Goal: Ask a question: Seek information or help from site administrators or community

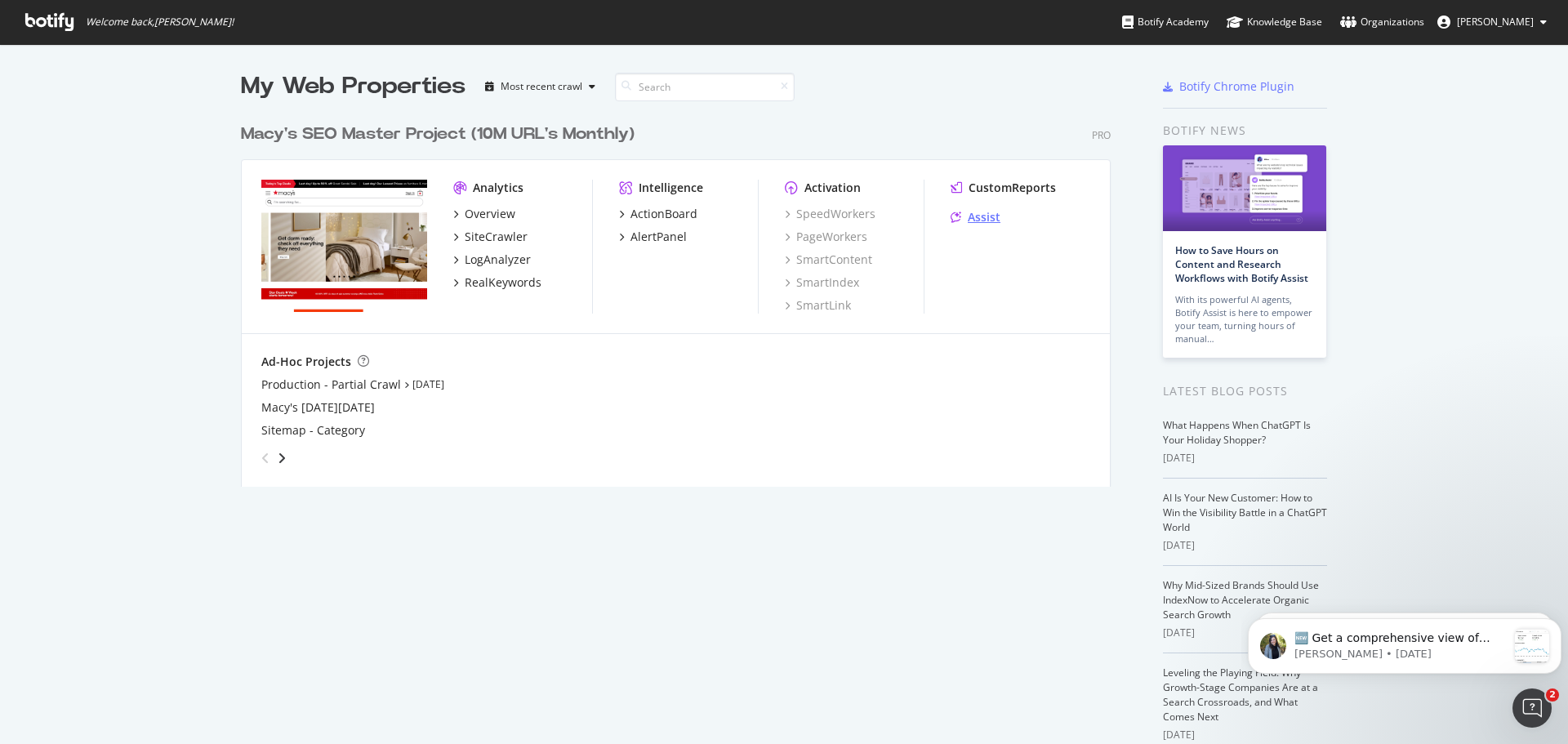
click at [974, 214] on div "Assist" at bounding box center [984, 217] width 33 height 16
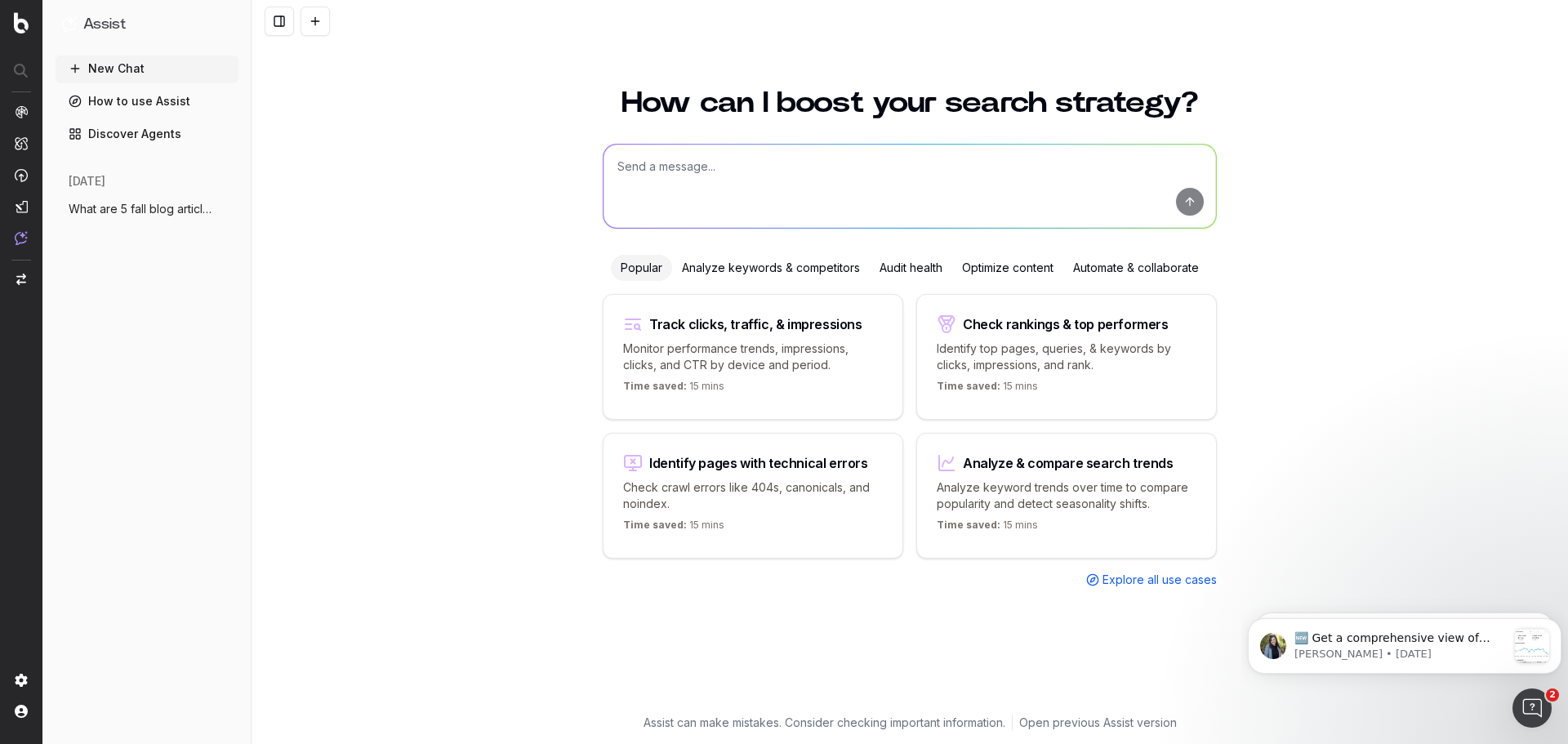
click at [129, 211] on span "What are 5 fall blog articles that cover" at bounding box center [141, 208] width 144 height 16
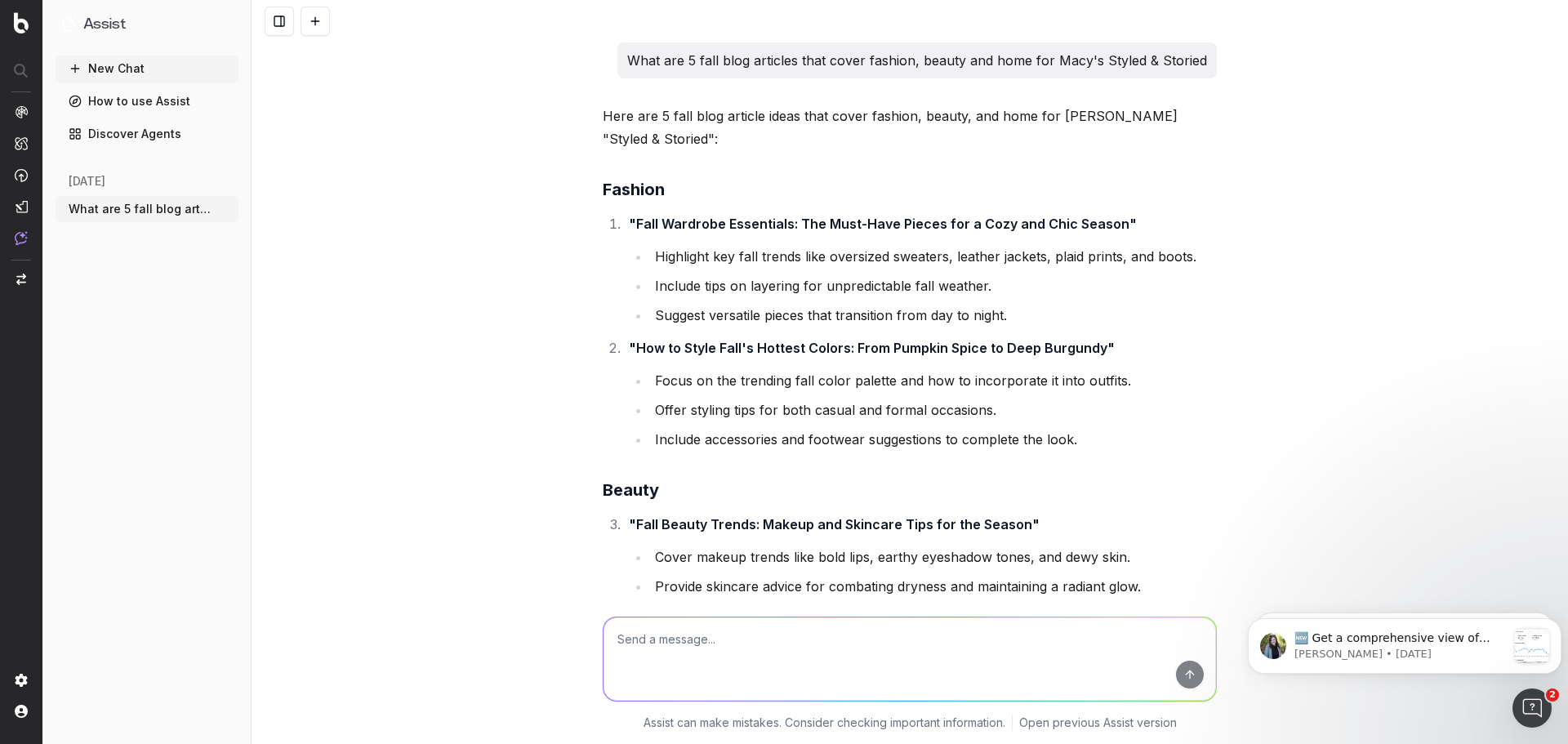
scroll to position [13209, 0]
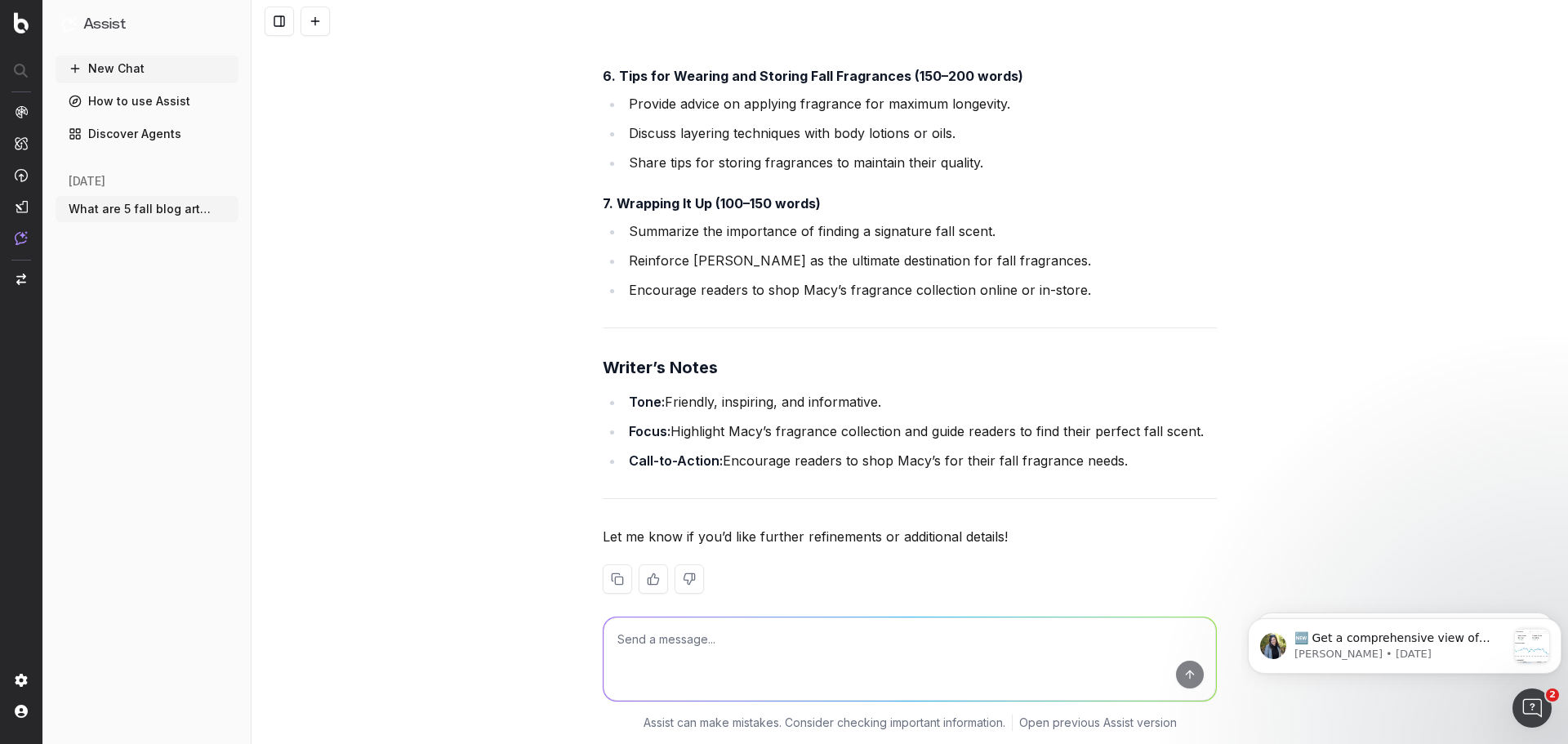
click at [682, 646] on textarea at bounding box center [910, 658] width 612 height 83
click at [690, 649] on textarea "Write" at bounding box center [910, 658] width 612 height 83
type textarea "Write SEO Blog Article"
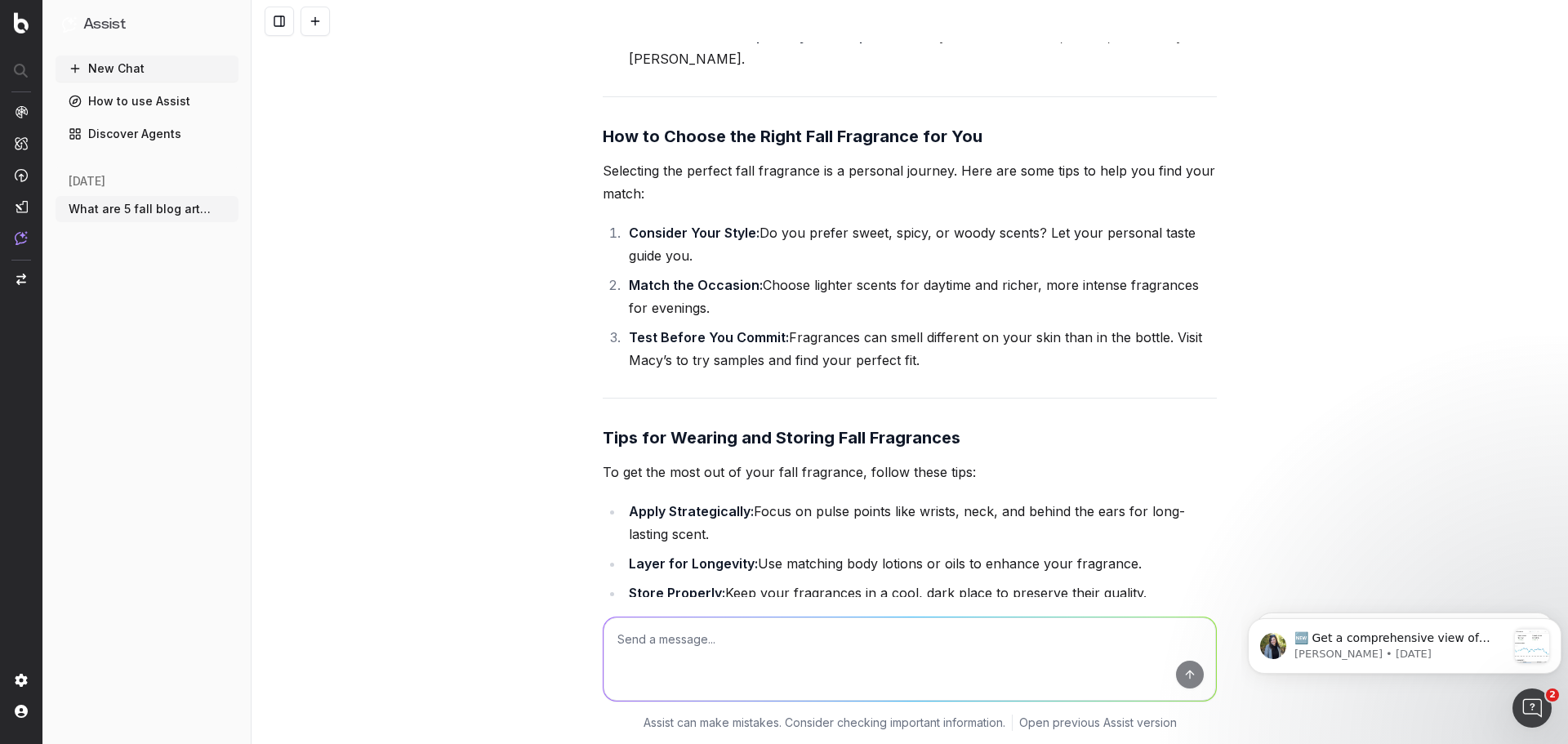
scroll to position [15584, 0]
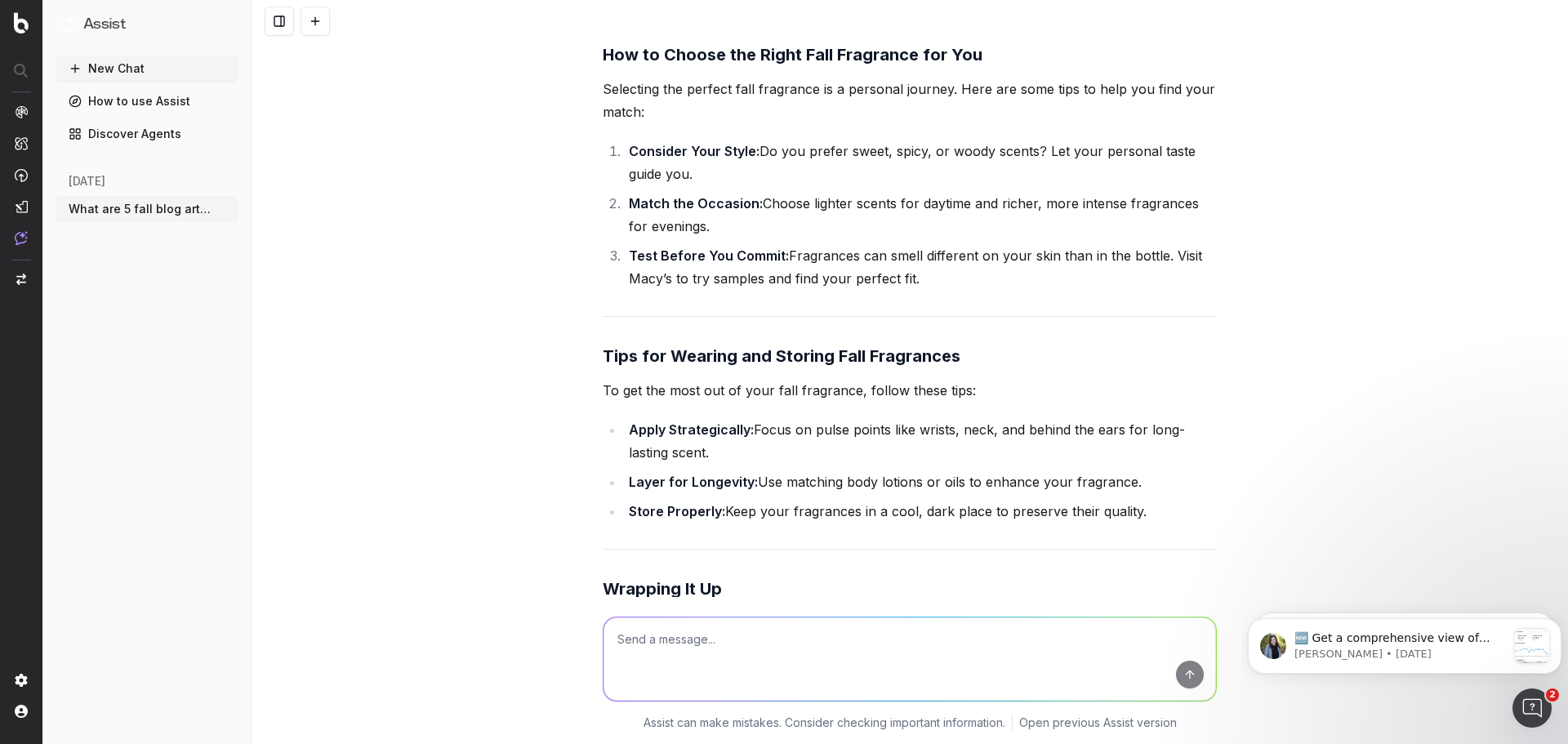
click at [695, 642] on textarea at bounding box center [910, 658] width 612 height 83
type textarea "Remove product call outs and replace with other information"
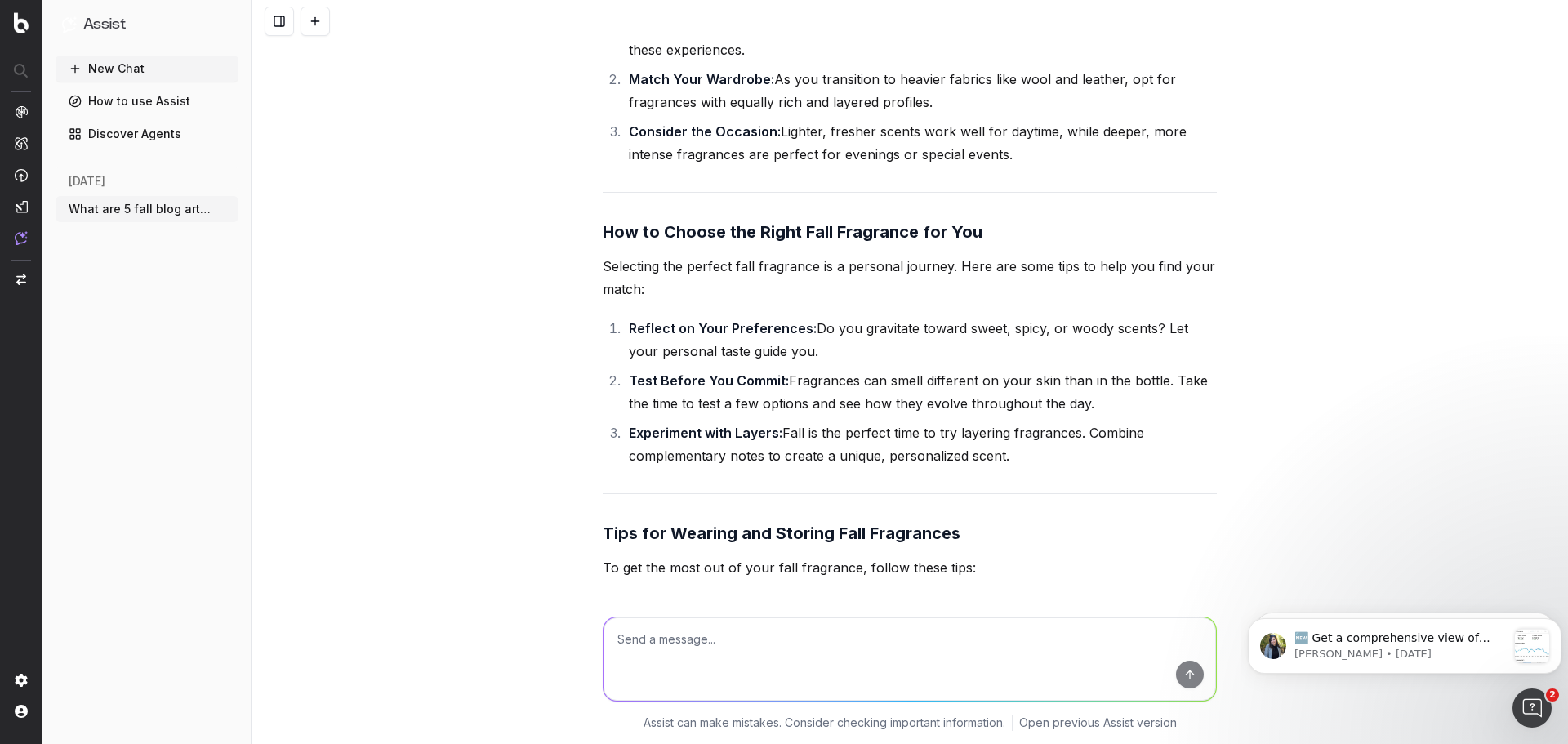
scroll to position [18372, 0]
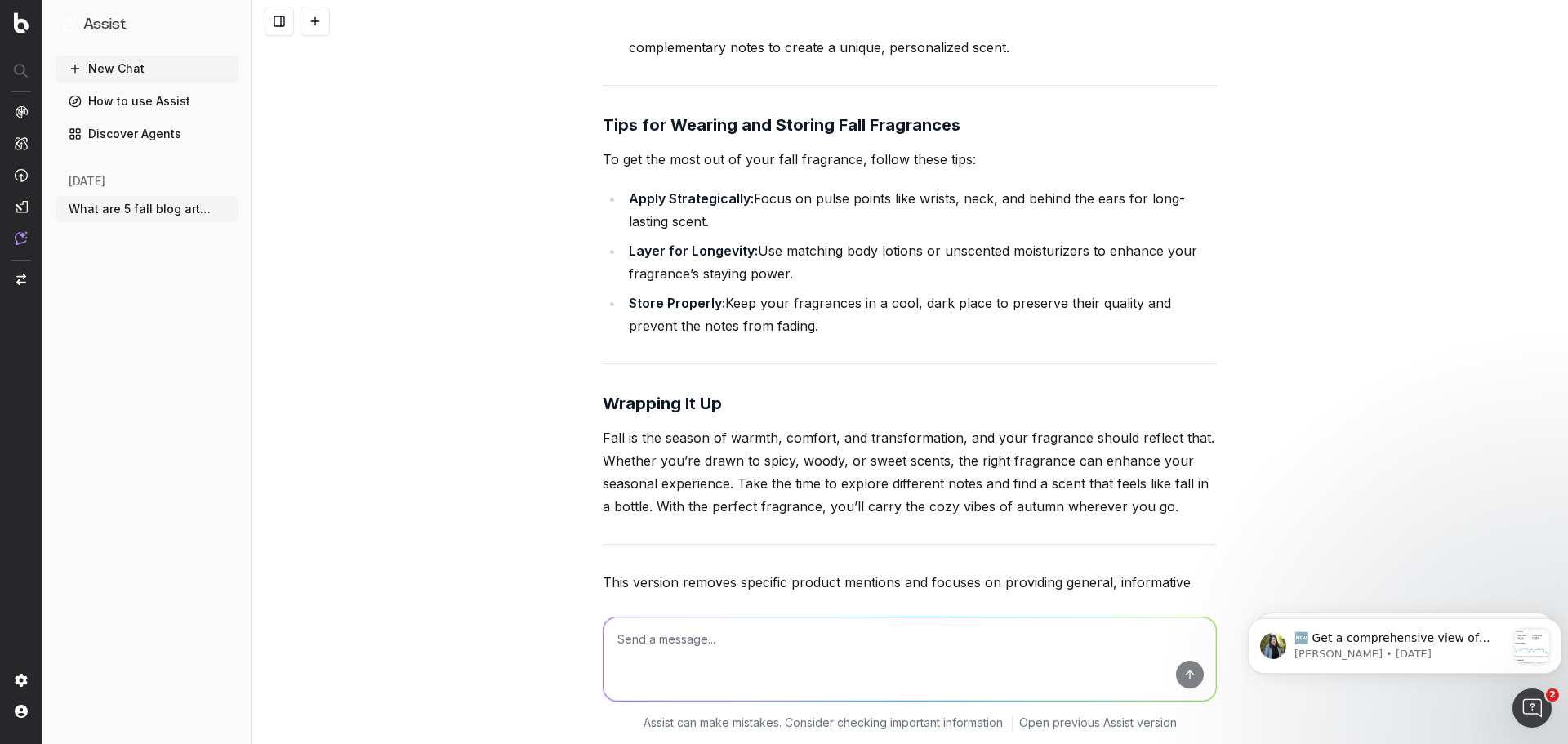
click at [687, 683] on textarea at bounding box center [910, 658] width 612 height 83
type textarea "Expand sections"
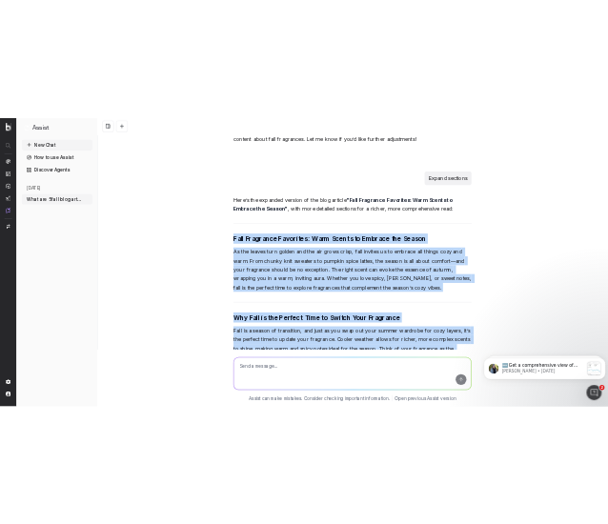
scroll to position [22059, 0]
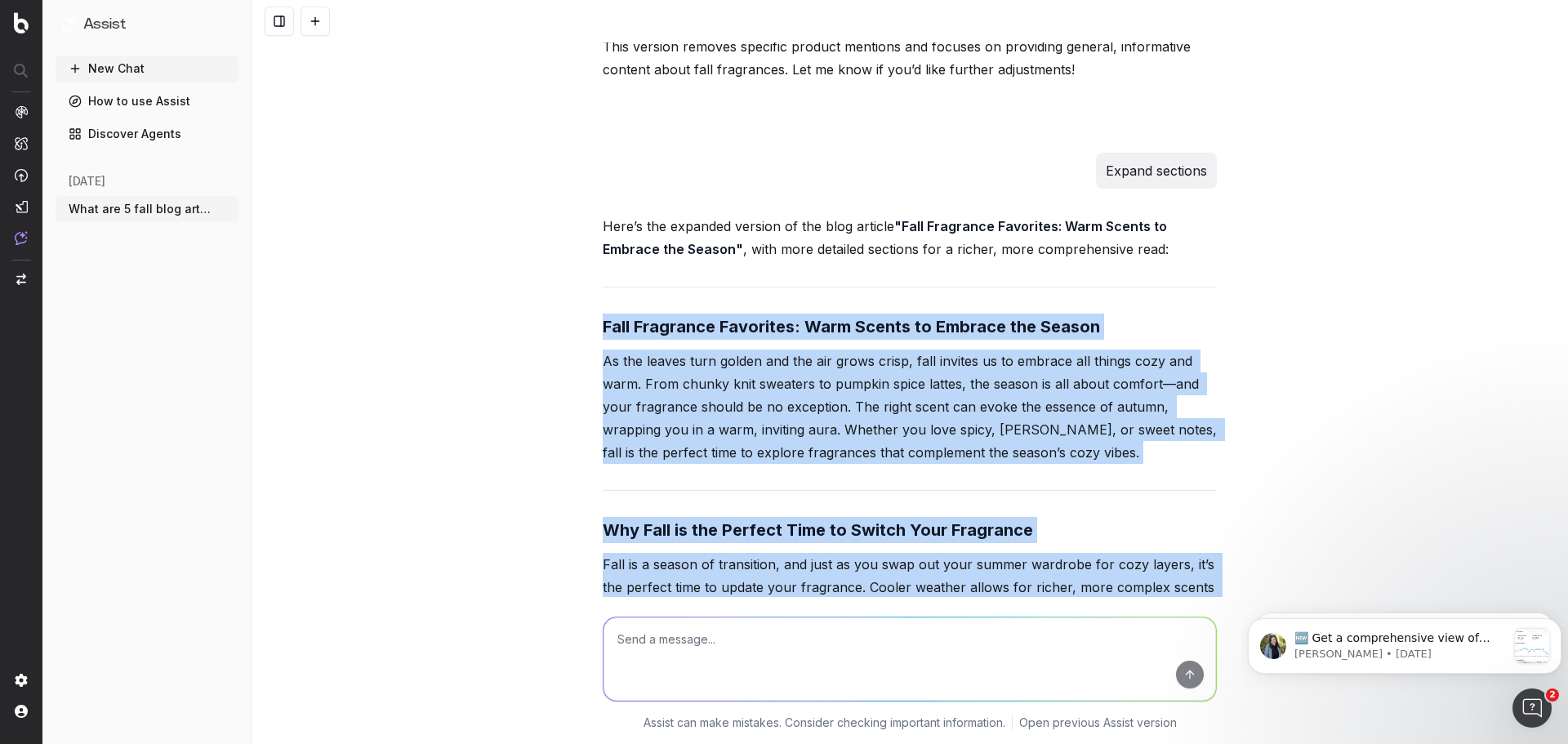
drag, startPoint x: 865, startPoint y: 349, endPoint x: 580, endPoint y: 196, distance: 323.5
click at [580, 196] on div "What are 5 fall blog articles that cover fashion, beauty and home for Macy's St…" at bounding box center [909, 372] width 1316 height 744
copy div "Lore Ipsumdolo Sitametco: Adip Elitse do Eiusmod tem Incidi Ut lab etdolo magn …"
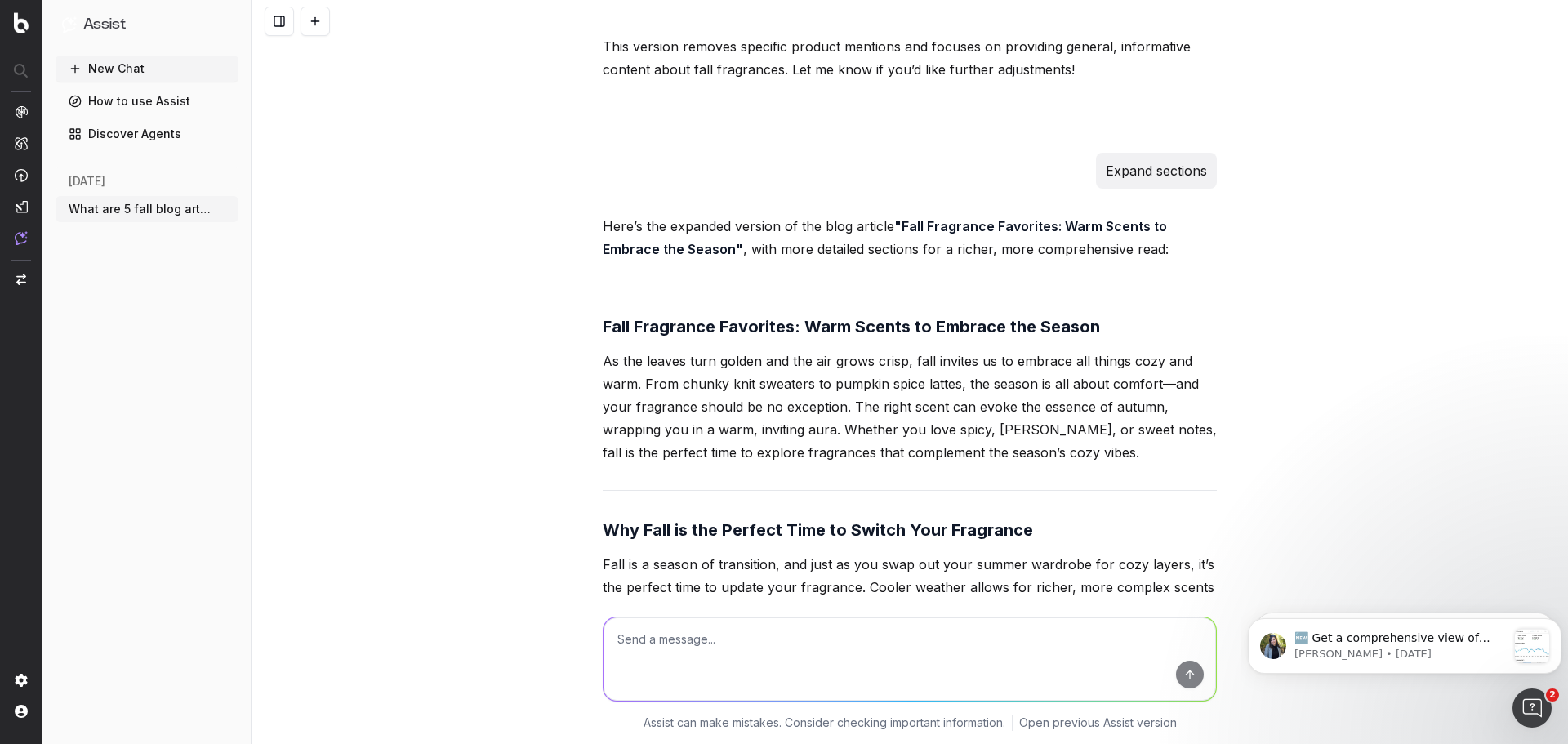
click at [706, 645] on textarea at bounding box center [910, 658] width 612 height 83
type textarea "Write in a friendly, breezy tone"
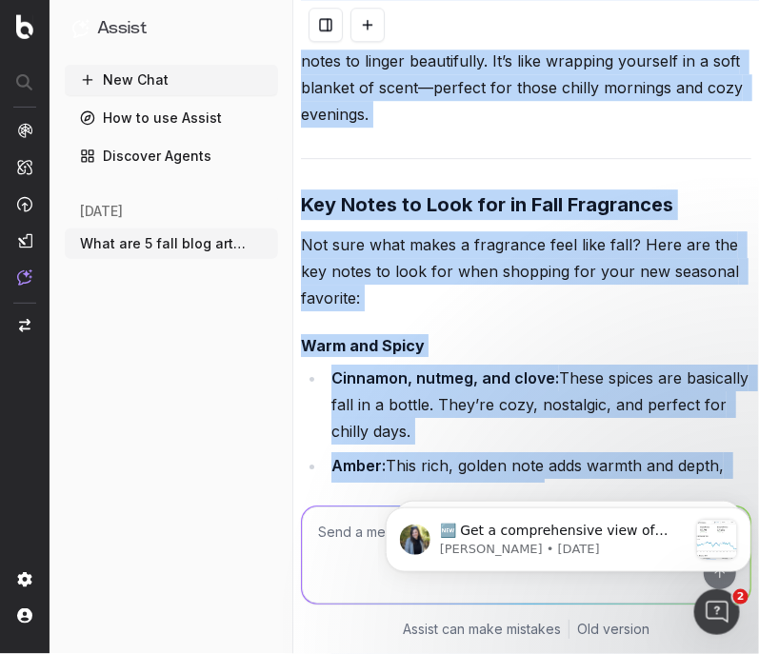
scroll to position [34525, 0]
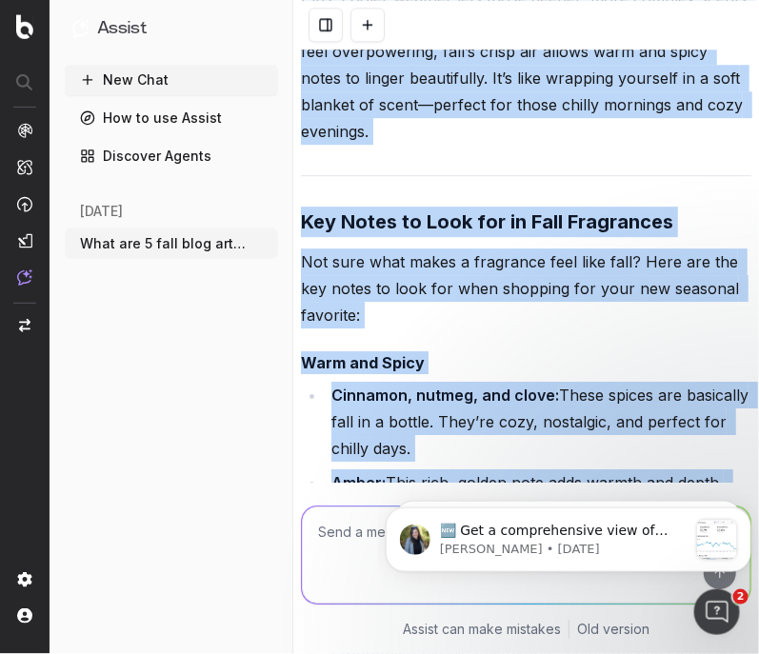
drag, startPoint x: 471, startPoint y: 235, endPoint x: 302, endPoint y: 64, distance: 241.1
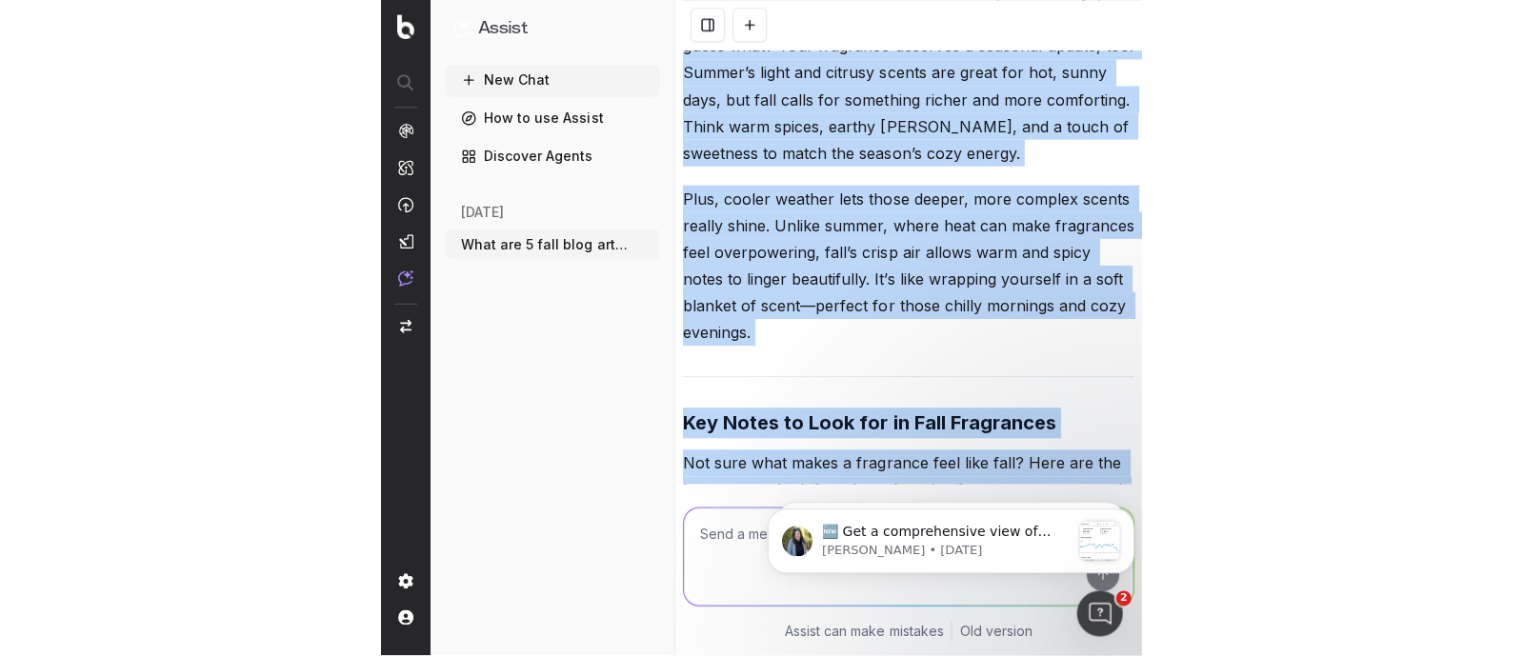
scroll to position [34327, 0]
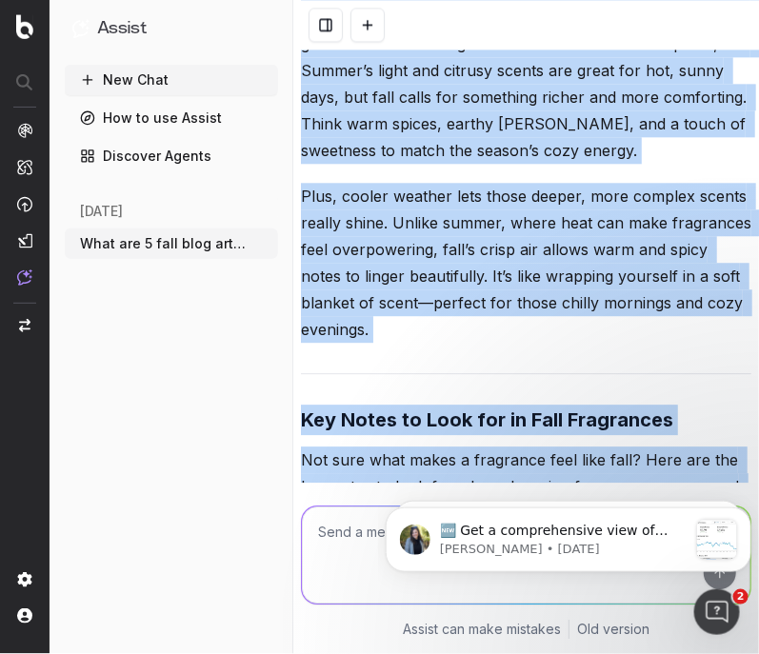
copy div "Lore Ipsumdolo Sitametco: Adip Elitse do Eiusmod tem Incidi Ut, labo—etd magnaa…"
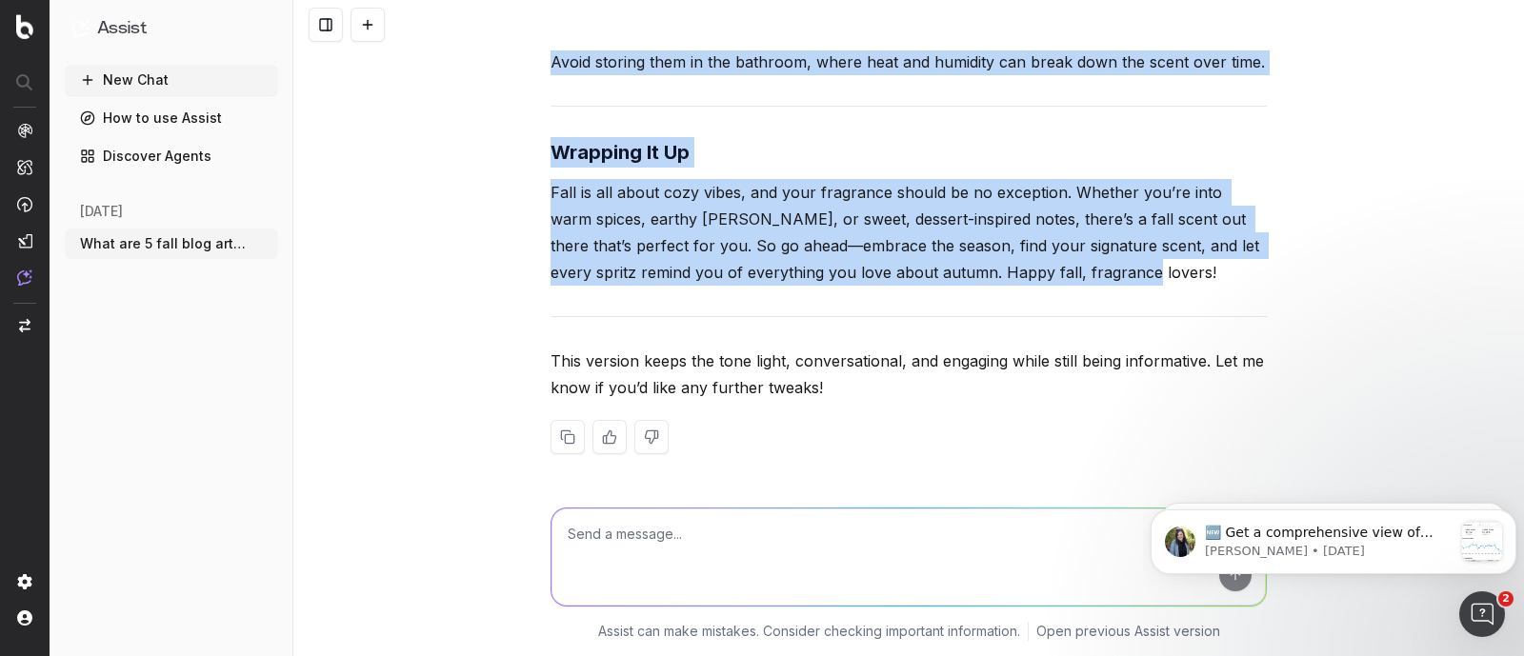
scroll to position [28770, 0]
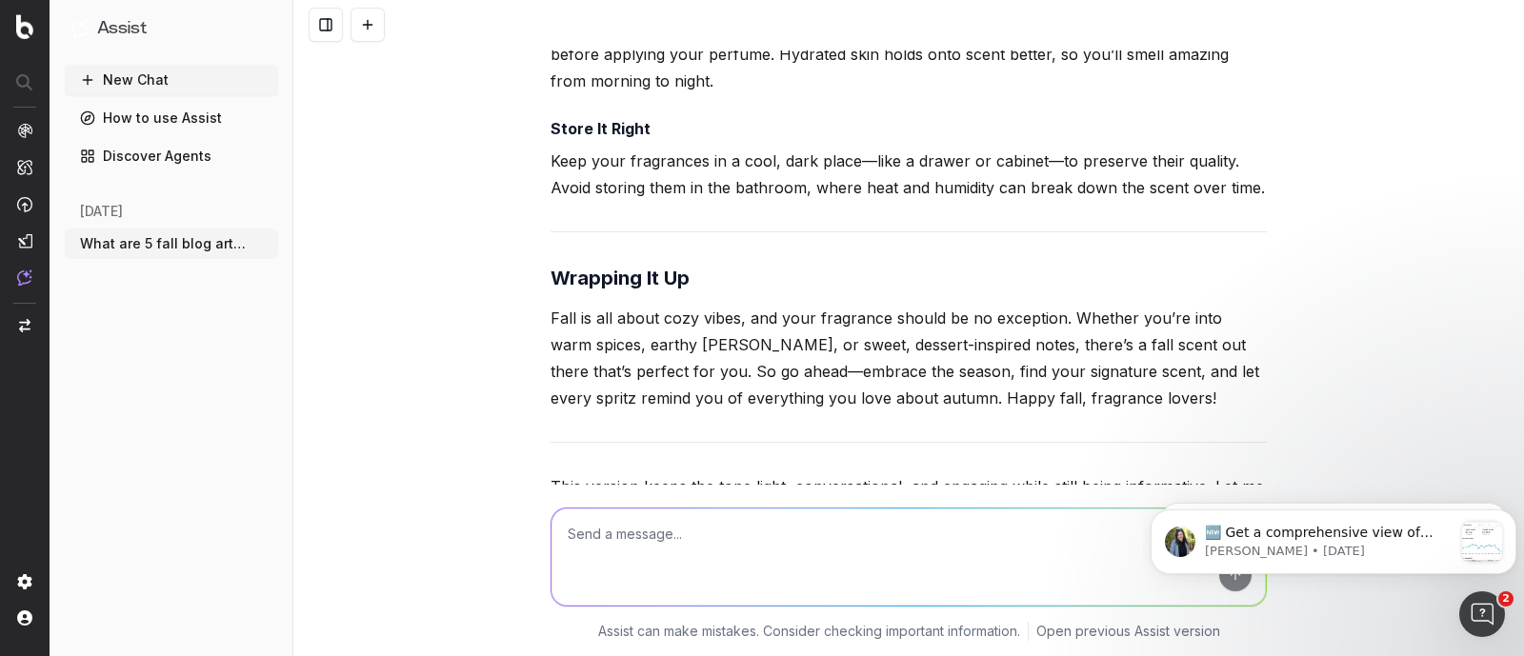
click at [628, 544] on textarea at bounding box center [908, 557] width 714 height 97
type textarea "synonym for gourmand"
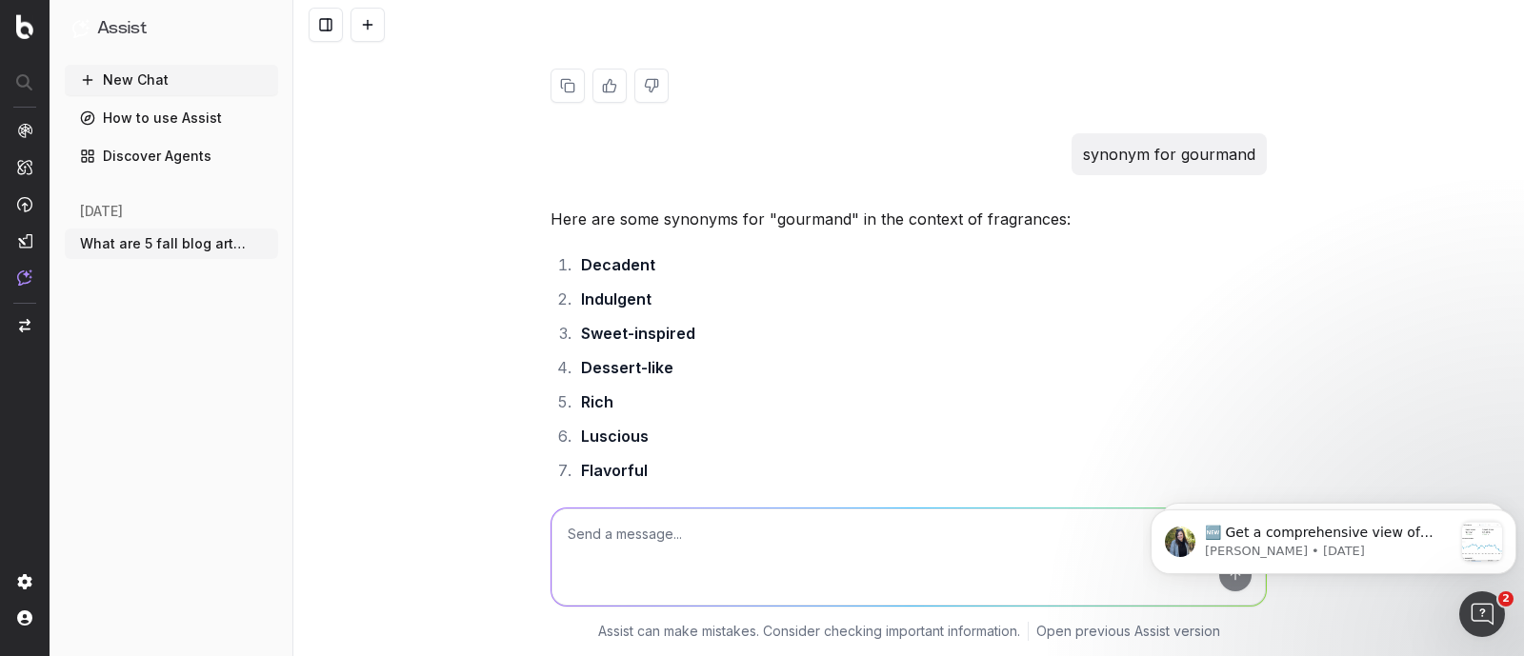
scroll to position [29244, 0]
click at [624, 258] on strong "Decadent" at bounding box center [618, 267] width 74 height 19
copy li "Decadent"
click at [778, 550] on textarea at bounding box center [908, 557] width 714 height 97
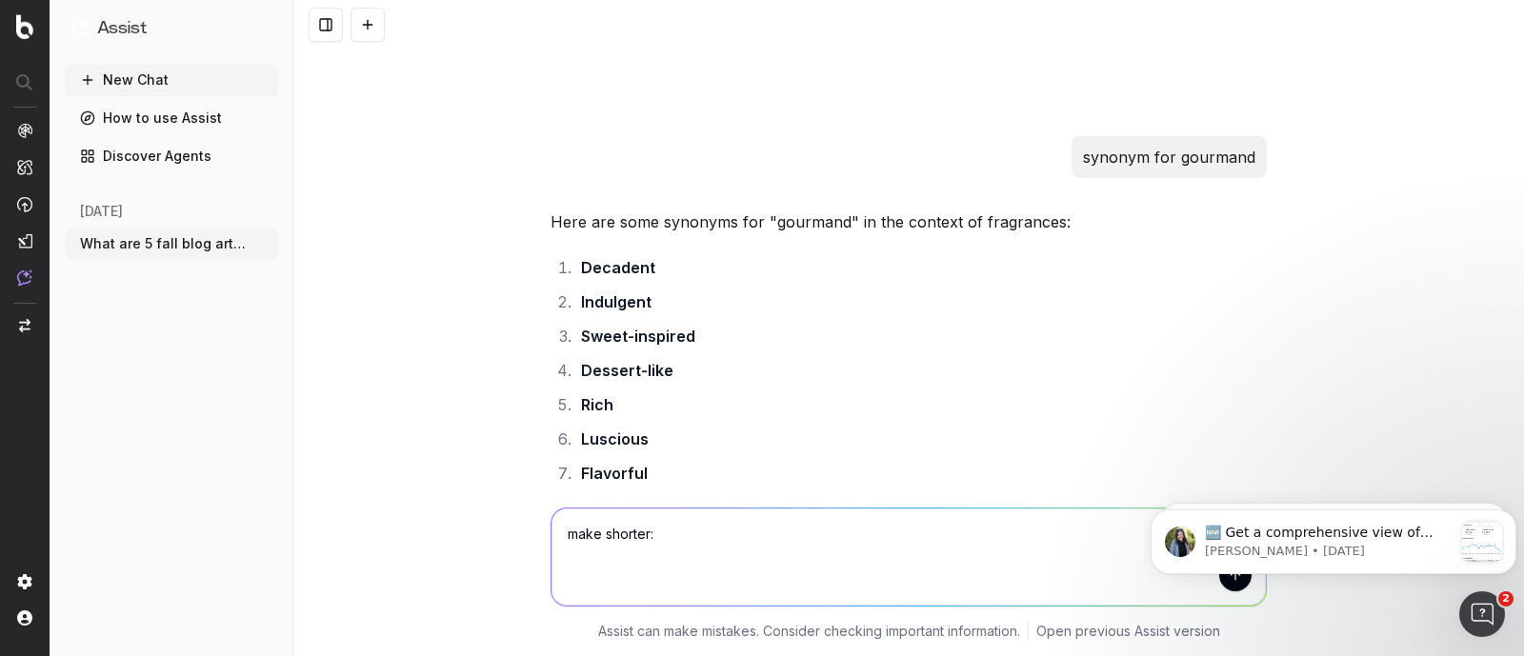
paste textarea "Fall fragrance favorites: warm scents to embrace the season"
type textarea "make shorter: Fall fragrance favorites: warm scents to embrace the season"
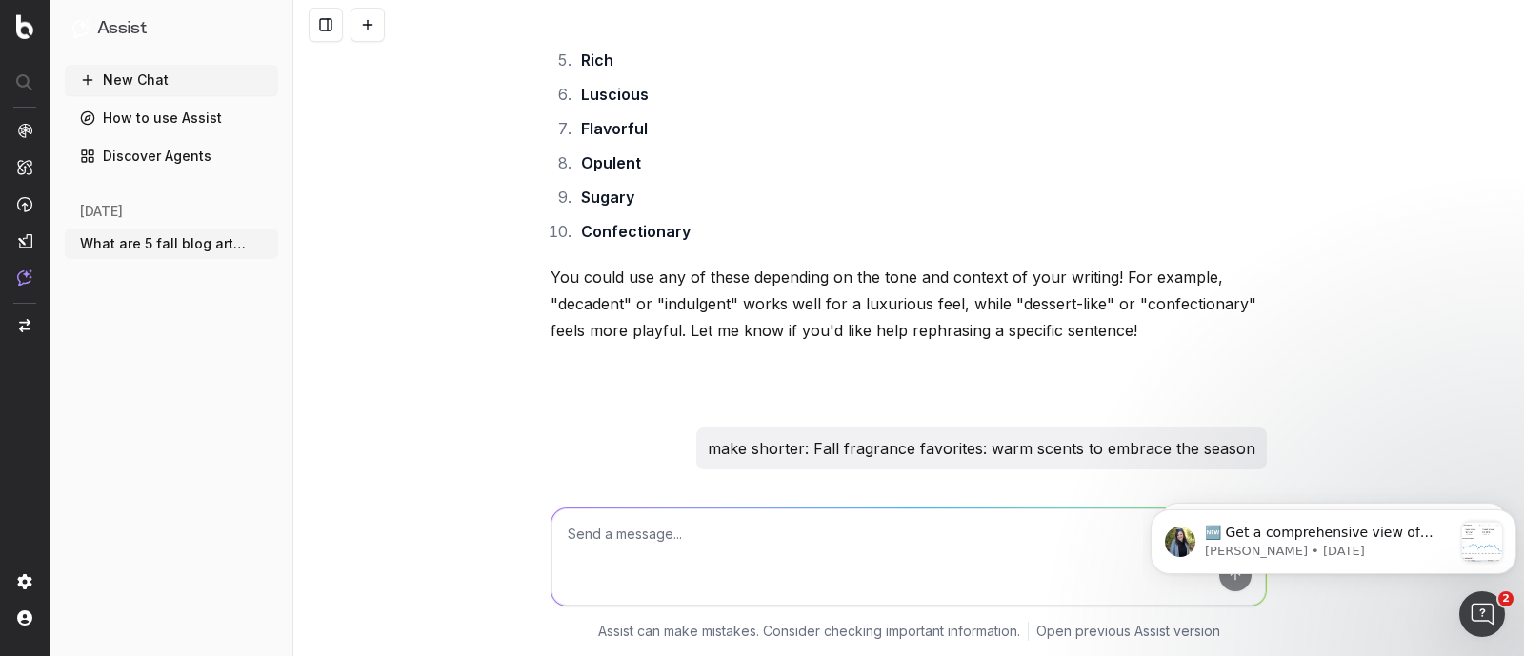
drag, startPoint x: 930, startPoint y: 387, endPoint x: 538, endPoint y: 362, distance: 392.2
click at [722, 559] on textarea at bounding box center [908, 557] width 714 height 97
type textarea "Write pro tips sentence about [PERSON_NAME] top perfume brands"
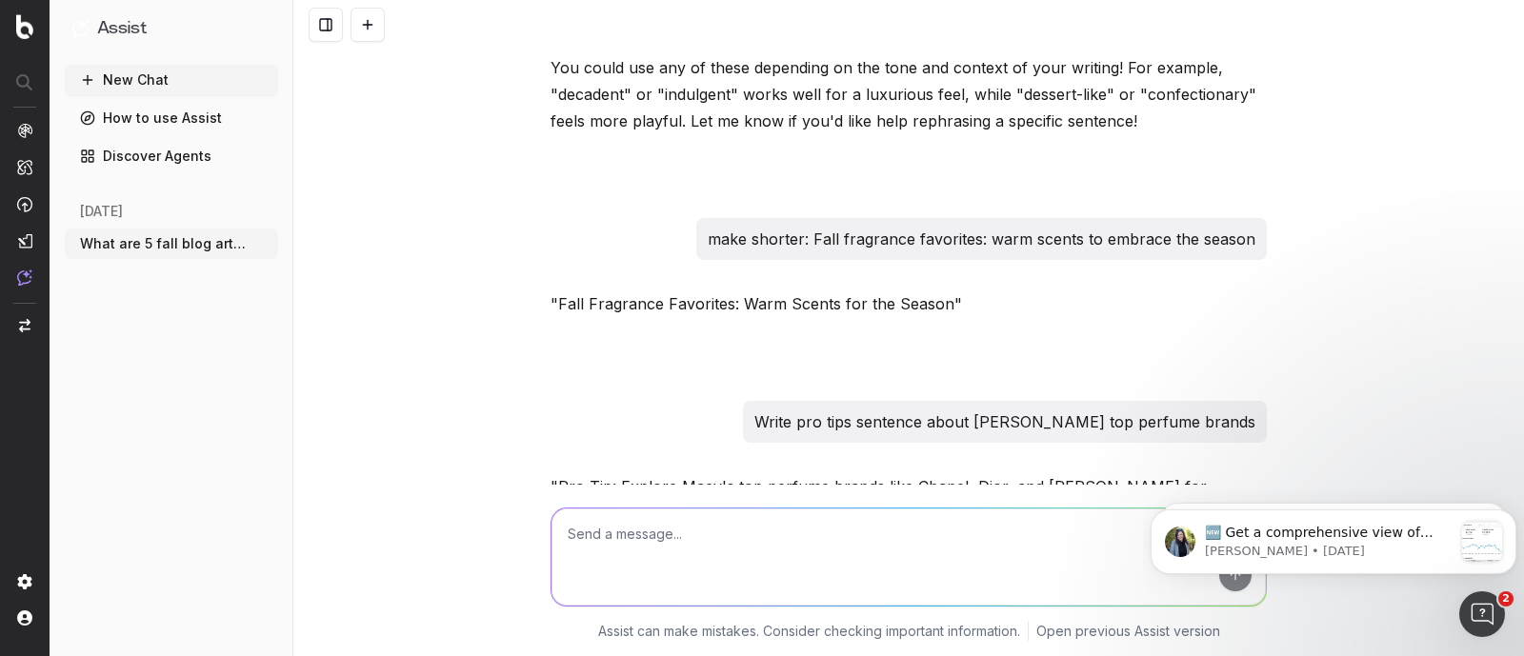
scroll to position [29797, 0]
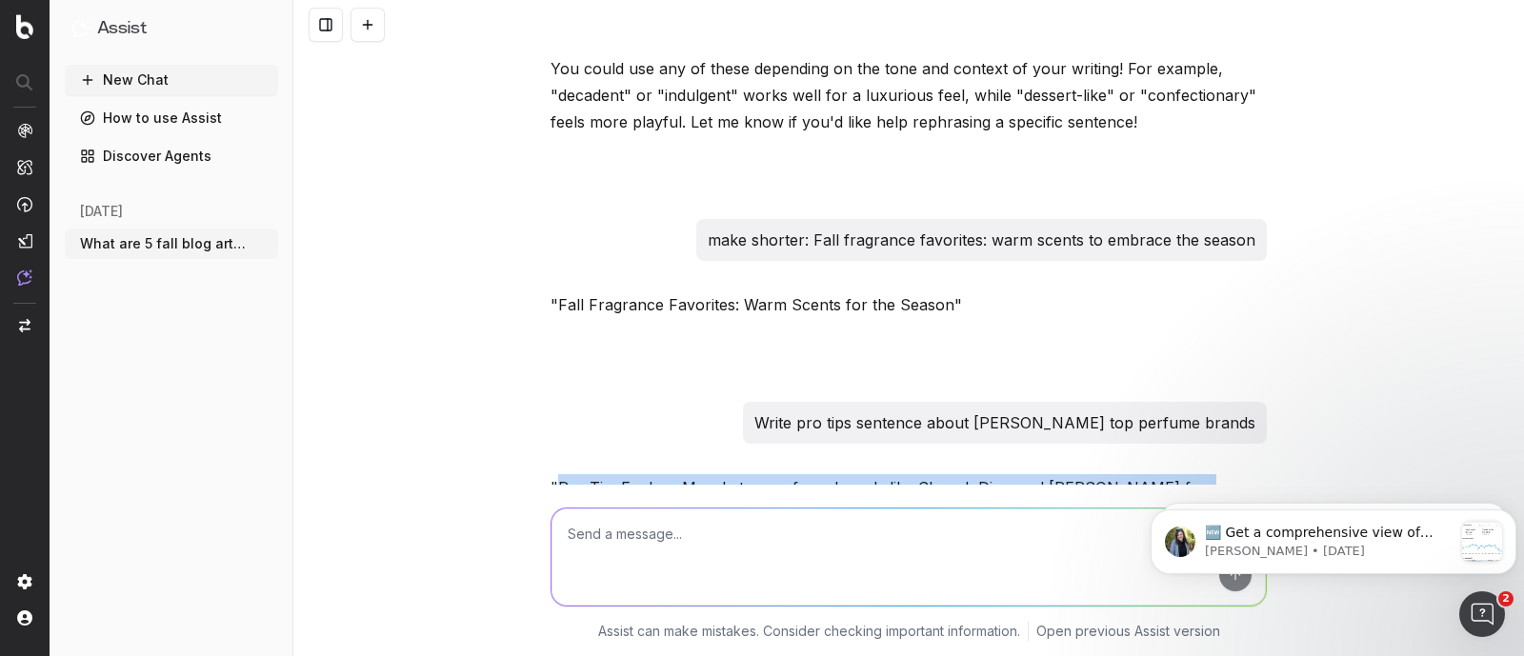
drag, startPoint x: 551, startPoint y: 354, endPoint x: 1031, endPoint y: 383, distance: 480.9
click at [1031, 474] on p ""Pro Tip: Explore Macy's top perfume brands like Chanel, Dior, and [PERSON_NAME…" at bounding box center [908, 500] width 716 height 53
copy p "Pro Tip: Explore Macy's top perfume brands like Chanel, Dior, and [PERSON_NAME]…"
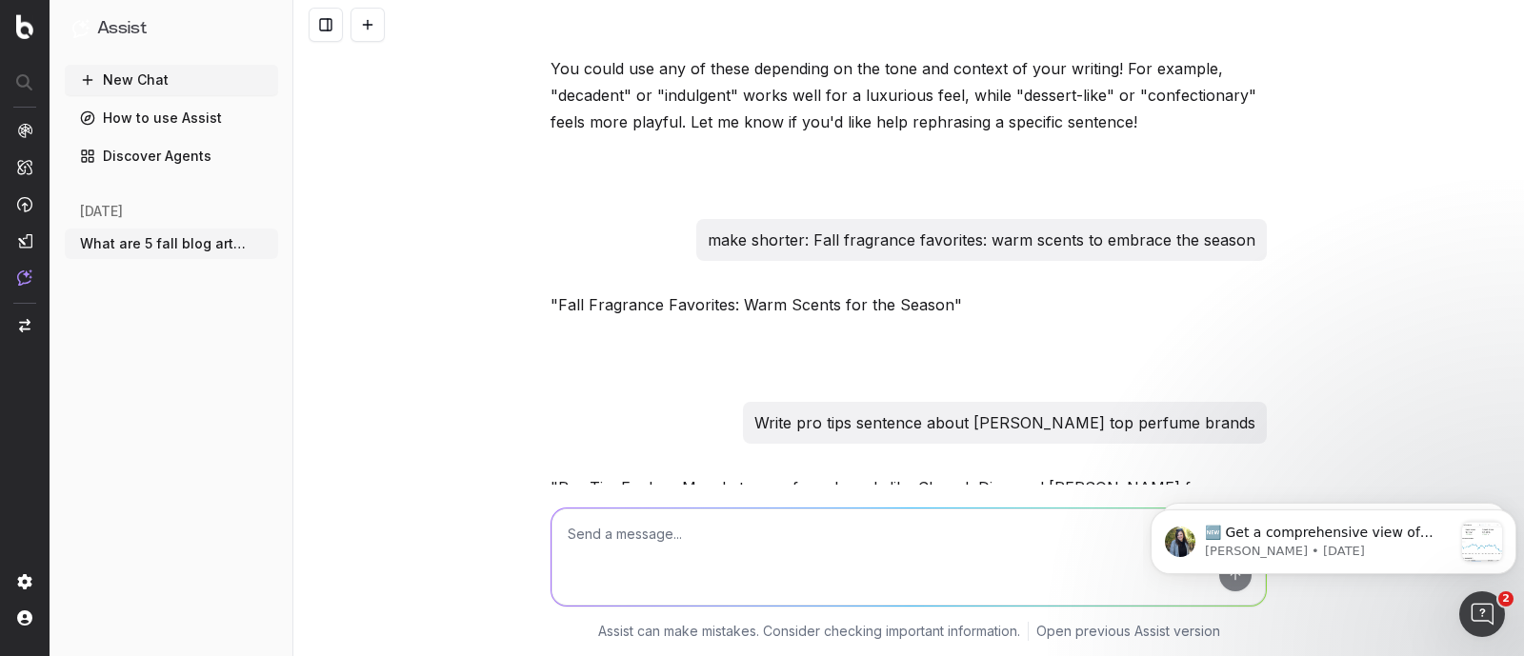
click at [625, 535] on textarea at bounding box center [908, 557] width 714 height 97
paste textarea "Ready to find your signature fall scent? Let’s dive in!"
type textarea "rewrite: Ready to find your signature fall scent? Let’s dive in!"
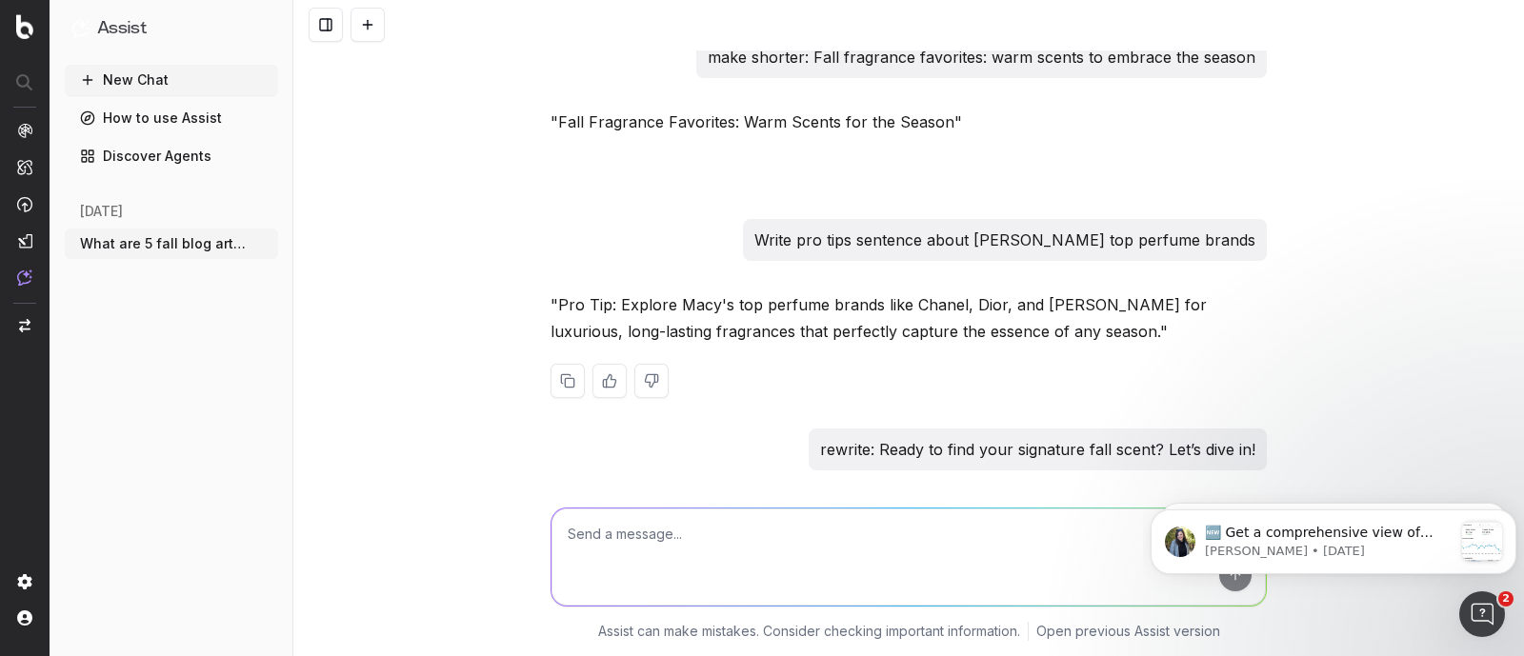
scroll to position [29980, 0]
drag, startPoint x: 970, startPoint y: 389, endPoint x: 551, endPoint y: 385, distance: 419.1
click at [551, 501] on p ""Ready to discover your perfect fall scent? Let’s get started!"" at bounding box center [908, 514] width 716 height 27
copy p "Ready to discover your perfect fall scent? Let’s get started!"
click at [678, 549] on textarea at bounding box center [908, 557] width 714 height 97
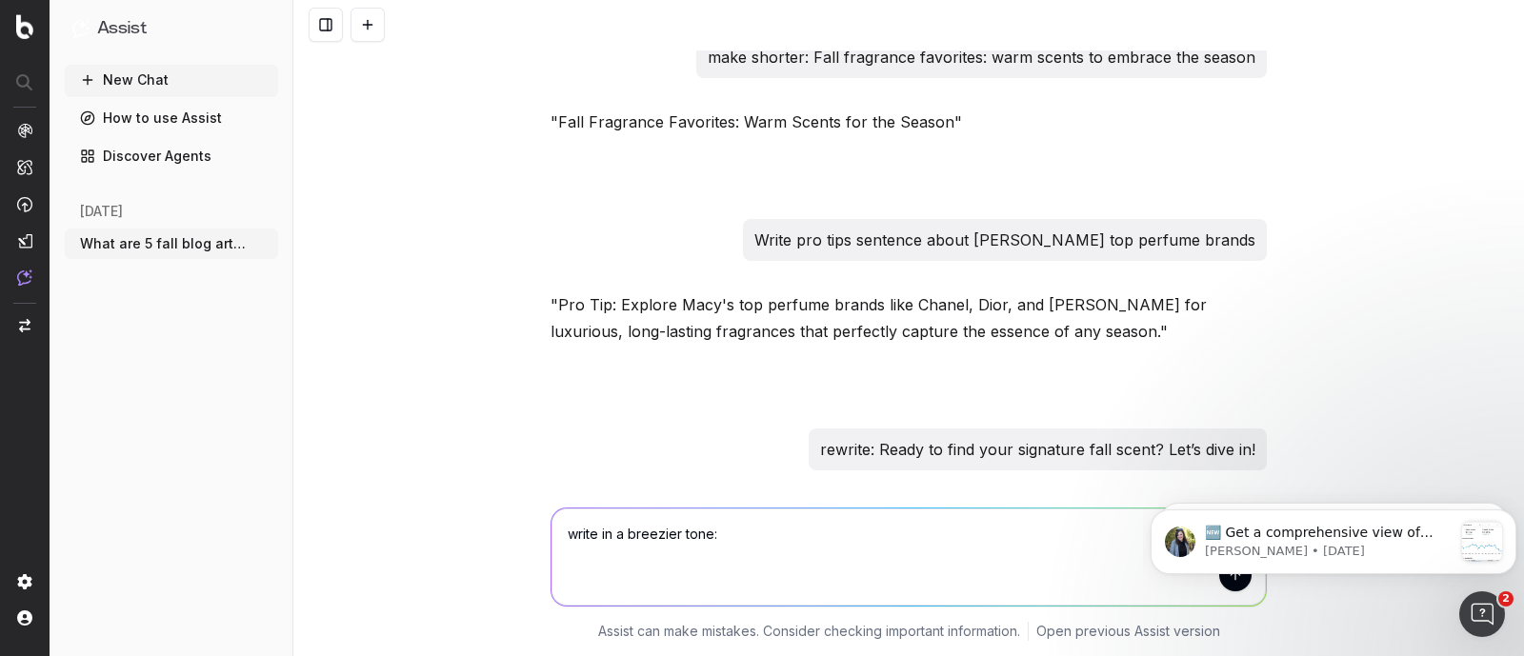
paste textarea "Think spicy, [PERSON_NAME], and sweet notes that feel like a hug in a bottle. R…"
type textarea "write in a breezier tone: Think spicy, [PERSON_NAME], and sweet notes that feel…"
click at [648, 572] on textarea at bounding box center [908, 557] width 714 height 97
paste textarea "Think spicy, [PERSON_NAME], and sweet notes that feel like a hug in a bottle."
type textarea "finish and rewrite: Think spicy, [PERSON_NAME], and sweet notes that feel like …"
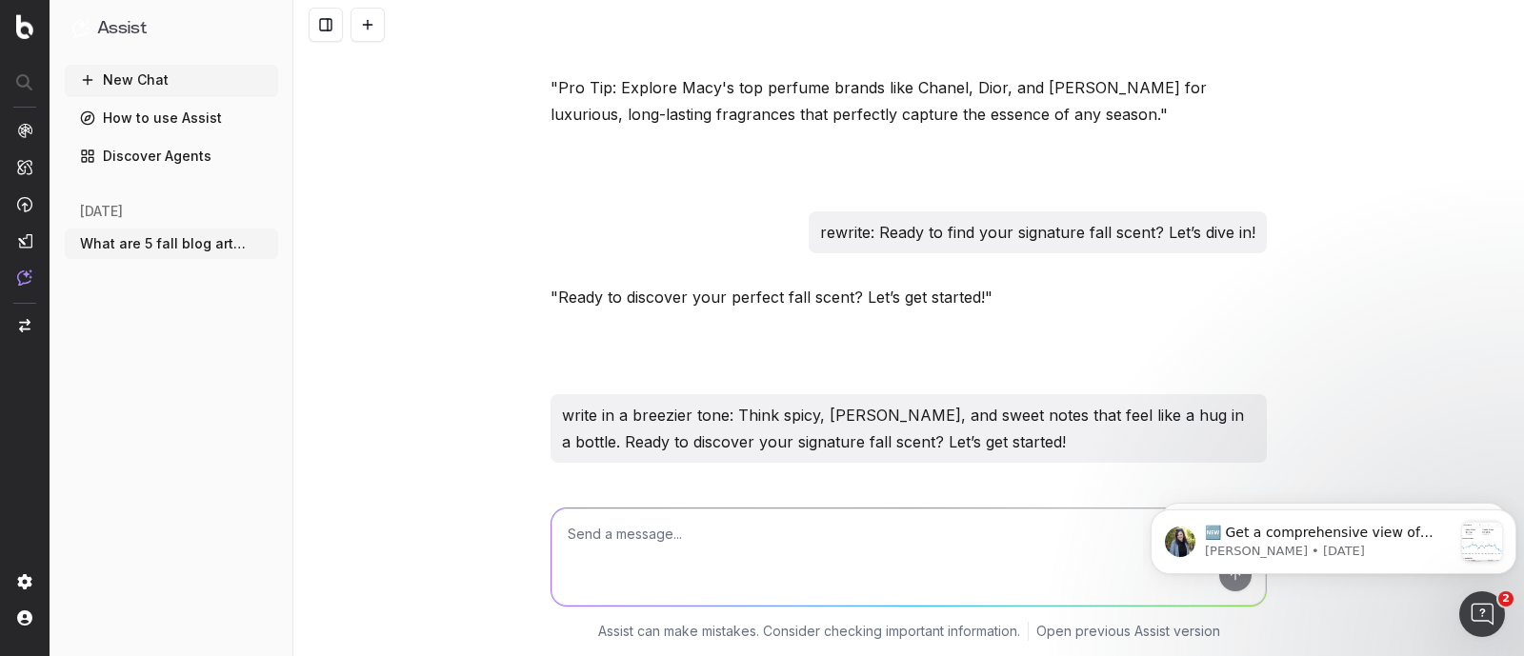
scroll to position [30207, 0]
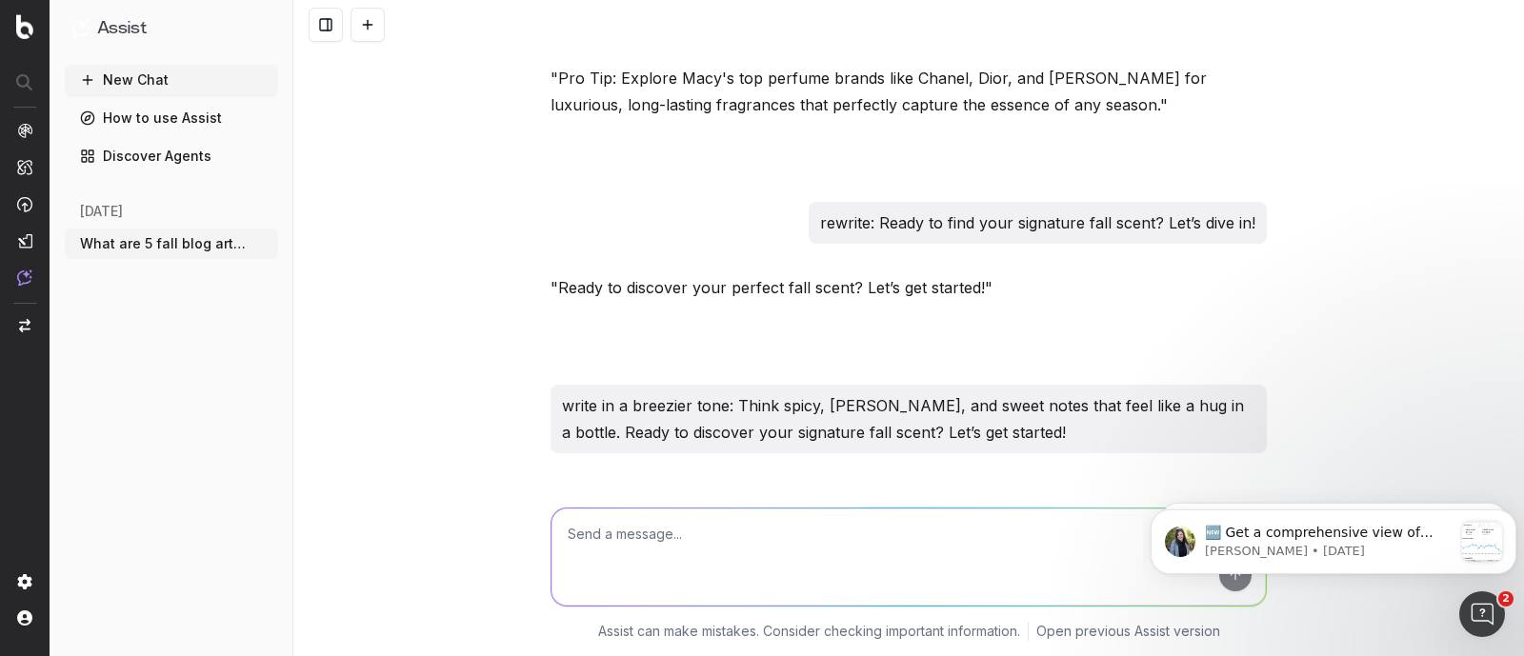
click at [658, 554] on textarea at bounding box center [908, 557] width 714 height 97
paste textarea "[PERSON_NAME] spicy, [PERSON_NAME], and sweet notes that feel like a hug in a b…"
type textarea "reword: [PERSON_NAME] spicy, woody, and sweet notes that feel like a hug in a b…"
click at [586, 542] on textarea at bounding box center [908, 557] width 714 height 97
paste textarea "Think spicy, [PERSON_NAME], and sweet notes that are perfect to enter the autum…"
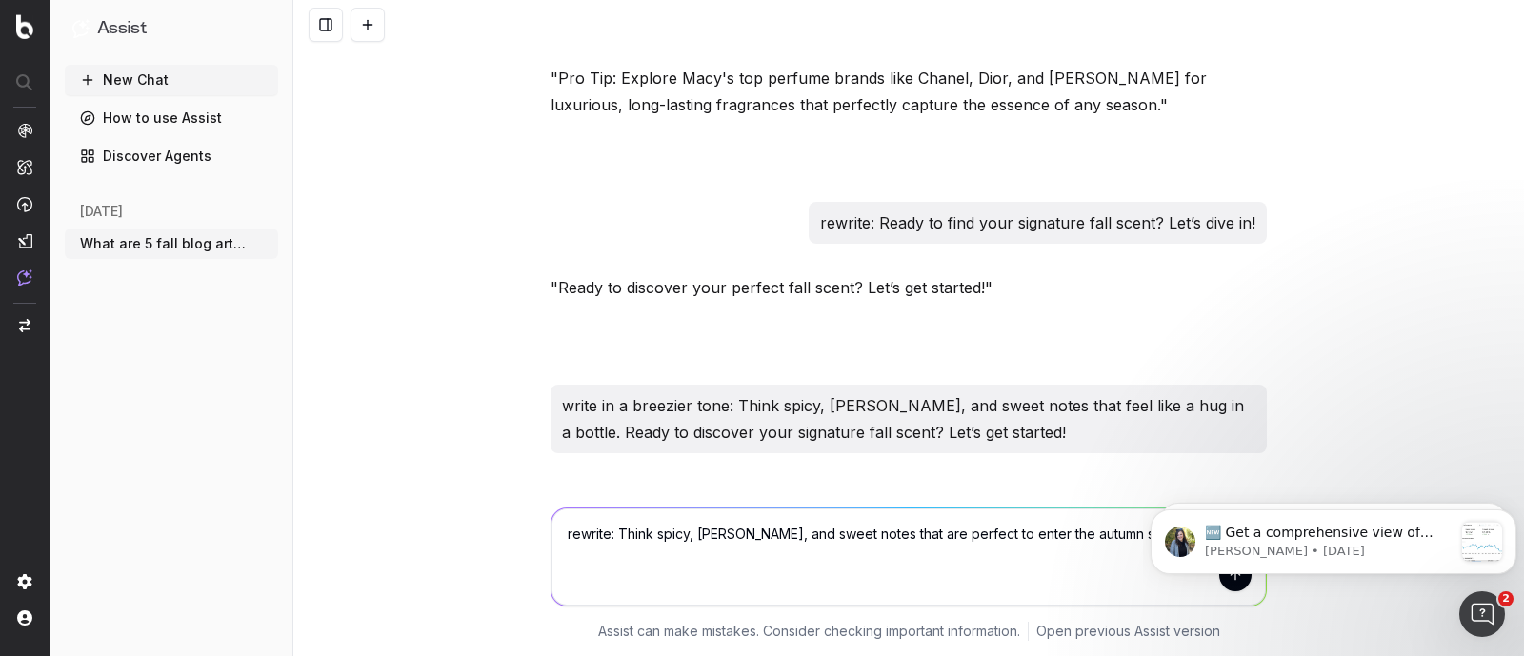
type textarea "rewrite: Think spicy, [PERSON_NAME], and sweet notes that are perfect to enter …"
click at [719, 574] on textarea at bounding box center [908, 557] width 714 height 97
type textarea "Write pro tip about perfume gift sets"
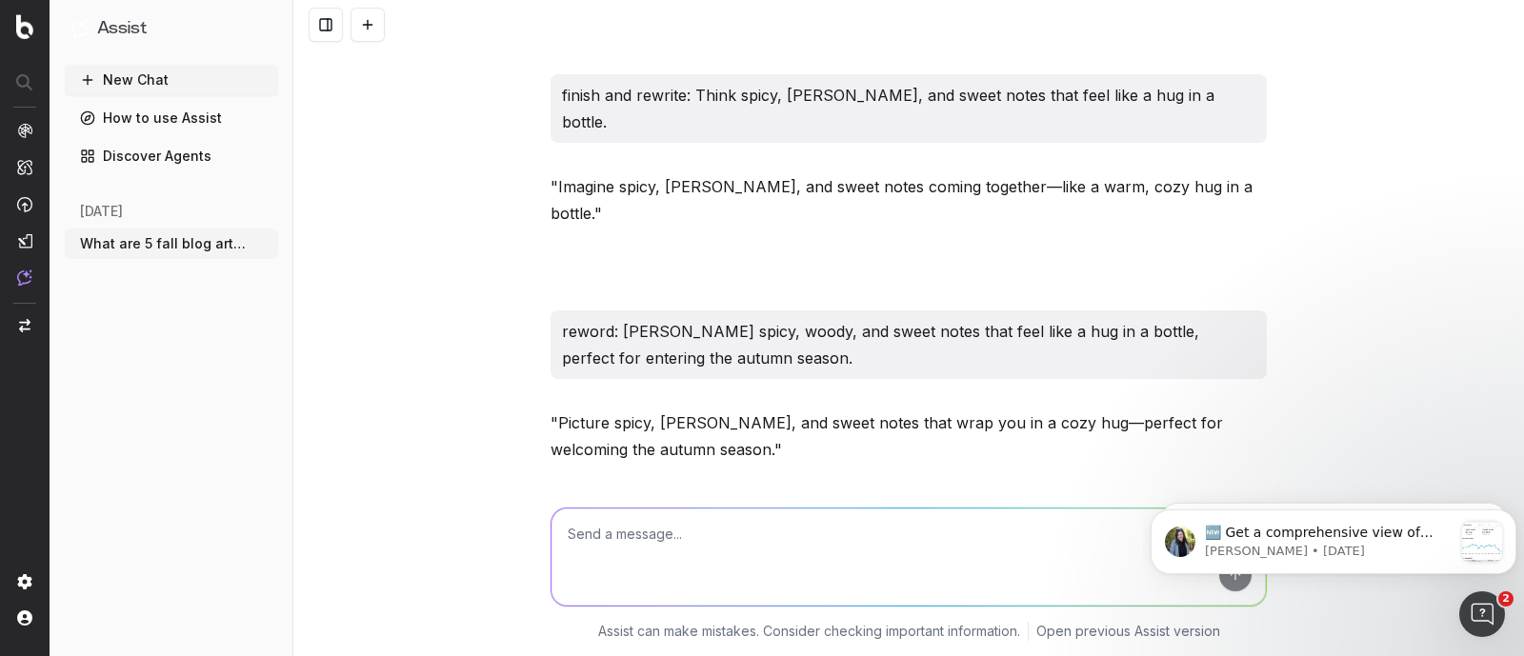
scroll to position [31028, 0]
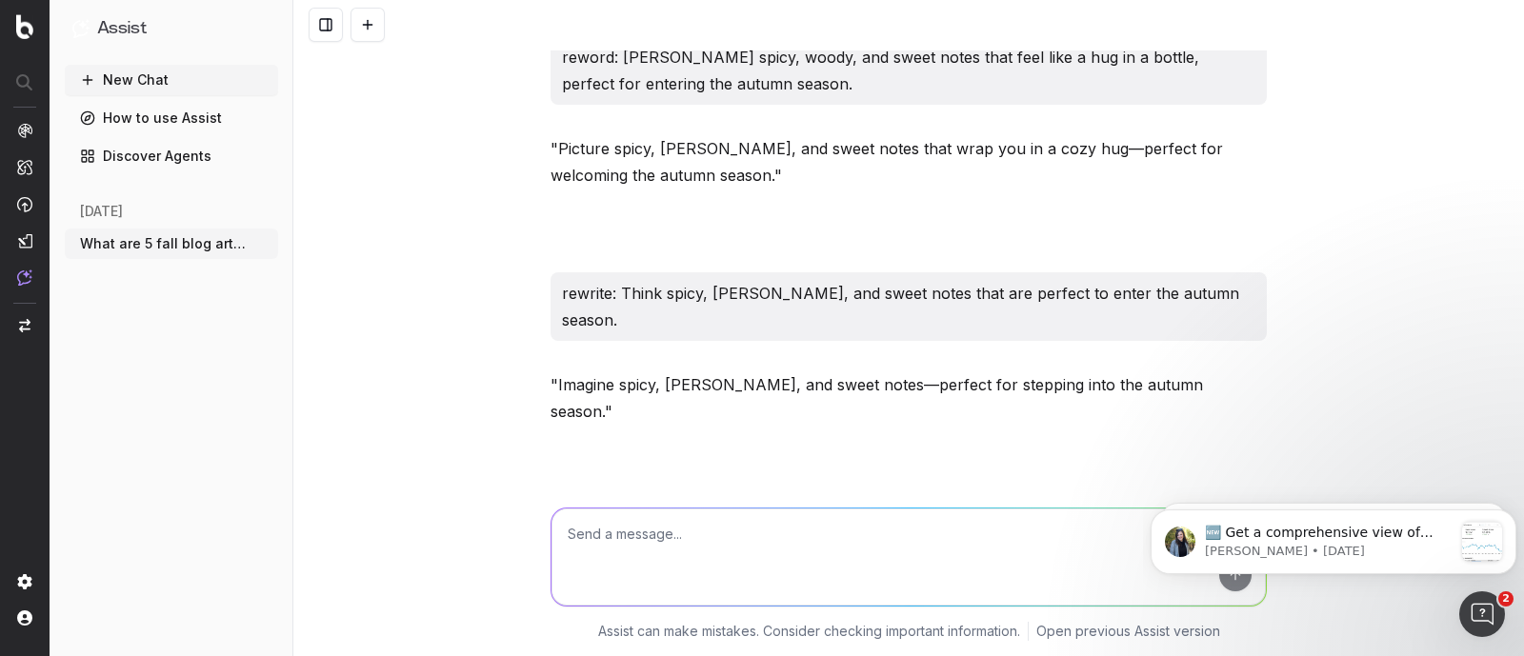
drag, startPoint x: 541, startPoint y: 356, endPoint x: 1030, endPoint y: 383, distance: 490.3
click at [1030, 581] on p ""Pro Tip: Perfume gift sets are a great way to explore multiple scents or layer…" at bounding box center [908, 607] width 716 height 53
copy p ""Pro Tip: Perfume gift sets are a great way to explore multiple scents or layer…"
click at [597, 565] on textarea at bounding box center [908, 557] width 714 height 97
click at [686, 530] on textarea "Write pro tip about travel sizes" at bounding box center [908, 557] width 714 height 97
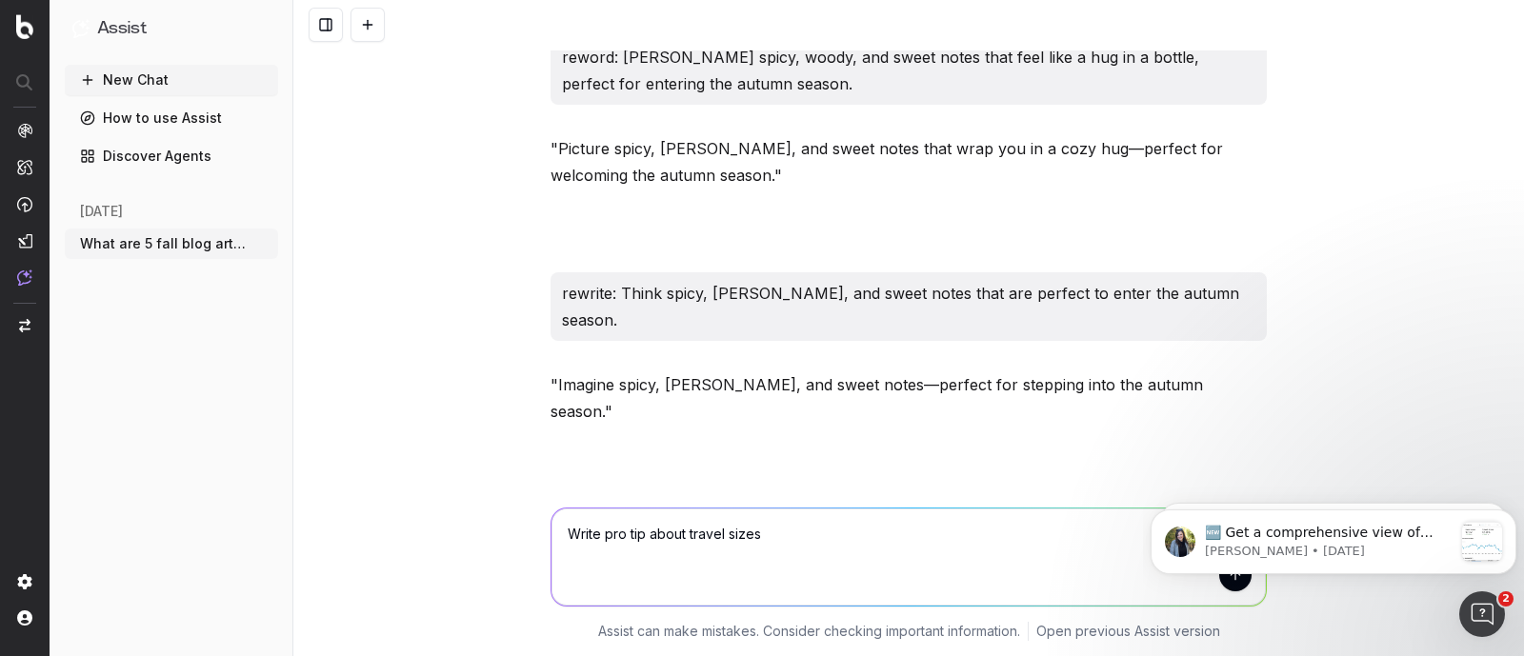
click at [676, 534] on textarea "Write pro tip about travel sizes" at bounding box center [908, 557] width 714 height 97
type textarea "Write pro tip about perfume travel sizes"
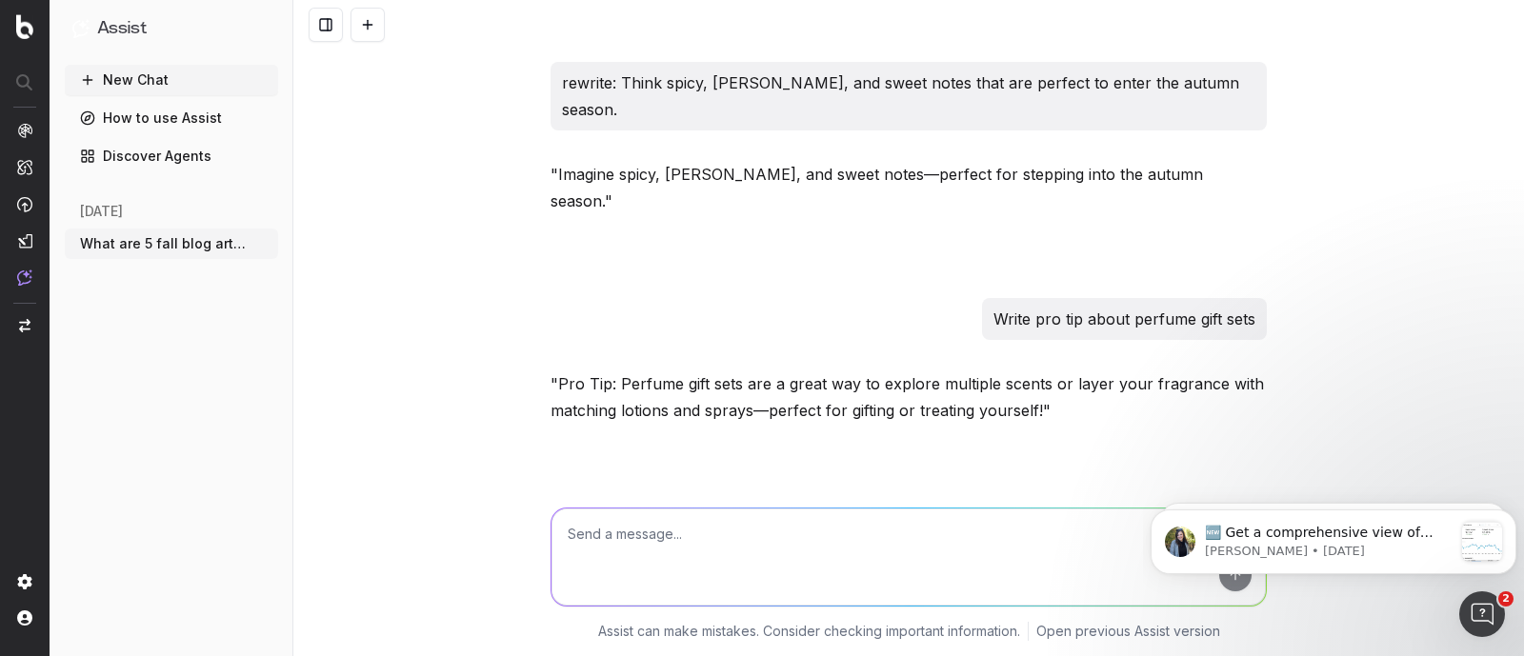
drag, startPoint x: 547, startPoint y: 360, endPoint x: 782, endPoint y: 385, distance: 236.5
click at [782, 580] on p ""Pro Tip: Travel-size perfumes are perfect for on-the-go touch-ups and trying o…" at bounding box center [908, 606] width 716 height 53
copy p "Pro Tip: Travel-size perfumes are perfect for on-the-go touch-ups and trying ou…"
click at [675, 554] on textarea at bounding box center [908, 557] width 714 height 97
paste textarea "A fall spritz Fall is all about cozy vibes, and your fragrance should be no exc…"
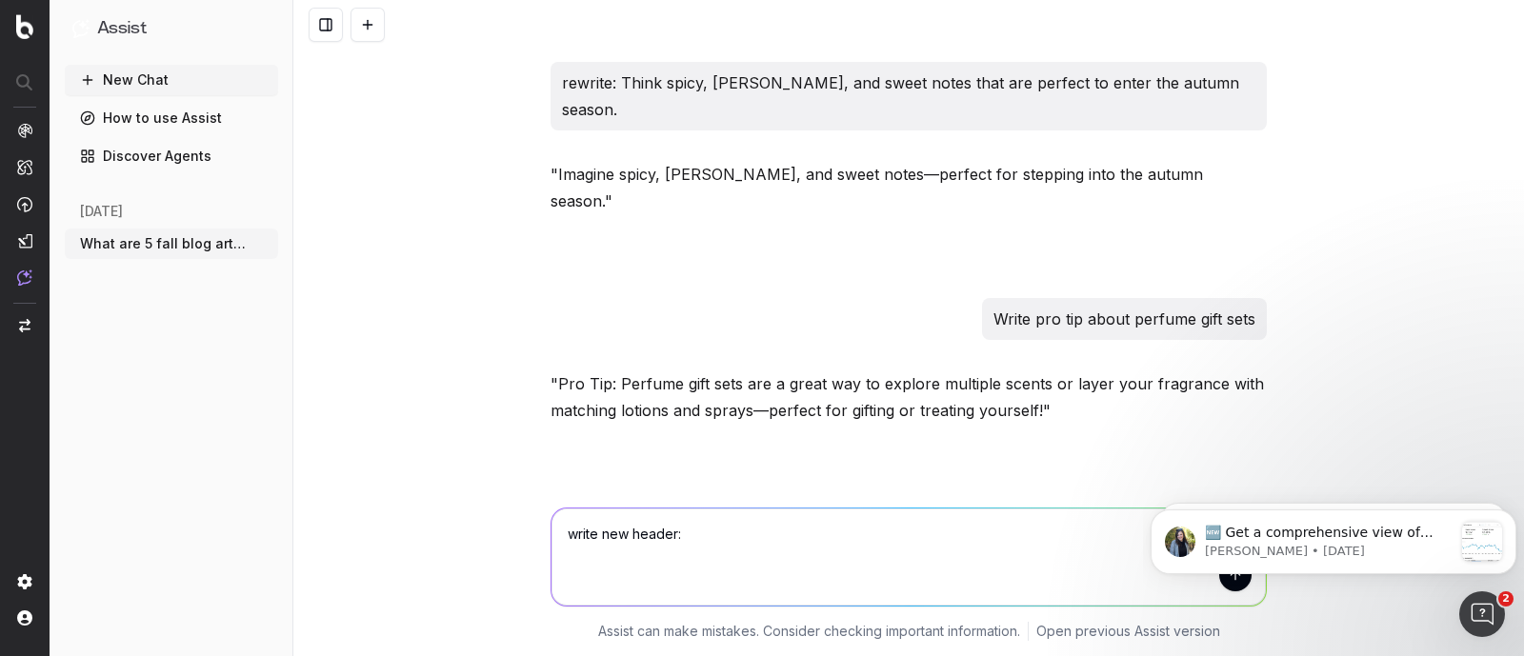
type textarea "write new header: A fall spritz Fall is all about cozy vibes, and your fragranc…"
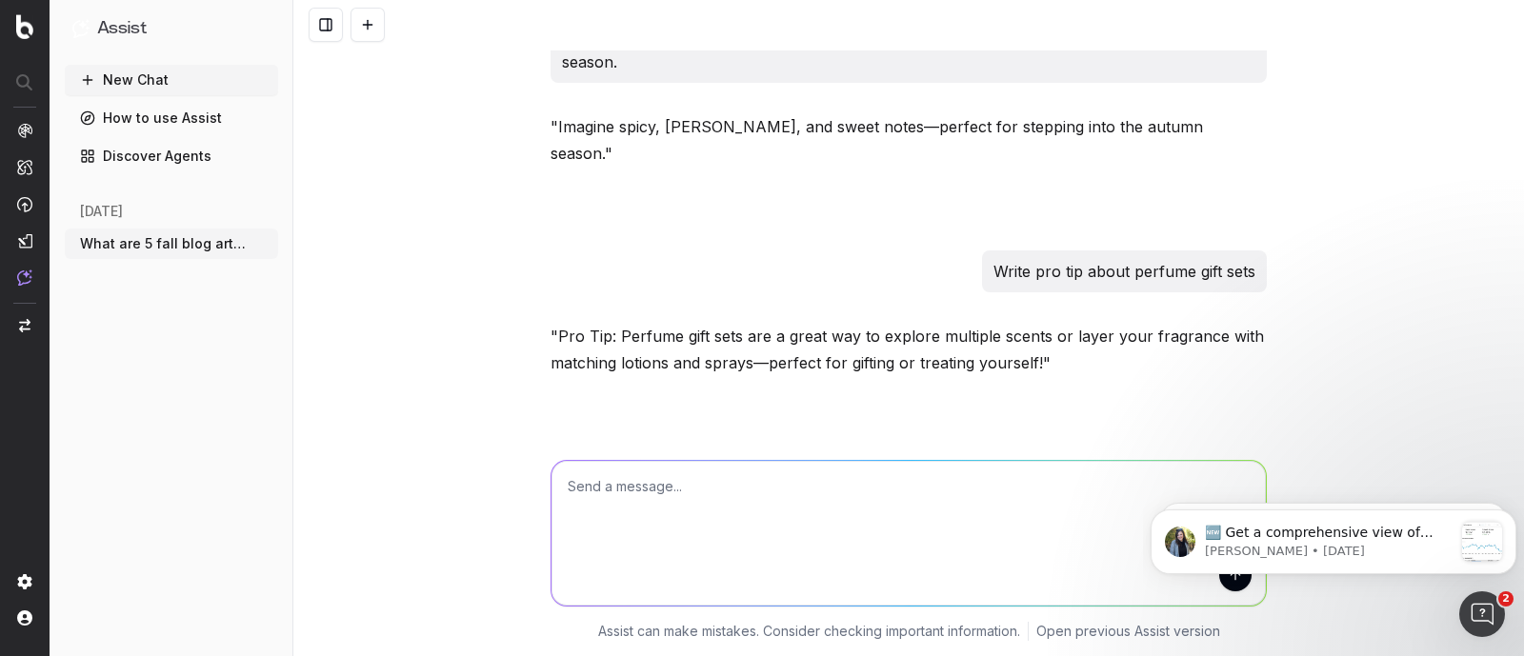
scroll to position [31462, 0]
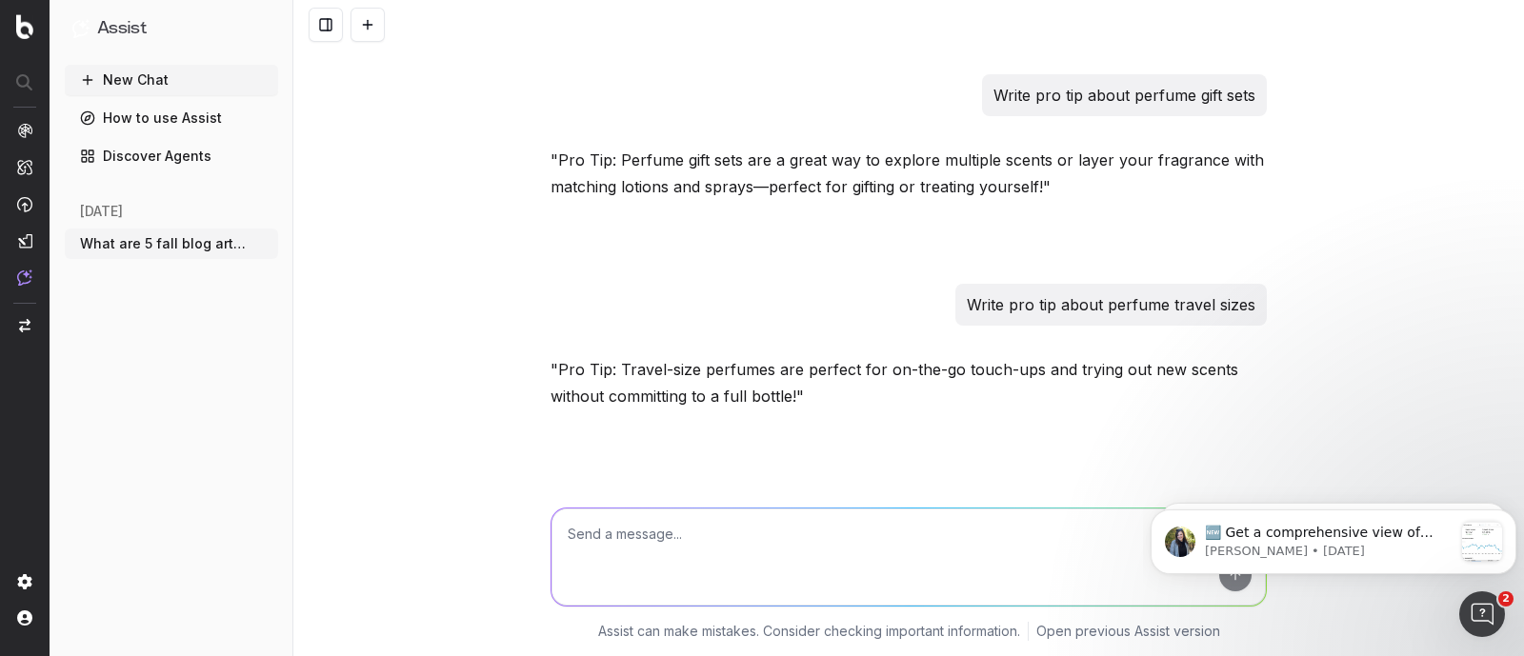
drag, startPoint x: 784, startPoint y: 477, endPoint x: 548, endPoint y: 478, distance: 236.2
copy p "Embrace the Essence of Autumn"
click at [670, 571] on textarea at bounding box center [908, 557] width 714 height 97
paste textarea "Embrace the season Fall is all about cozy vibes, and your fragrance should be n…"
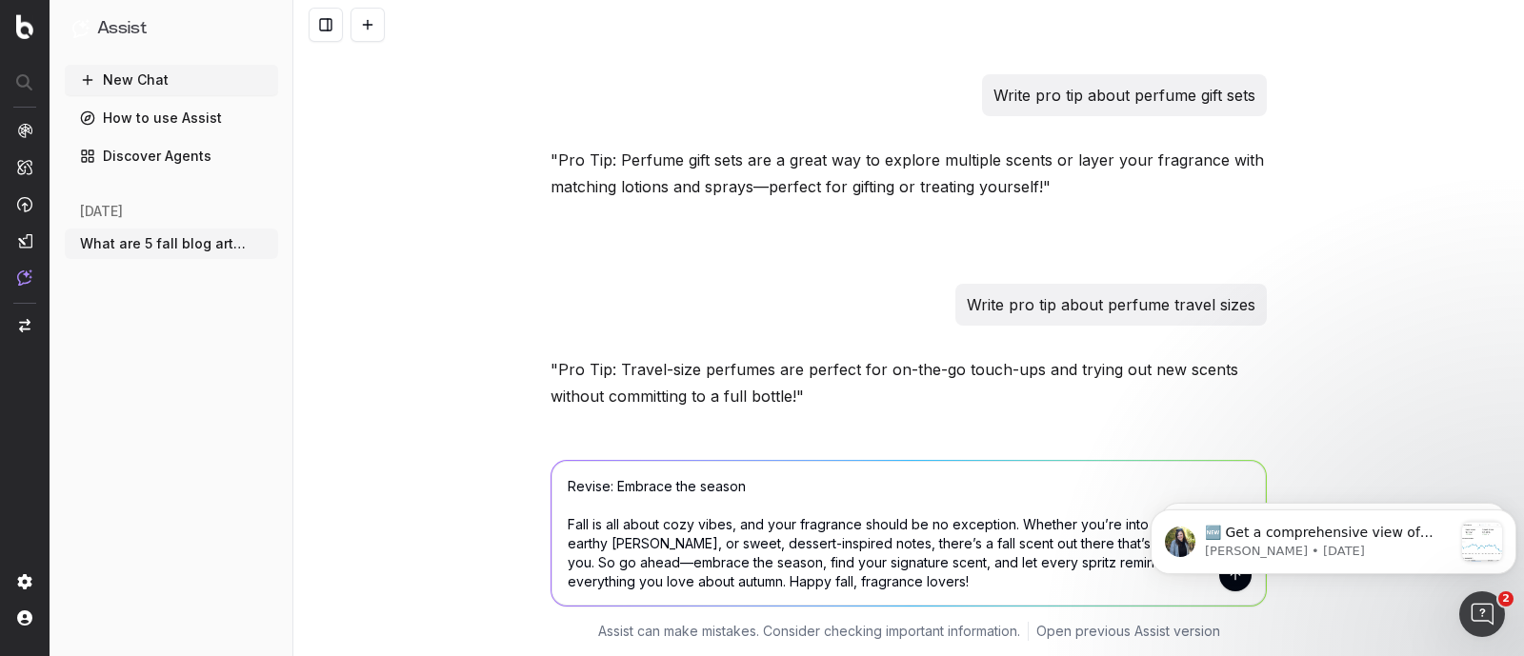
click at [609, 483] on textarea "Revise: Embrace the season Fall is all about cozy vibes, and your fragrance sho…" at bounding box center [908, 533] width 714 height 145
type textarea "Revise: header Embrace the season Fall is all about cozy vibes, and your fragra…"
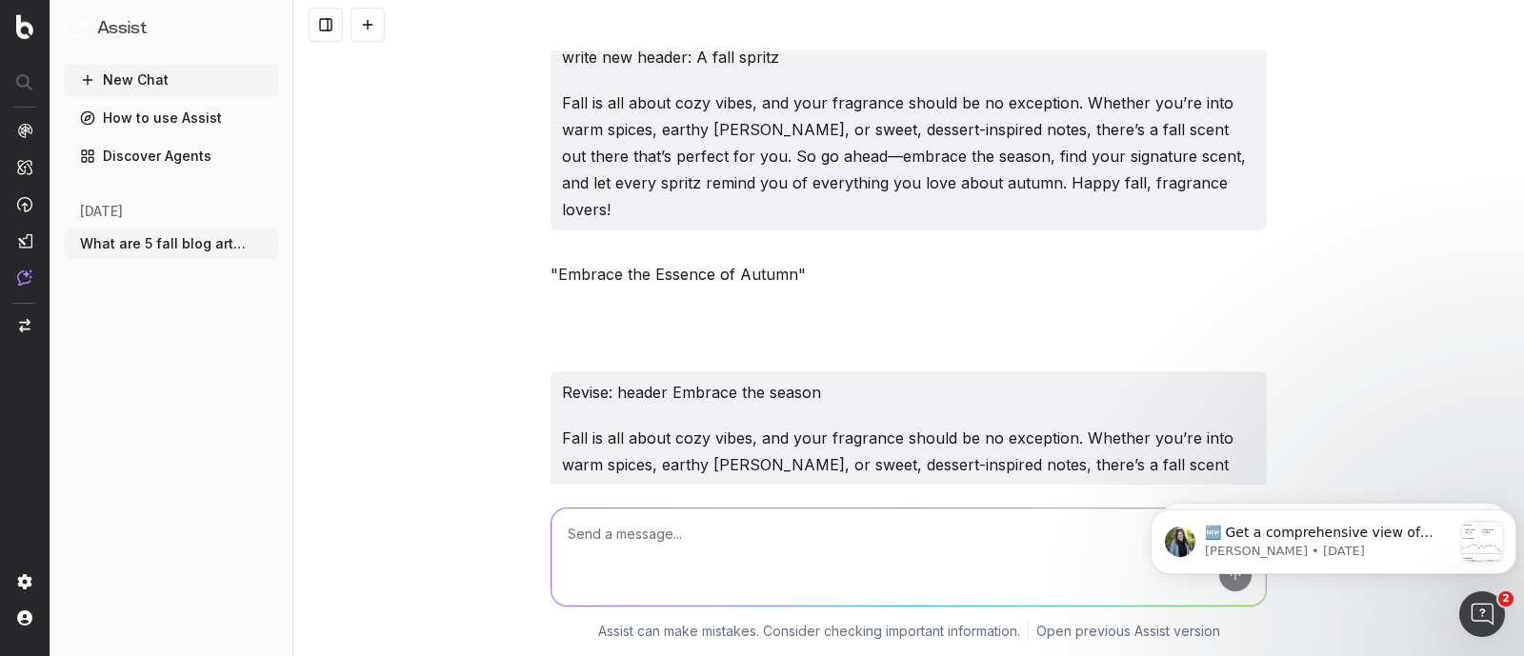
scroll to position [31981, 0]
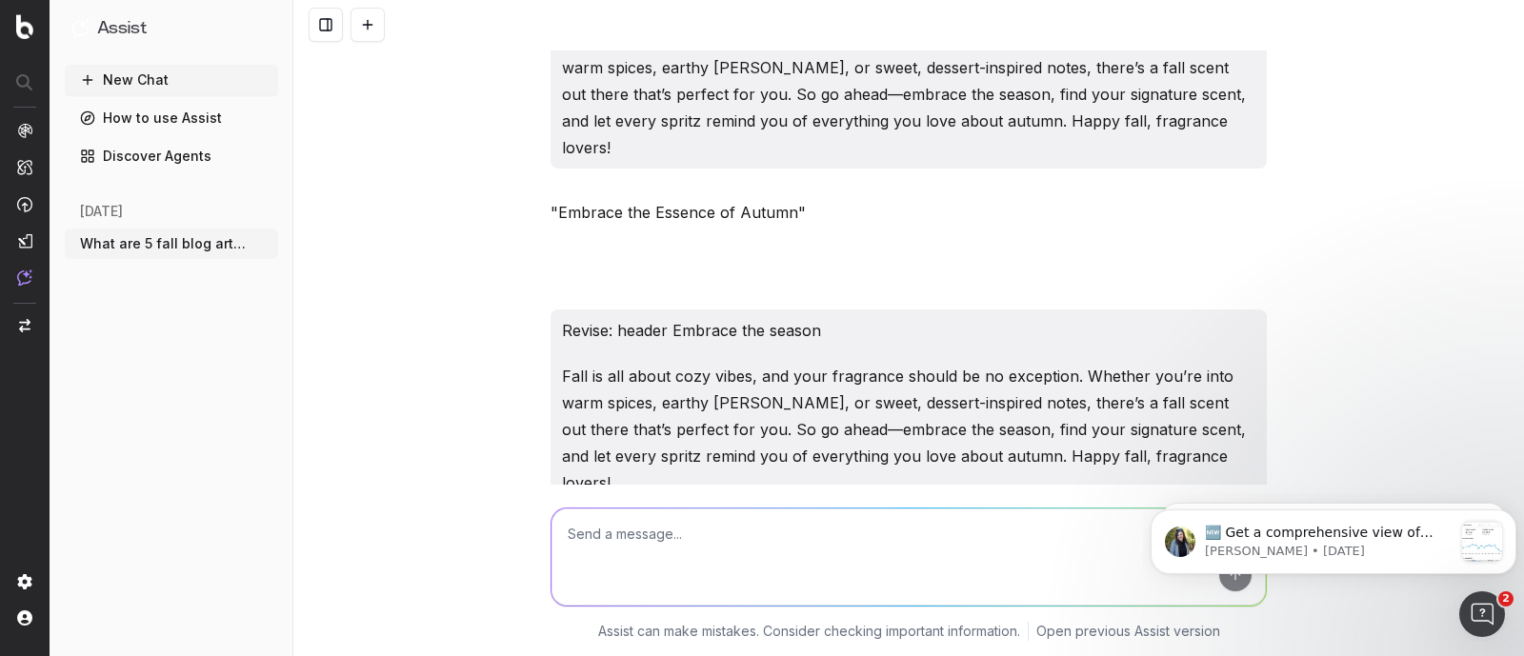
drag, startPoint x: 714, startPoint y: 250, endPoint x: 550, endPoint y: 252, distance: 164.8
click at [550, 534] on p ""Capture the Cozy Vibes"" at bounding box center [908, 547] width 716 height 27
copy p "Capture the Cozy Vibes"
click at [634, 568] on textarea at bounding box center [908, 557] width 714 height 97
paste textarea "Lore ipsumdolo sitametco: adip elitse doe tem incidi Ut, labo—etd magnaa en adm…"
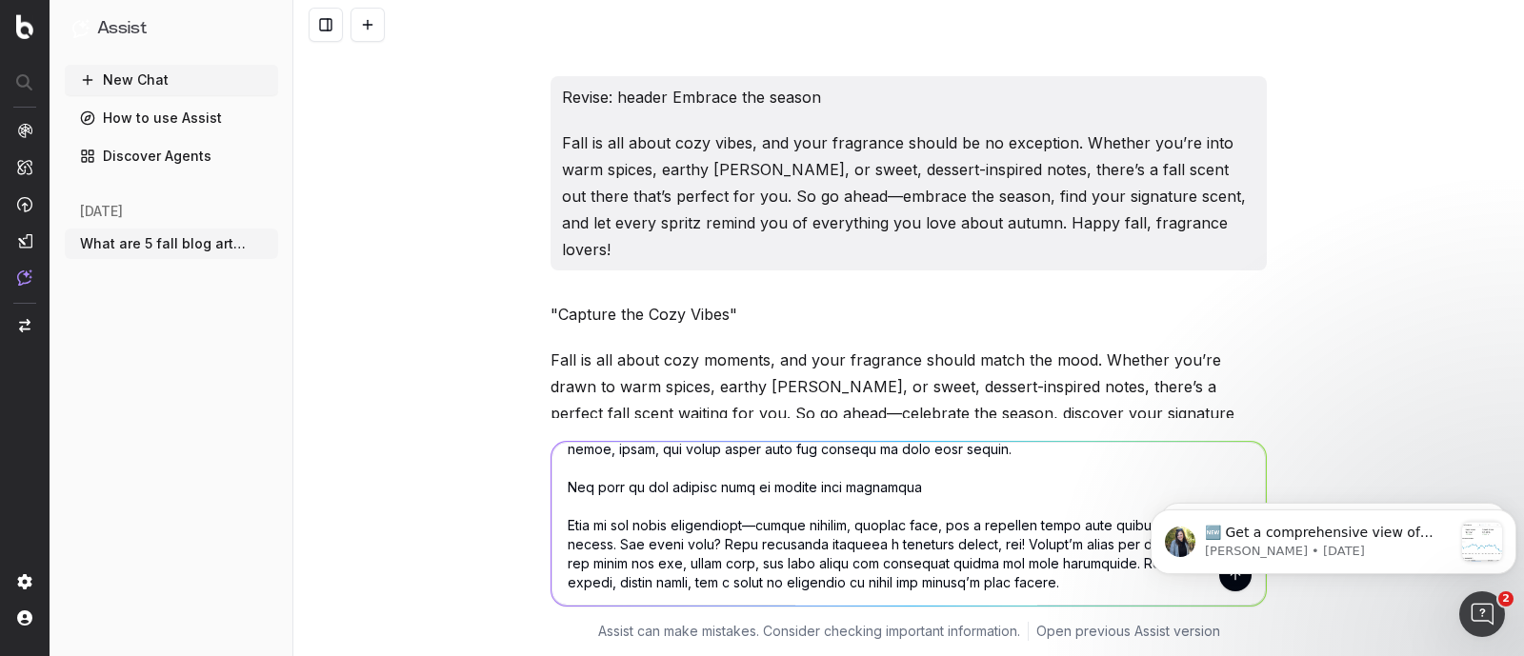
scroll to position [0, 0]
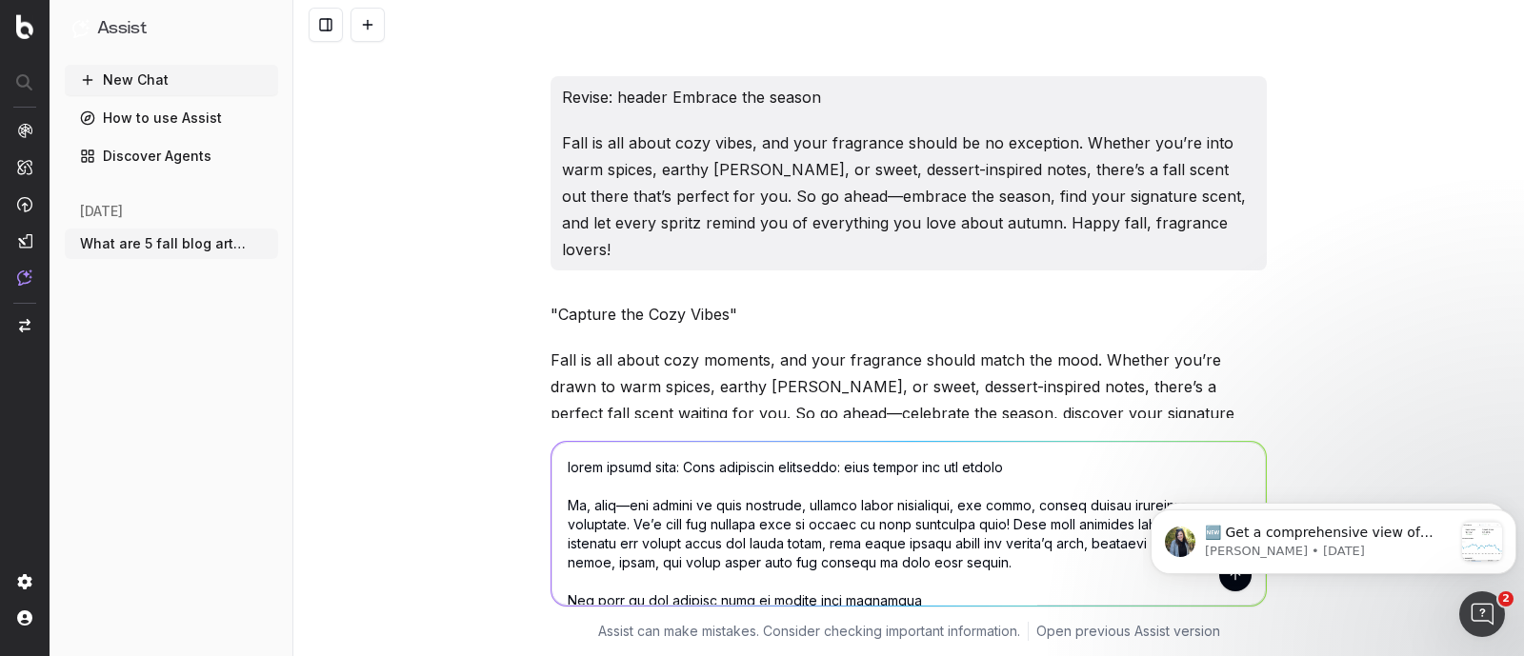
click at [646, 442] on textarea at bounding box center [908, 524] width 714 height 164
type textarea "lorem ipsumd sitamet: Cons adipiscin elitseddo: eius tempor inc utl etdolo Ma, …"
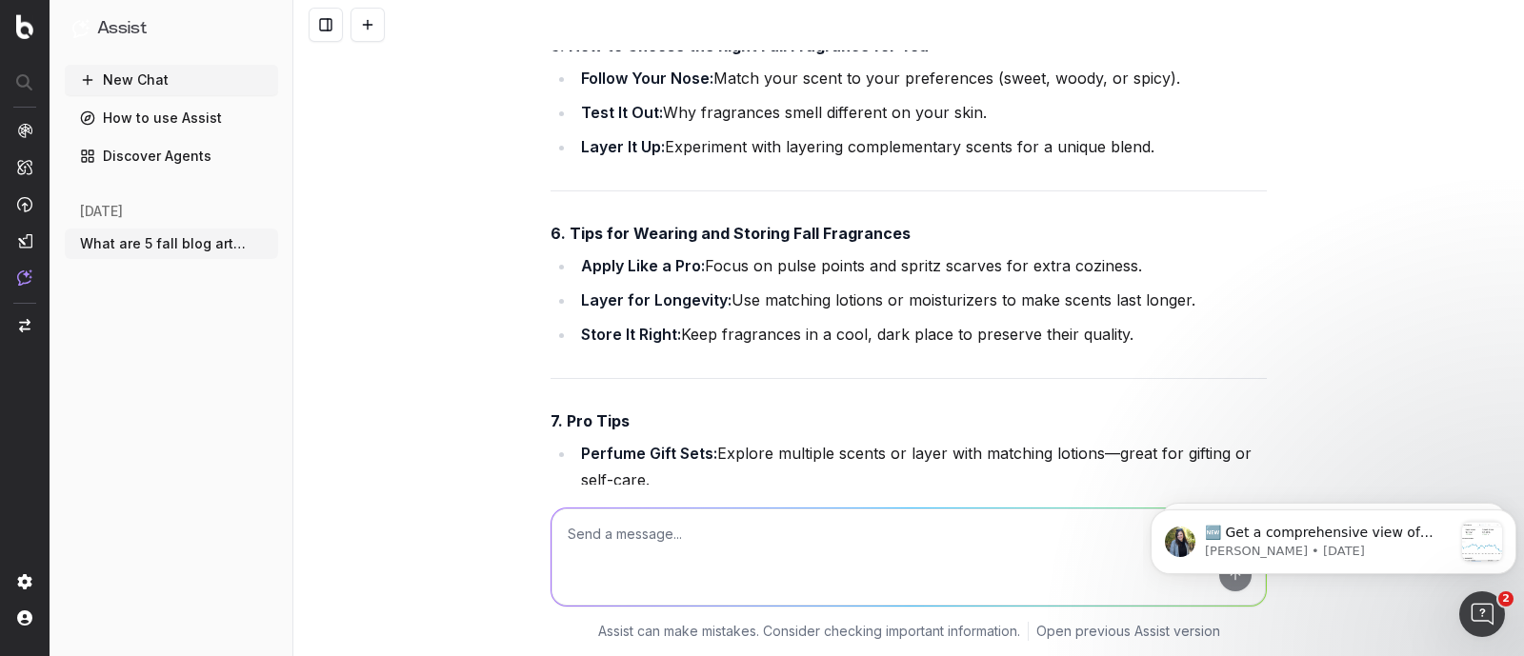
scroll to position [37198, 0]
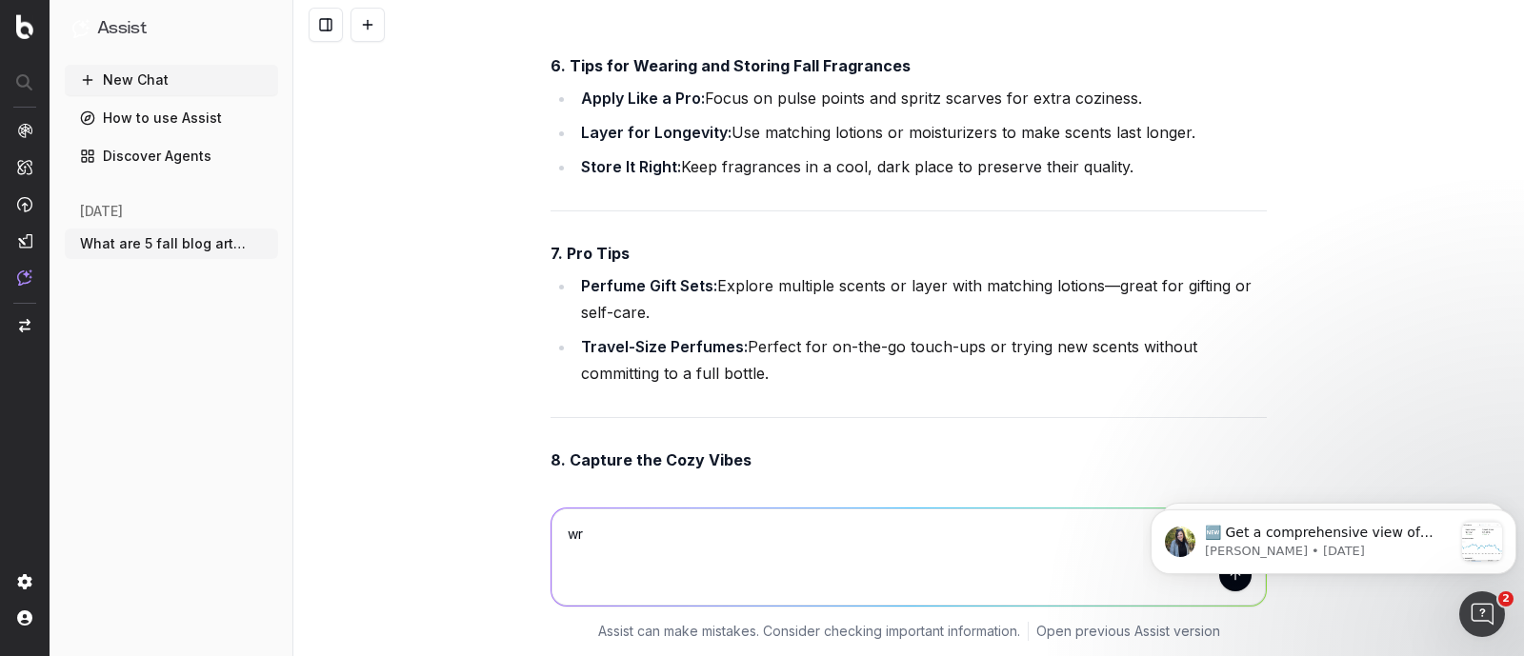
type textarea "w"
type textarea "outline headers (h2s and h3s)"
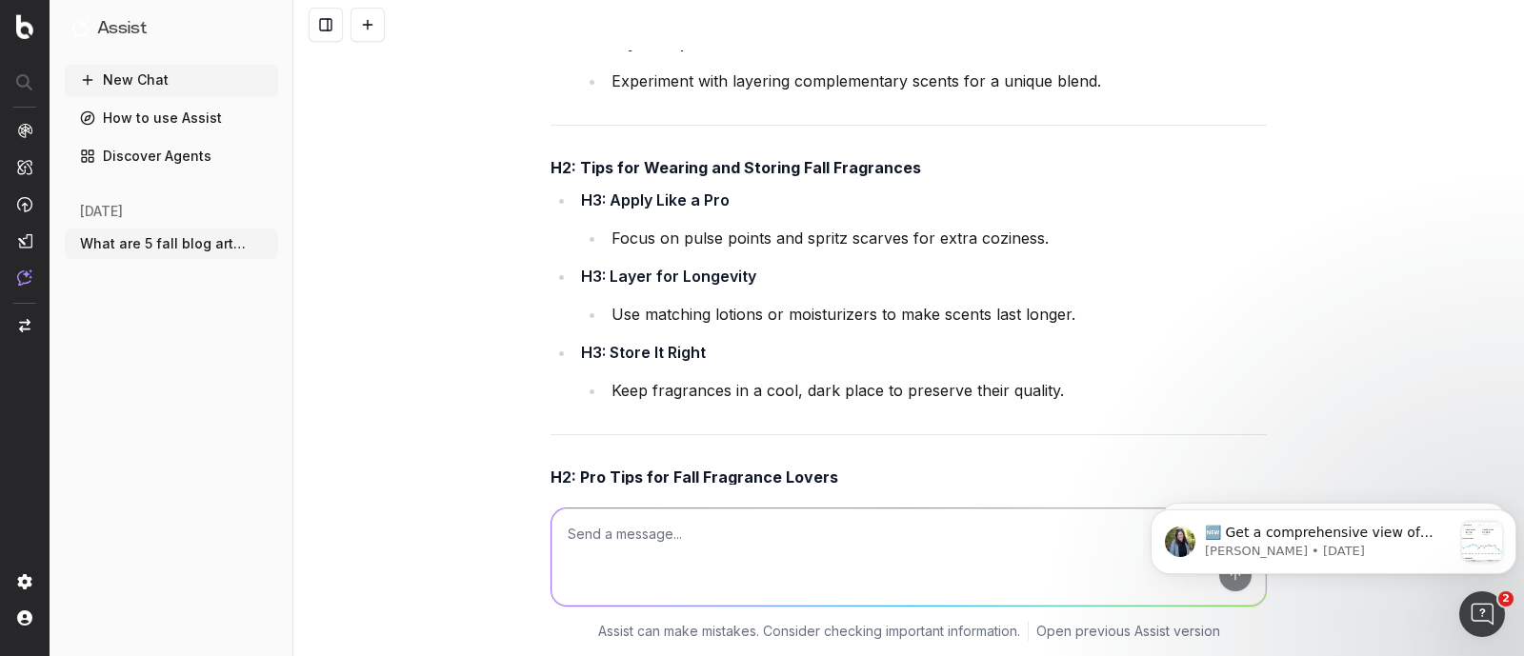
scroll to position [39402, 0]
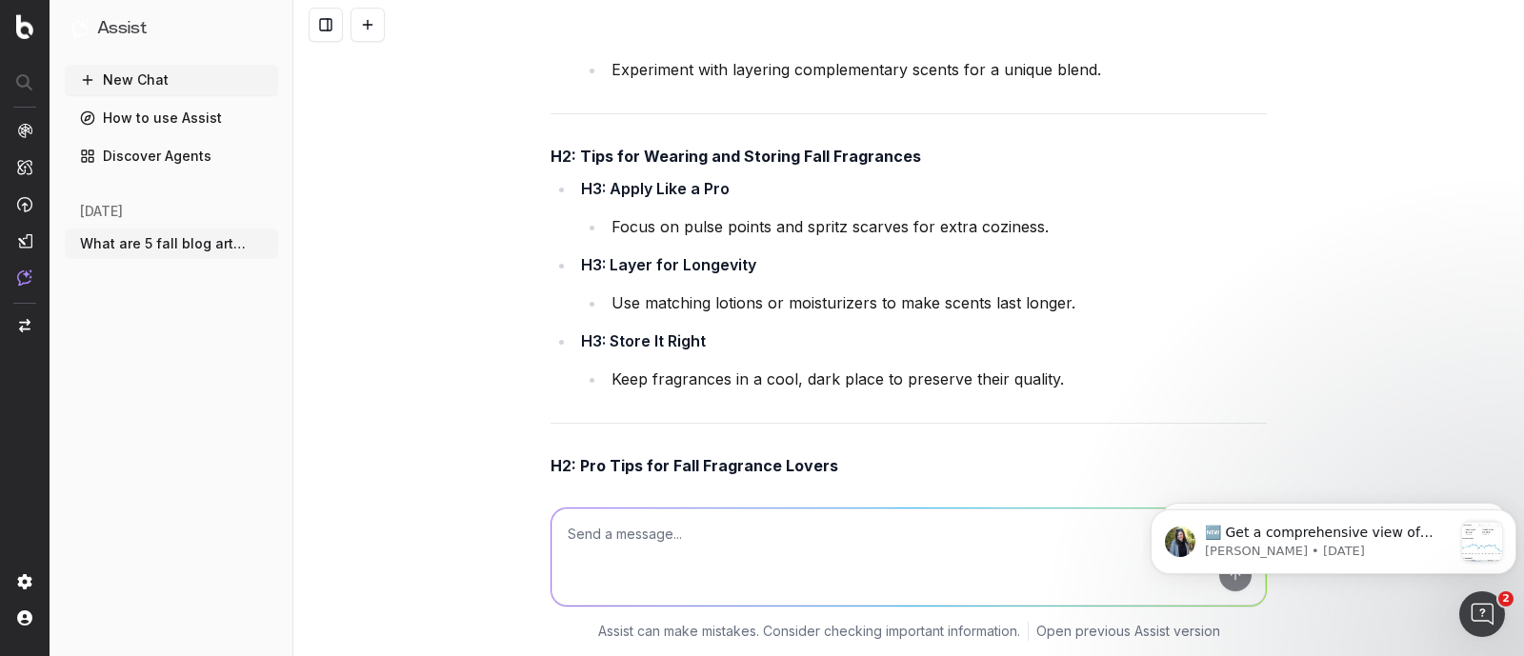
click at [639, 565] on textarea at bounding box center [908, 557] width 714 height 97
paste textarea "Pumpkin Spice and Everything Nice: Fall Coffee Bar Ideas"
type textarea "Write SEO Content Brief and SEO Blog Article for: Pumpkin Spice and Everything …"
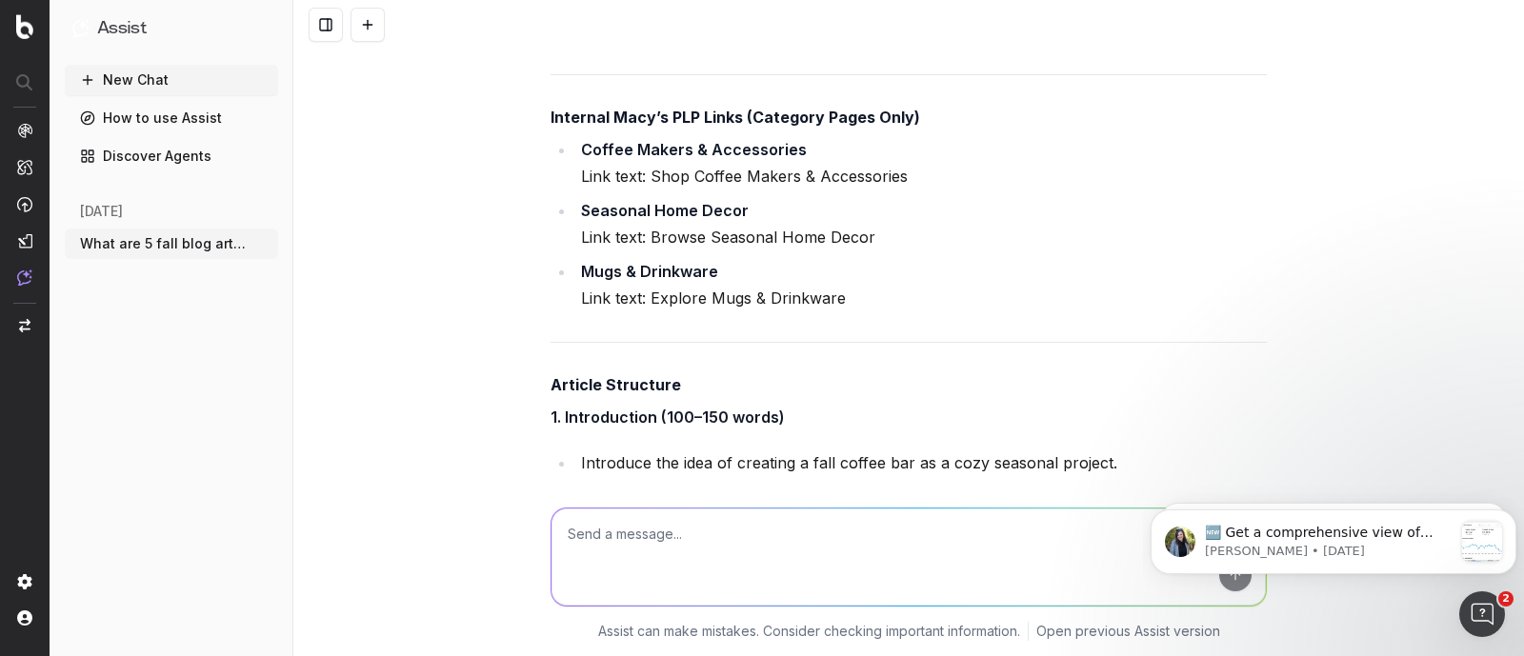
click at [1302, 362] on div "What are 5 fall blog articles that cover fashion, beauty and home for Macy's St…" at bounding box center [908, 328] width 1230 height 656
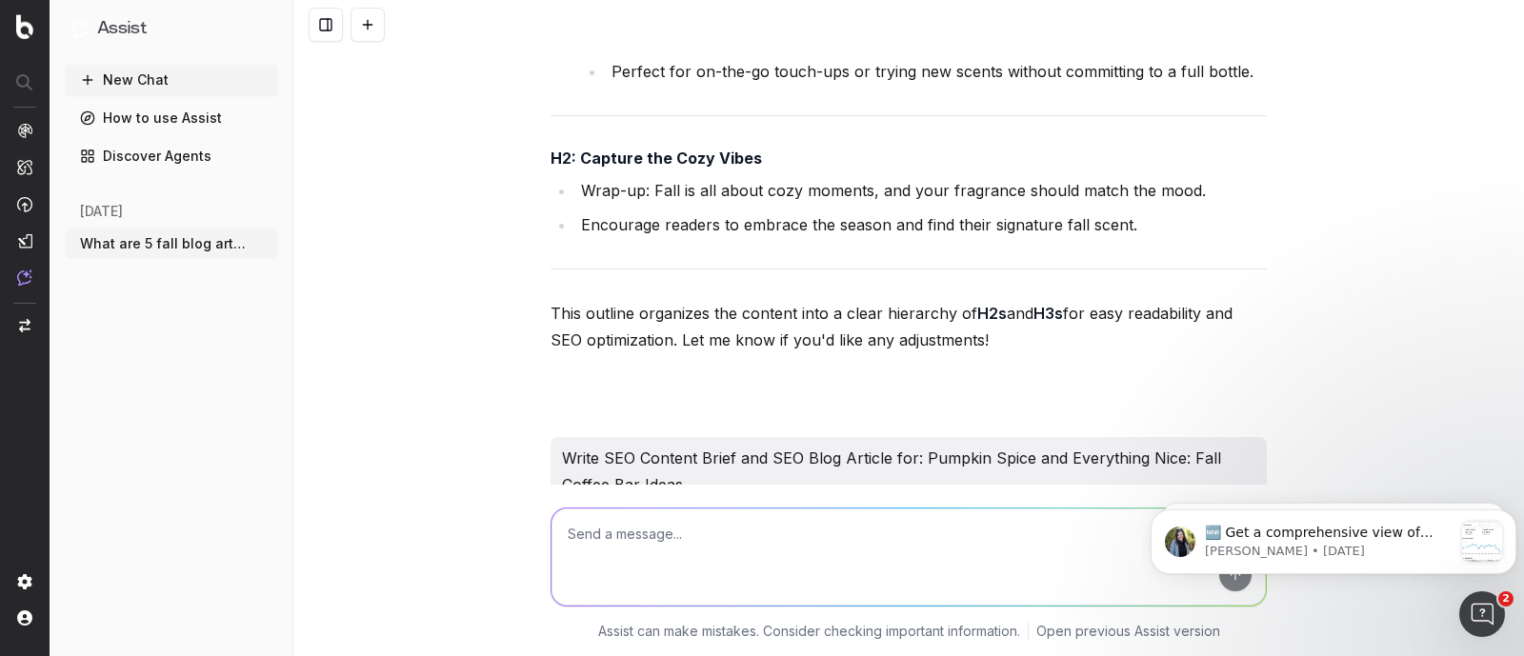
scroll to position [39936, 0]
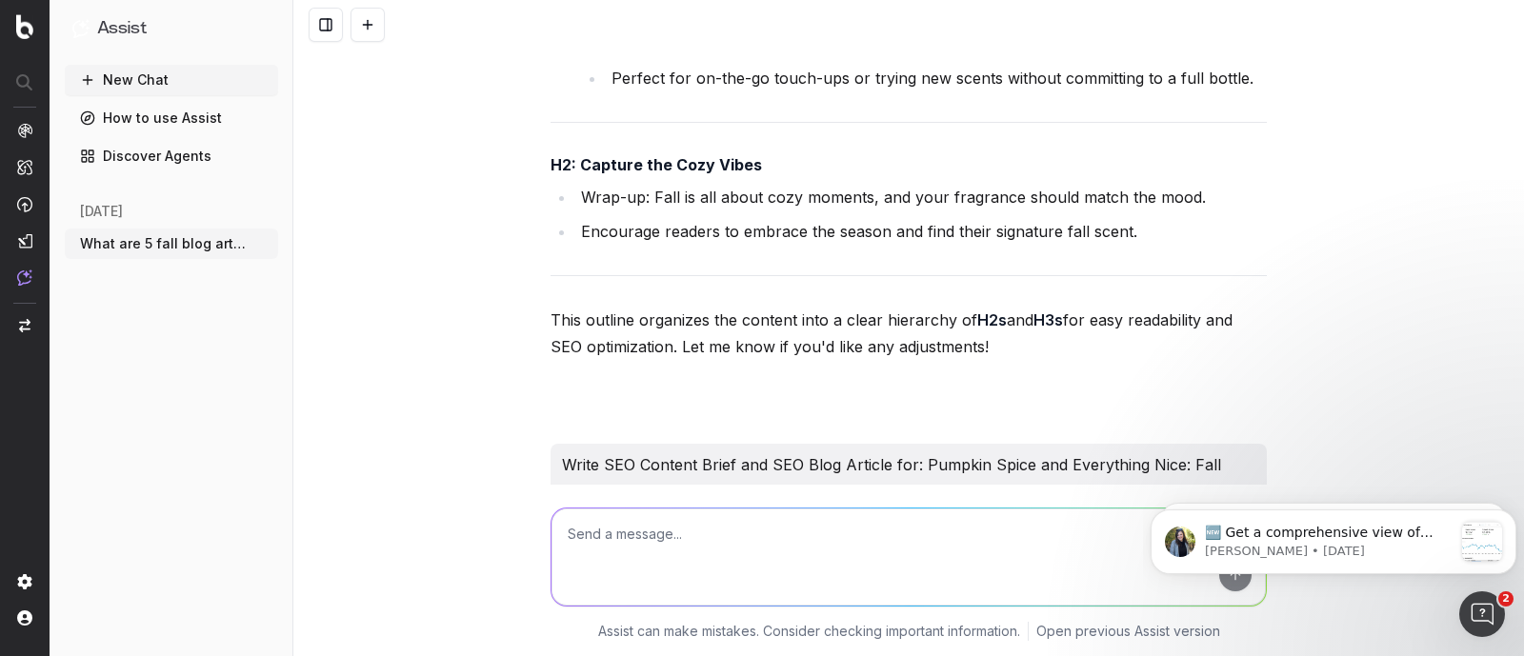
drag, startPoint x: 541, startPoint y: 339, endPoint x: 1032, endPoint y: 454, distance: 504.8
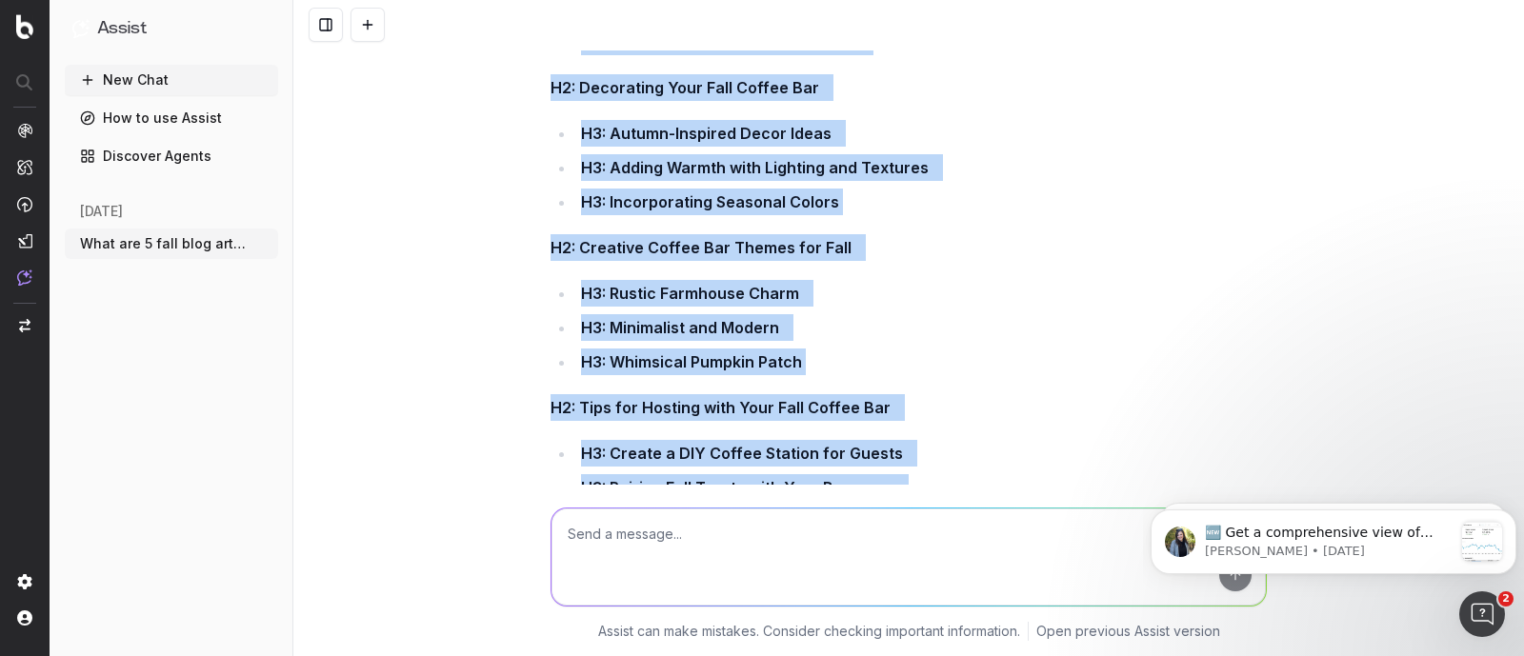
scroll to position [41368, 0]
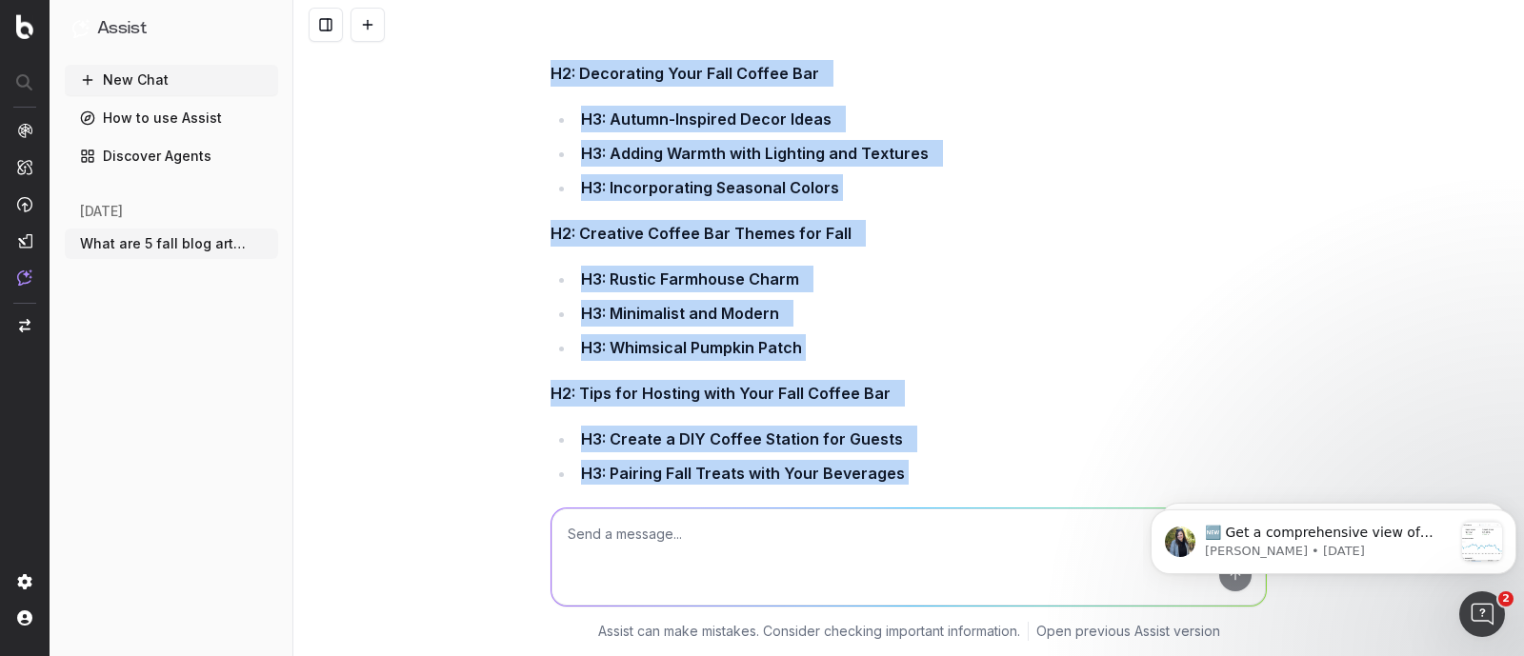
drag, startPoint x: 535, startPoint y: 288, endPoint x: 863, endPoint y: 521, distance: 402.2
click at [863, 521] on div "What are 5 fall blog articles that cover fashion, beauty and home for Macy's St…" at bounding box center [908, 328] width 1230 height 656
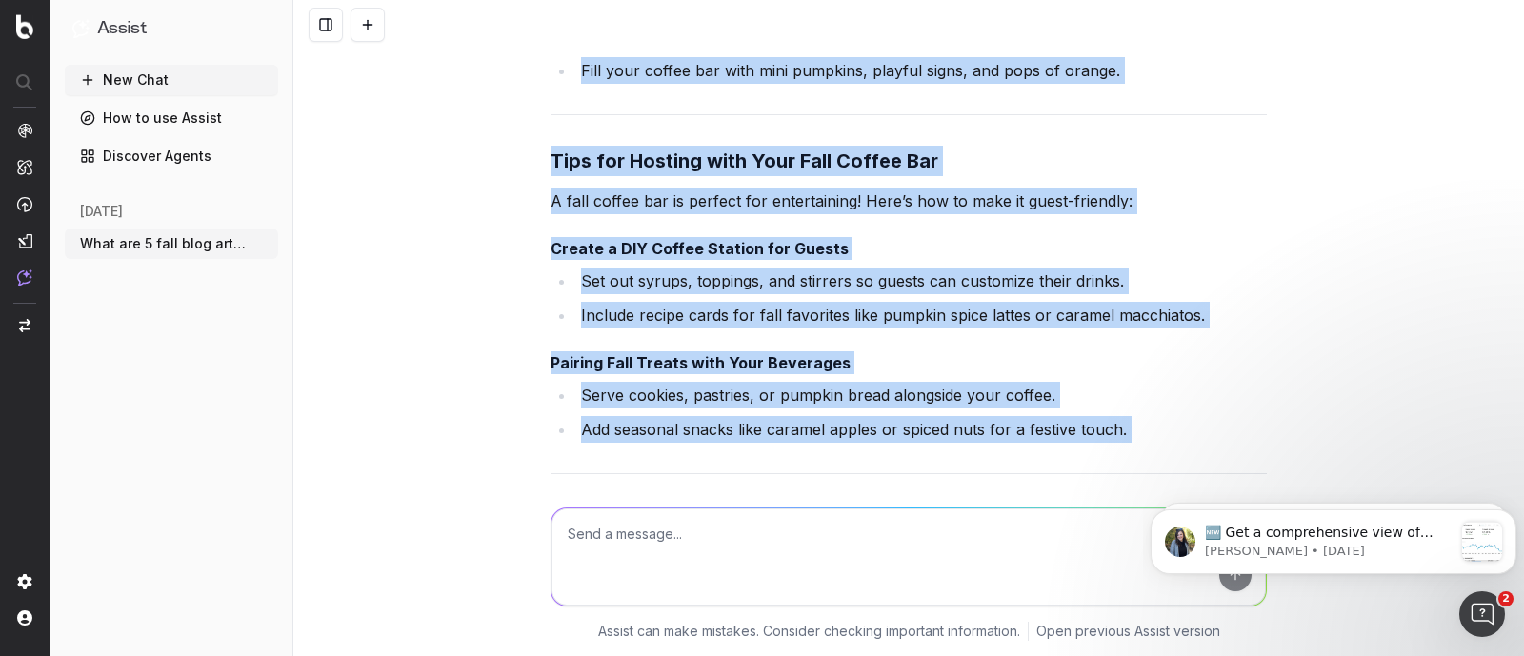
scroll to position [45776, 0]
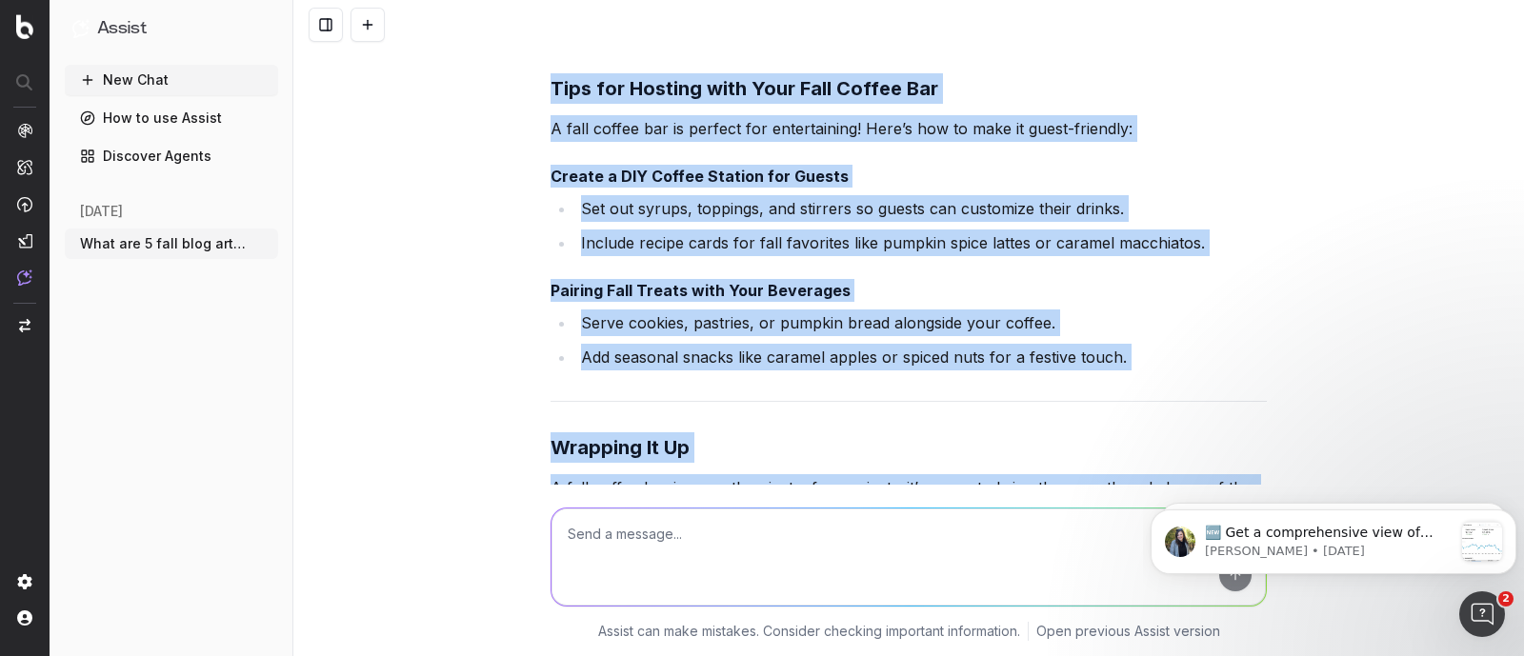
click at [752, 600] on p "Happy brewing, and happy fall!" at bounding box center [908, 613] width 716 height 27
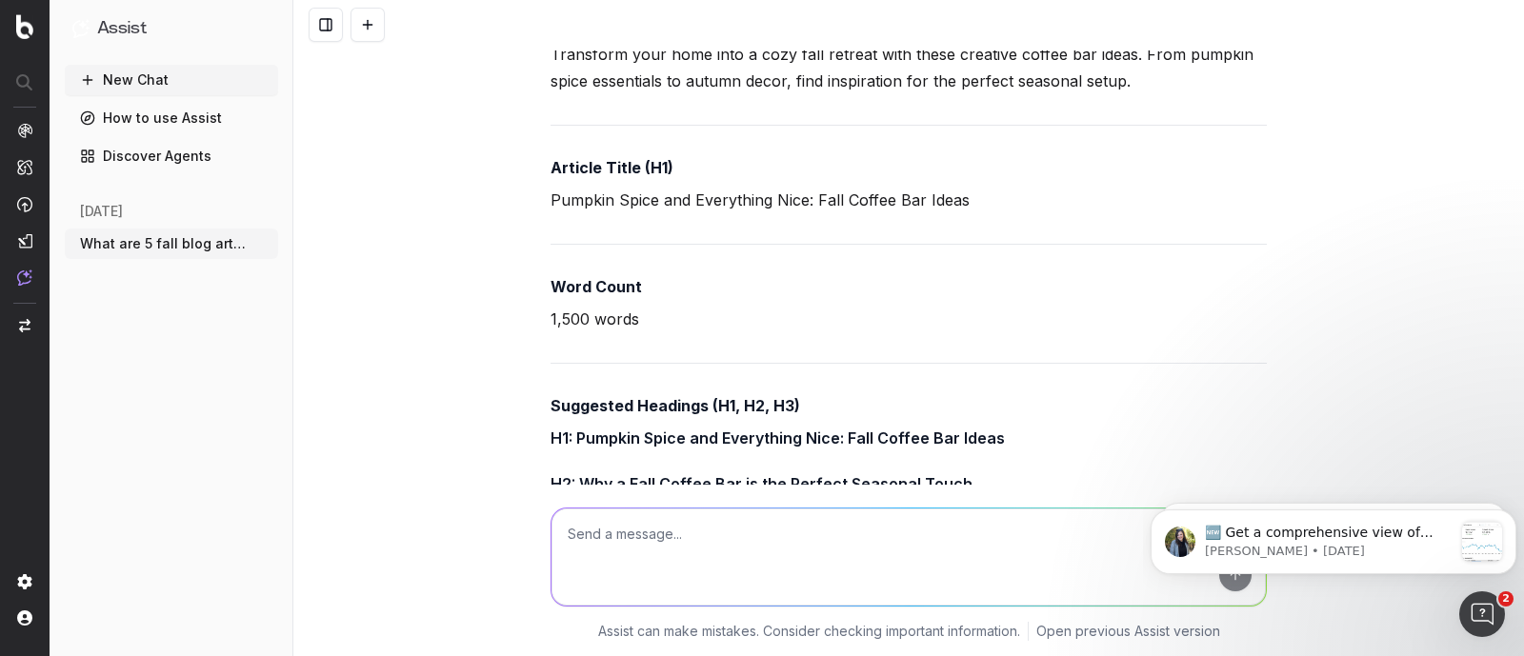
scroll to position [40061, 0]
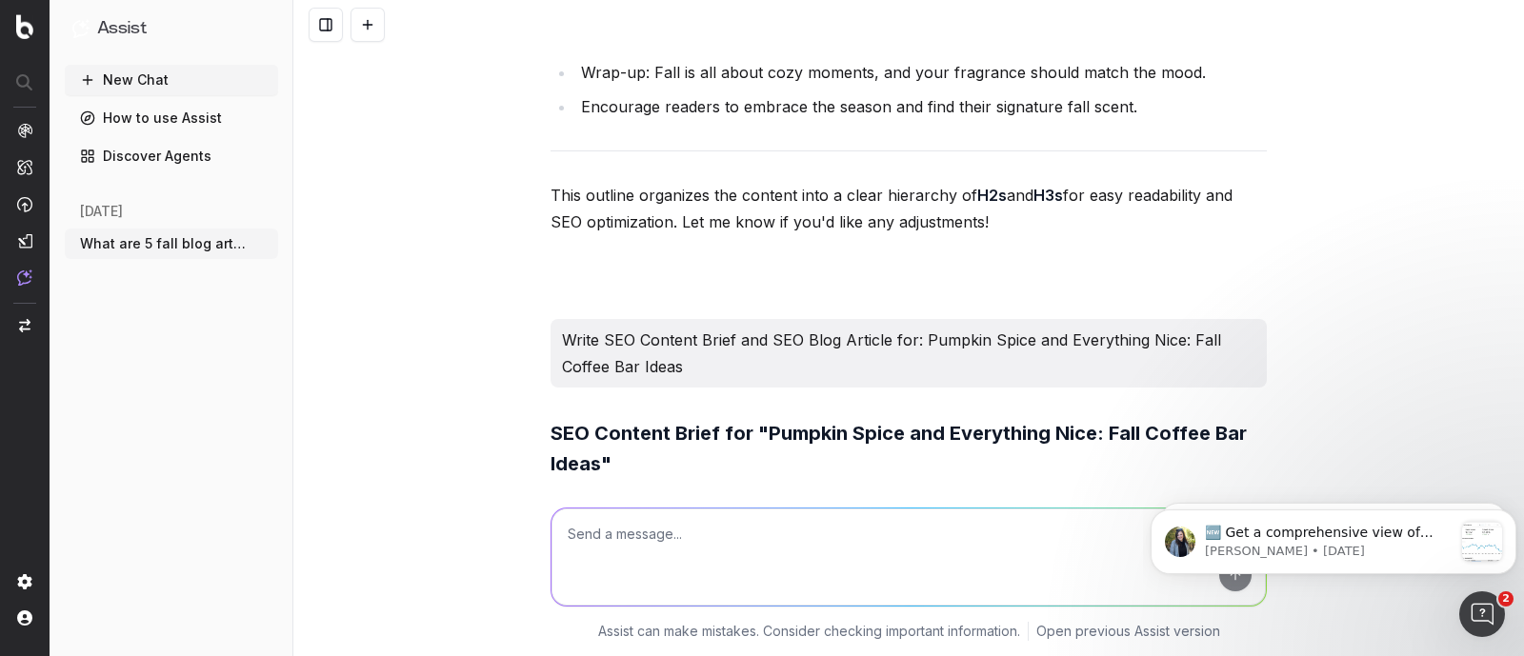
drag, startPoint x: 803, startPoint y: 265, endPoint x: 493, endPoint y: 208, distance: 314.8
click at [493, 208] on div "What are 5 fall blog articles that cover fashion, beauty and home for Macy's St…" at bounding box center [908, 328] width 1230 height 656
copy div "Meta Title Pumpkin Spice and Everything Nice: Creative Fall Coffee Bar Ideas Me…"
click at [752, 542] on textarea at bounding box center [908, 557] width 714 height 97
paste textarea "• All titles and section header are sentence case • Try to be mindful of repeti…"
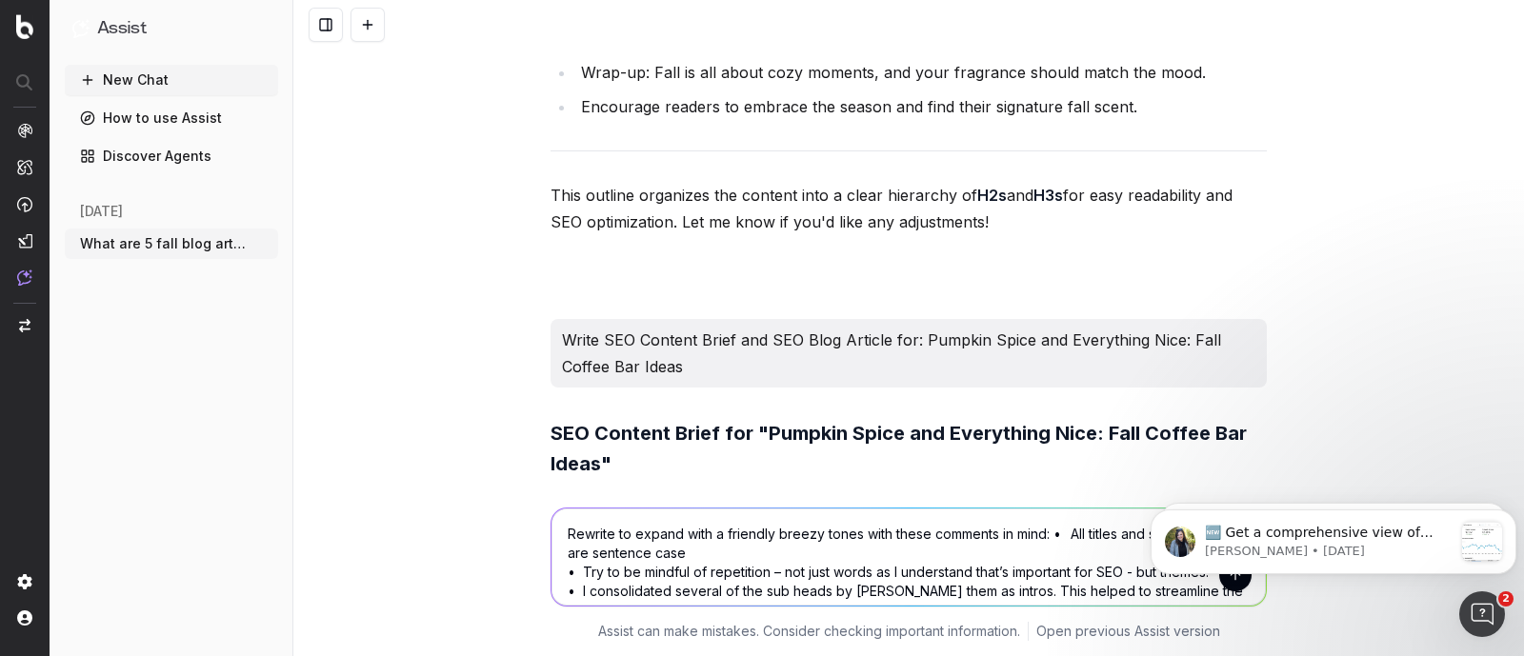
scroll to position [4, 0]
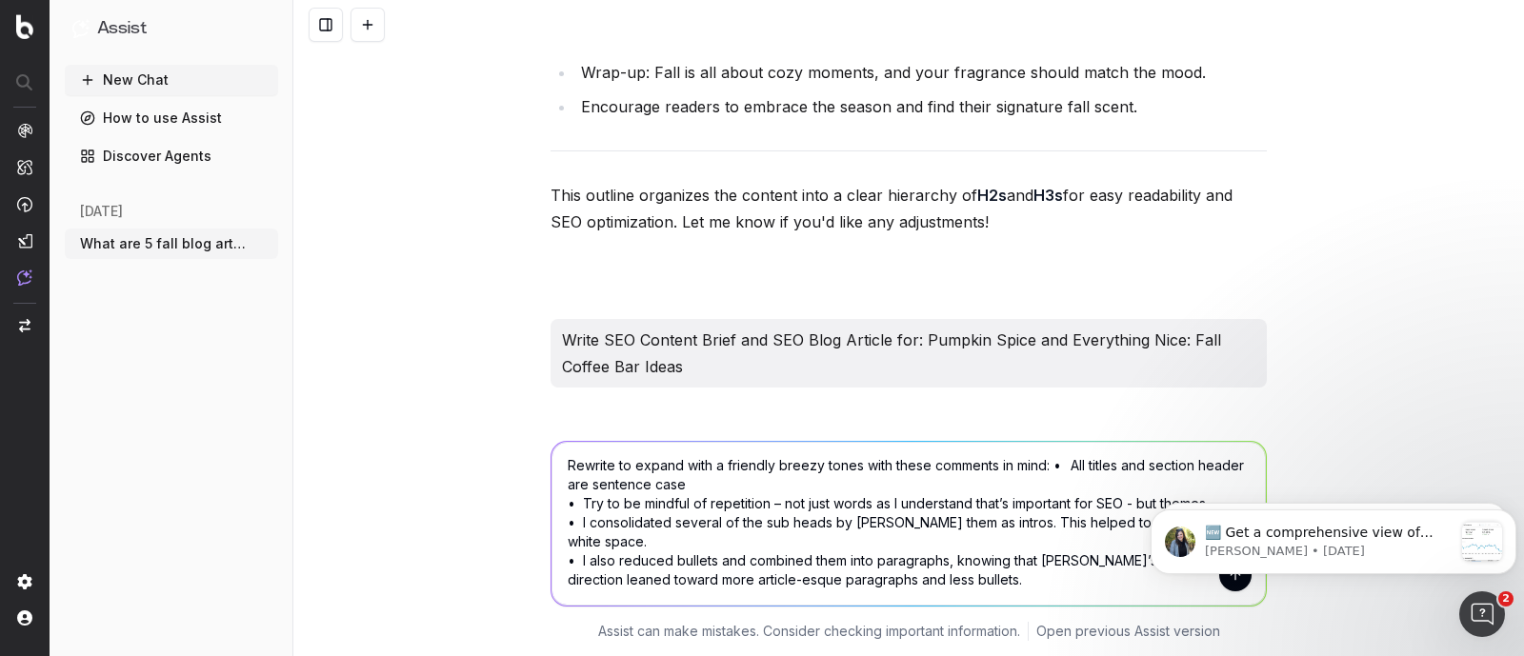
click at [1067, 461] on textarea "Rewrite to expand with a friendly breezy tones with these comments in mind: • A…" at bounding box center [908, 524] width 714 height 164
type textarea "Rewrite to expand with a friendly breezy tones with these comments in mind: • A…"
click at [1014, 482] on textarea "Rewrite to expand with a friendly breezy tones with these comments in mind: • A…" at bounding box center [908, 524] width 714 height 164
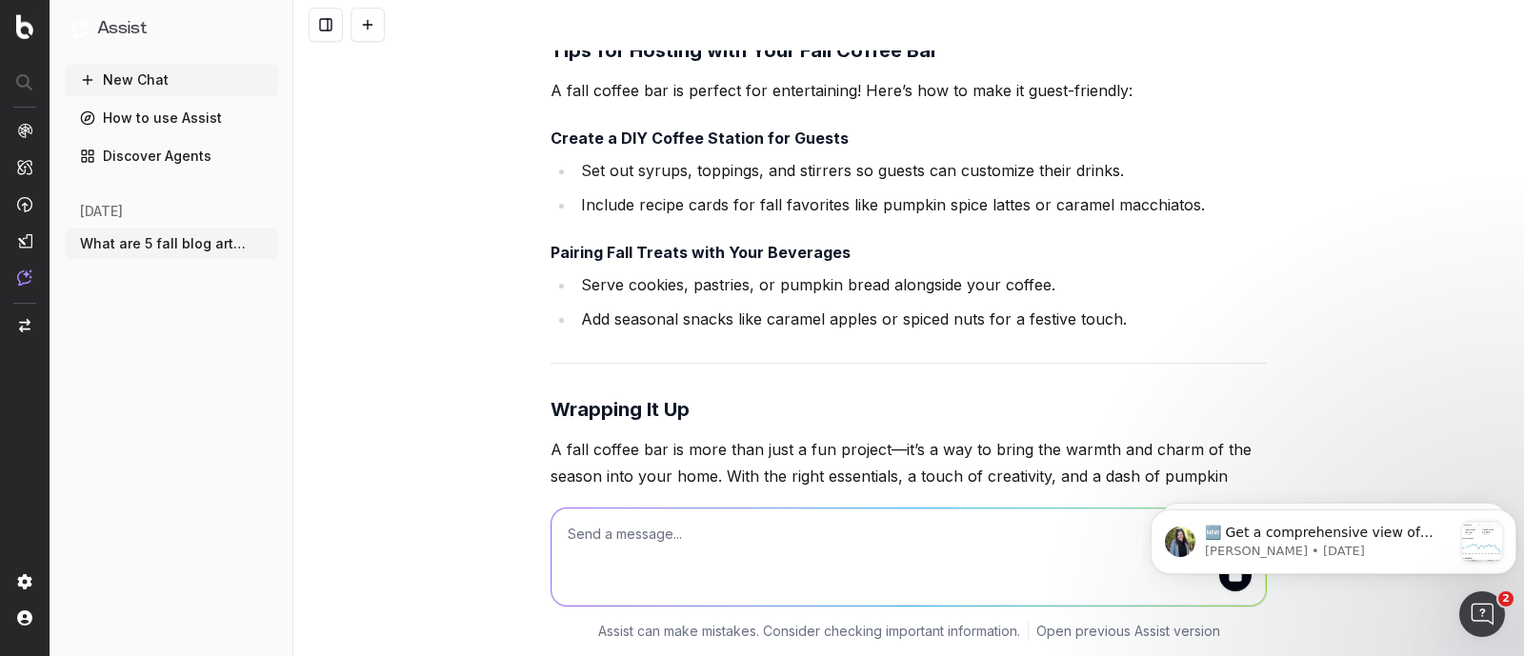
scroll to position [46081, 0]
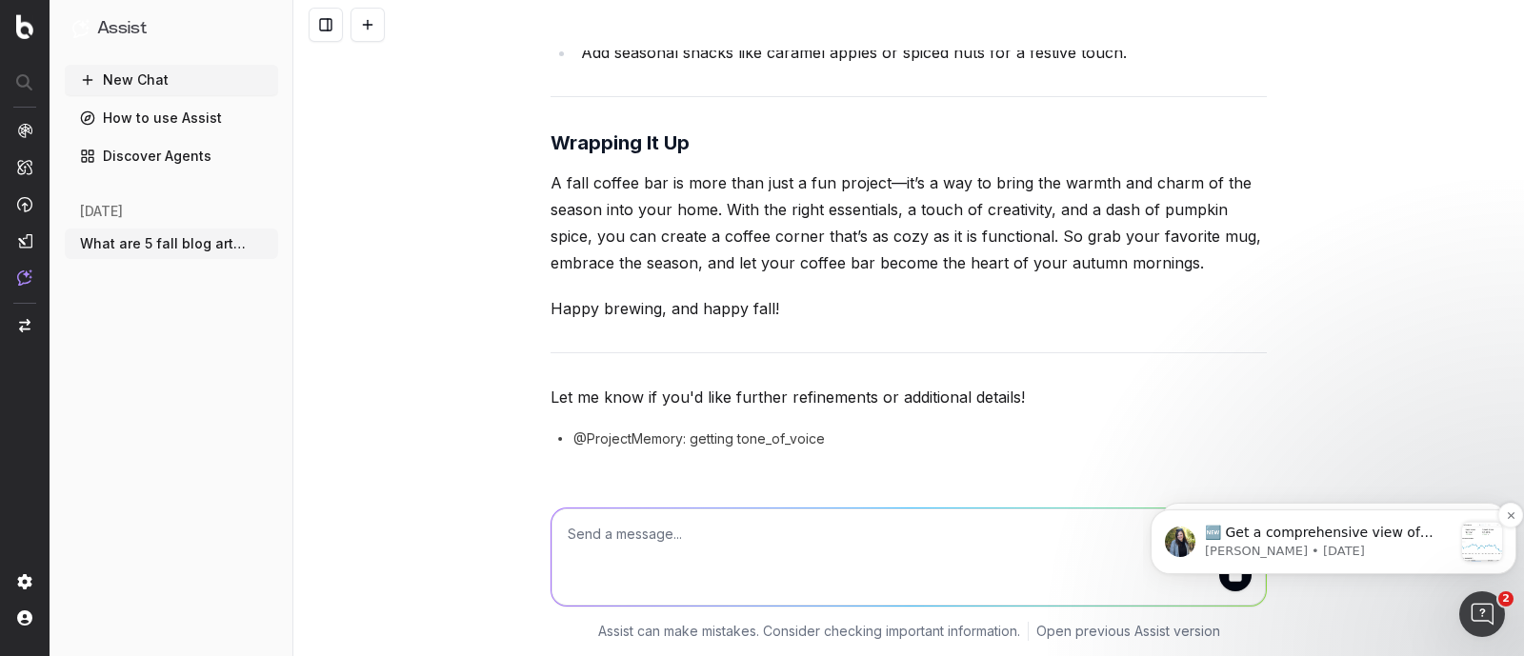
click at [1407, 543] on p "[PERSON_NAME] • [DATE]" at bounding box center [1329, 551] width 248 height 17
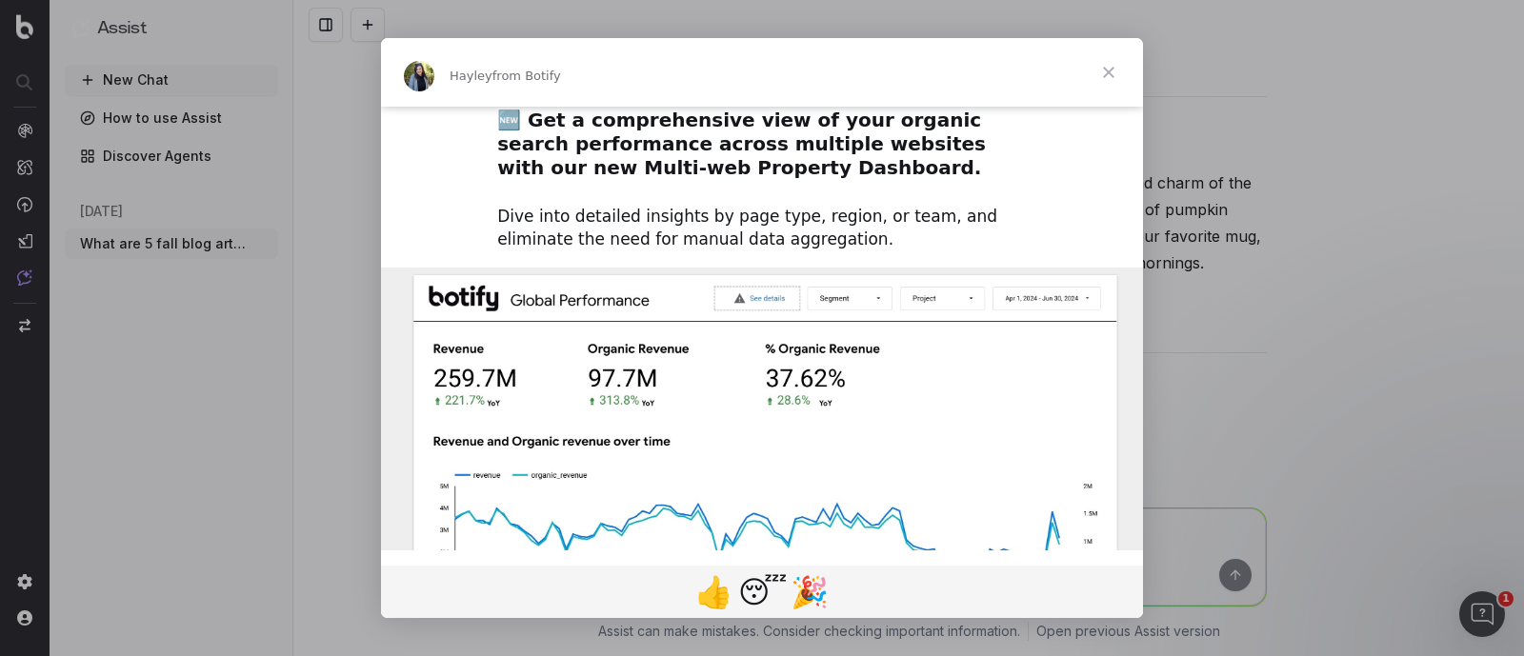
scroll to position [223, 0]
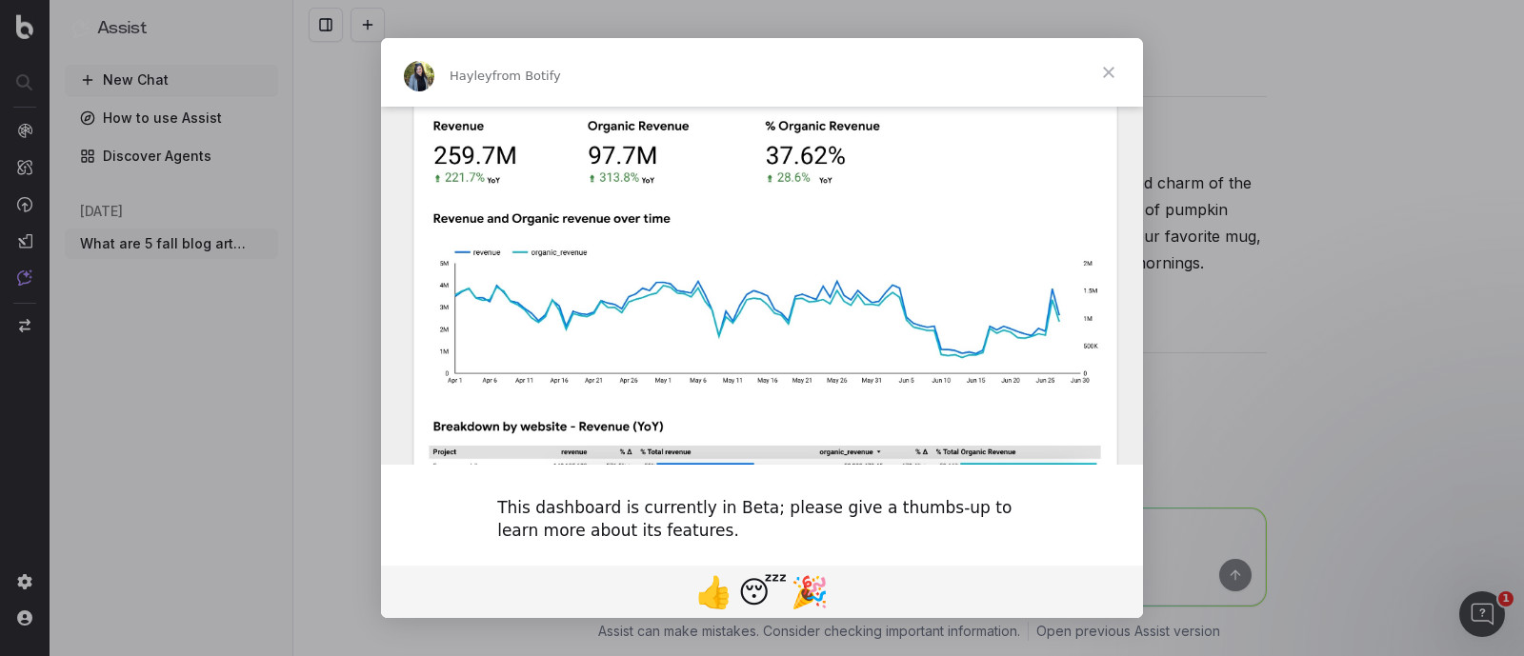
click at [1110, 82] on span "Close" at bounding box center [1108, 72] width 69 height 69
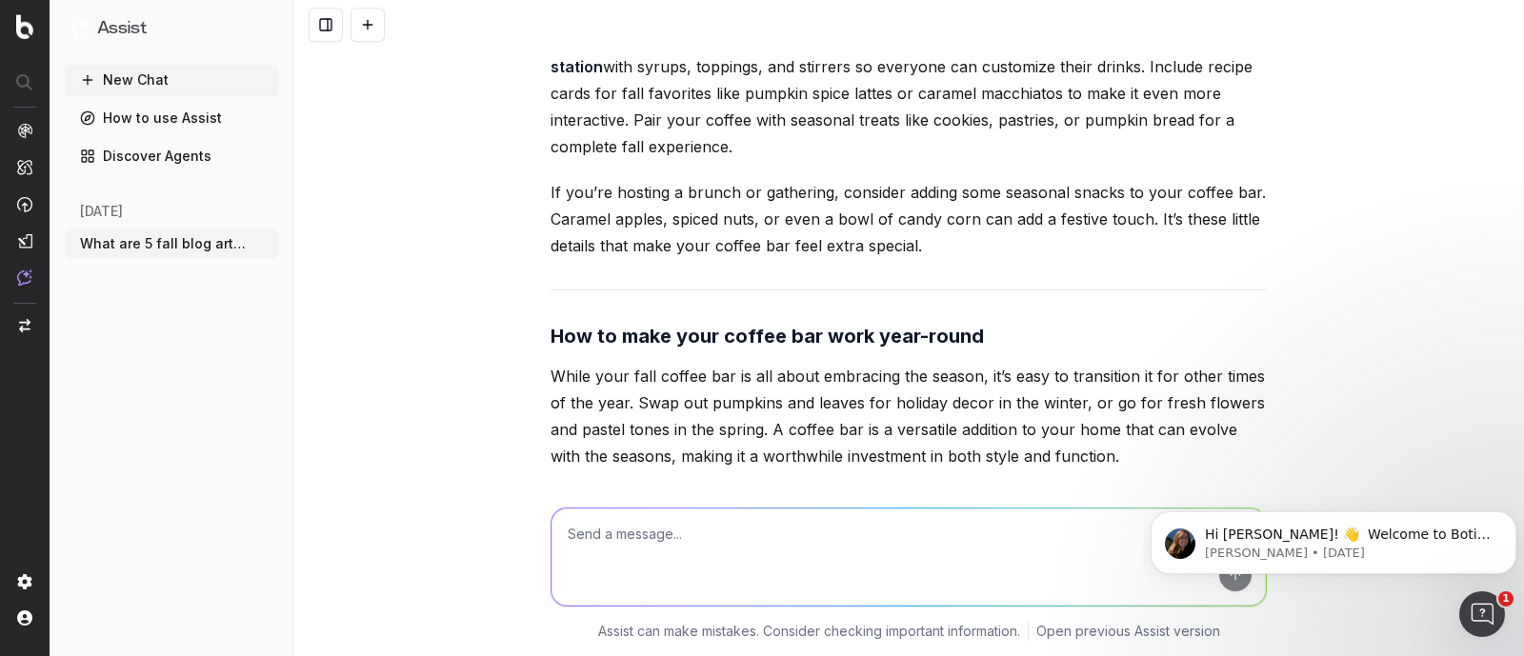
scroll to position [48737, 0]
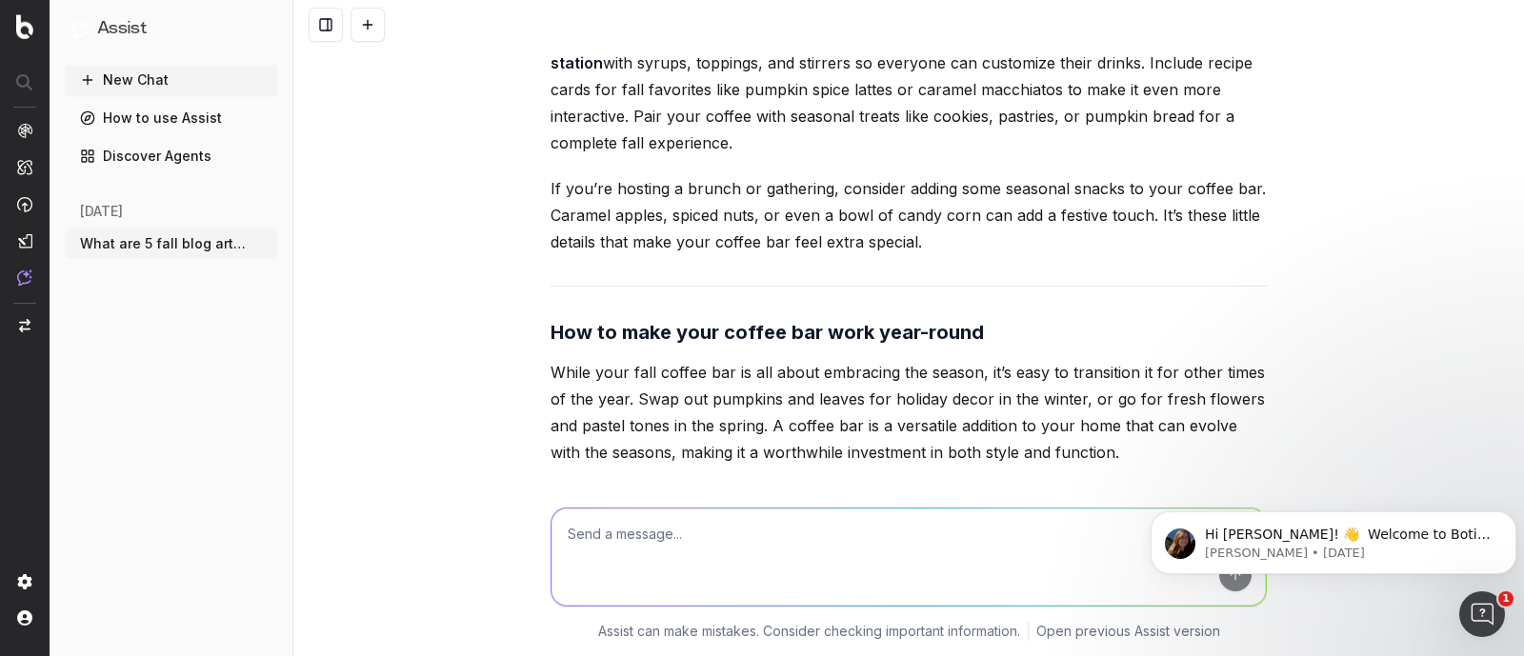
click at [635, 577] on textarea at bounding box center [908, 557] width 714 height 97
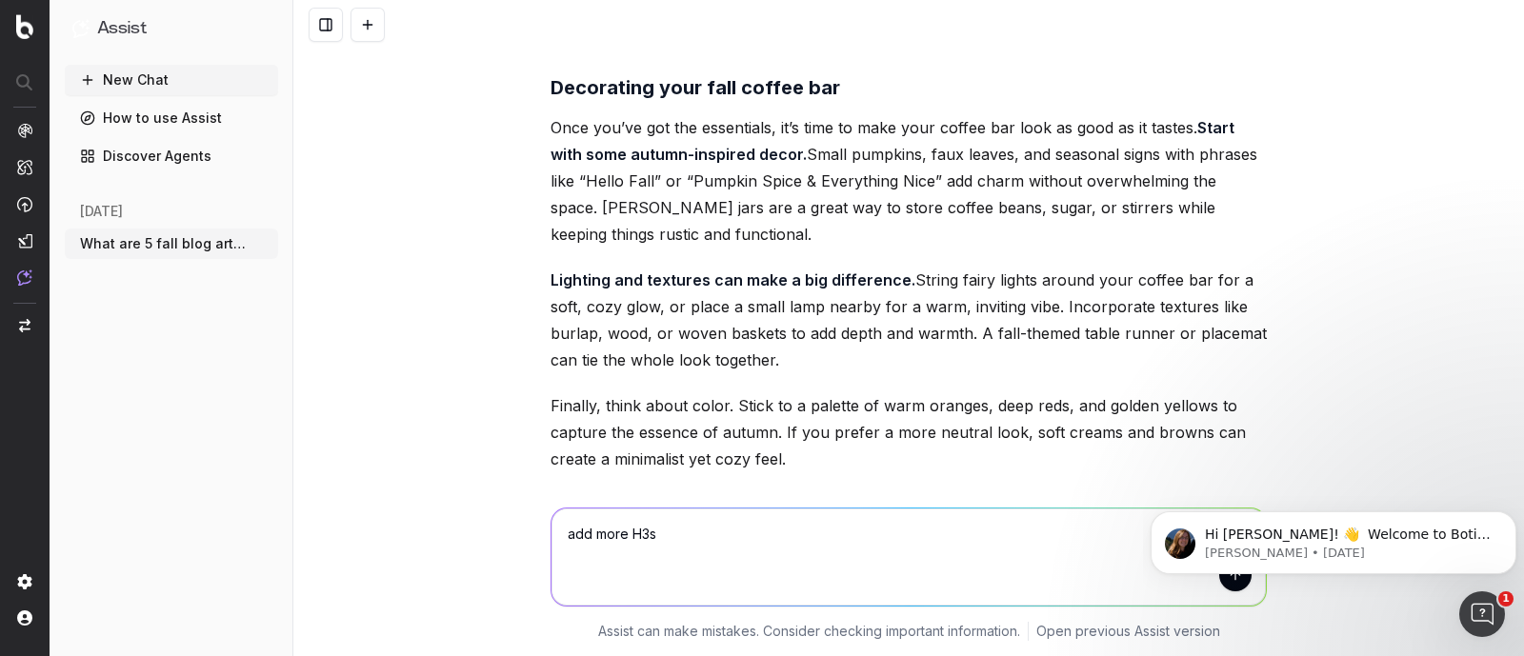
scroll to position [47847, 0]
type textarea "add more H3s where necessary"
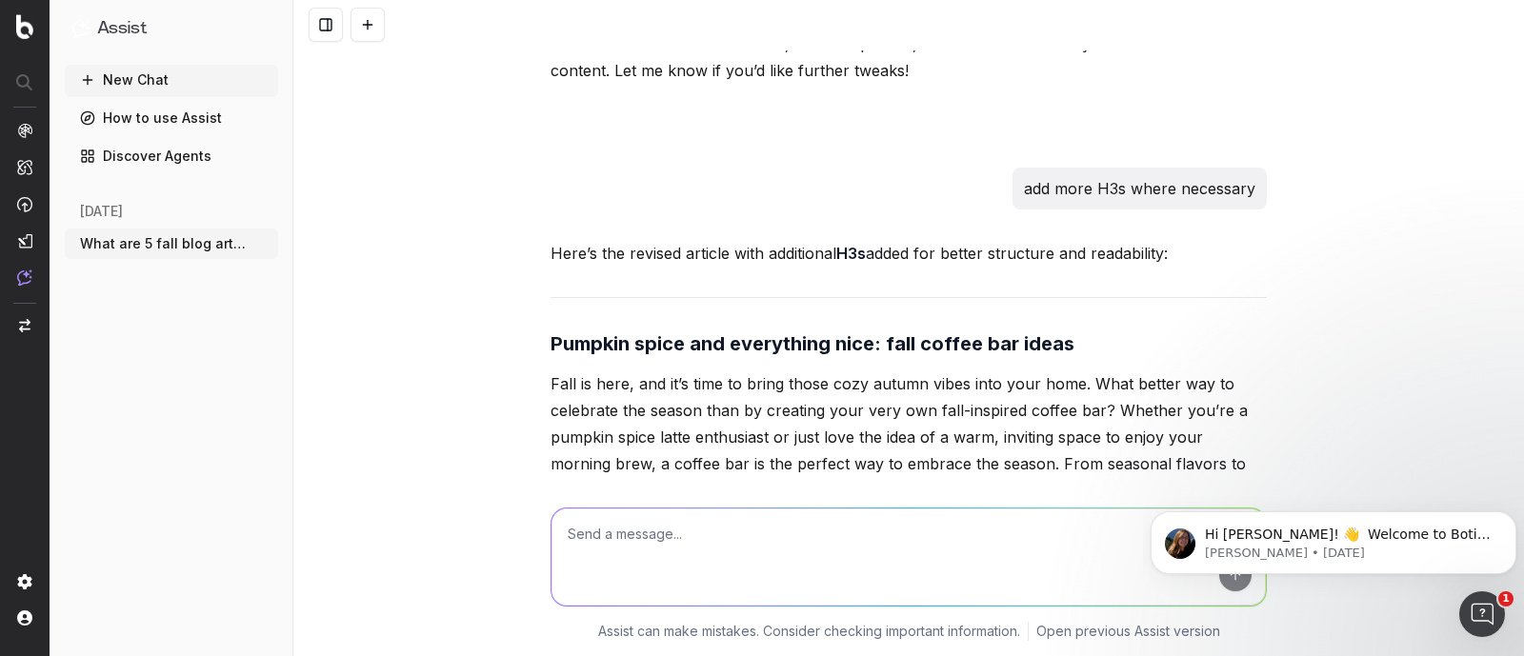
scroll to position [49430, 0]
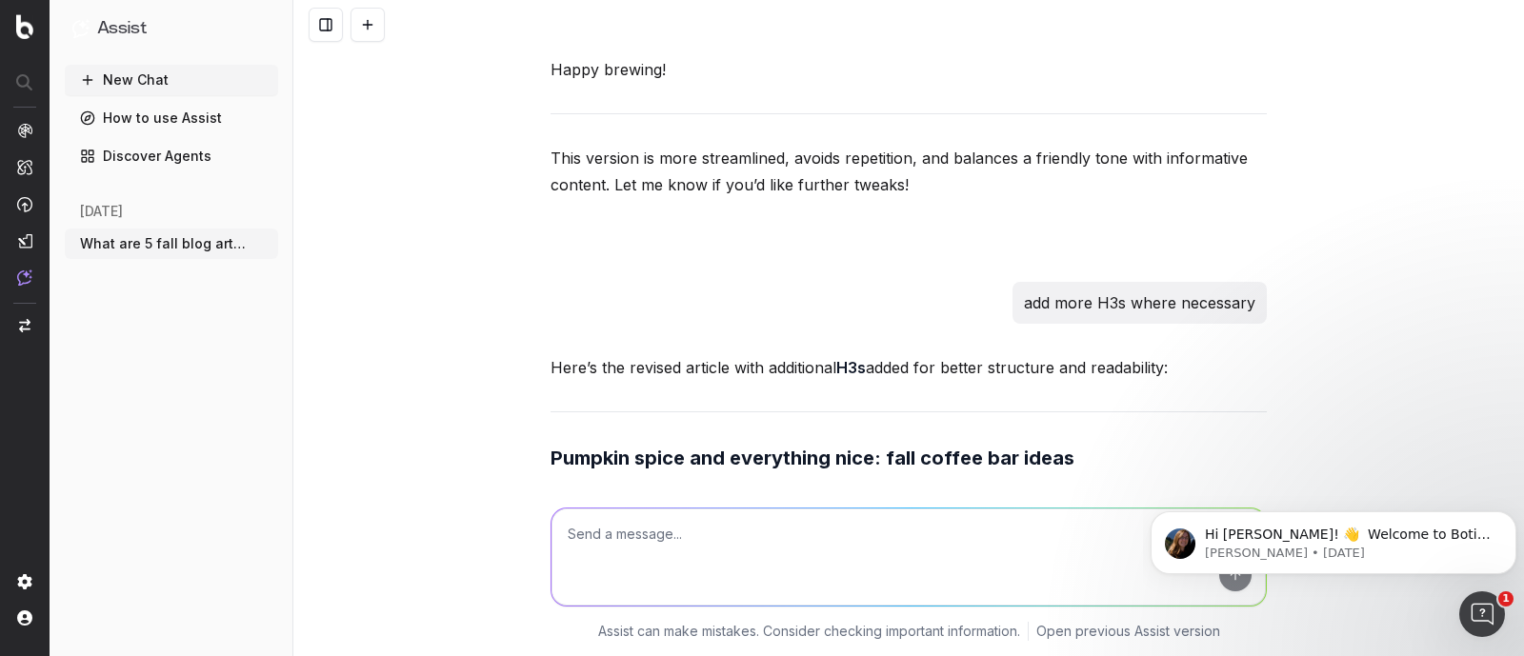
drag, startPoint x: 664, startPoint y: 434, endPoint x: 551, endPoint y: 87, distance: 365.3
click at [629, 545] on textarea at bounding box center [908, 557] width 714 height 97
paste textarea "Before you dive into decorating, let’s talk about the basics. A great coffee ba…"
type textarea "expand: Before you dive into decorating, let’s talk about the basics. A great c…"
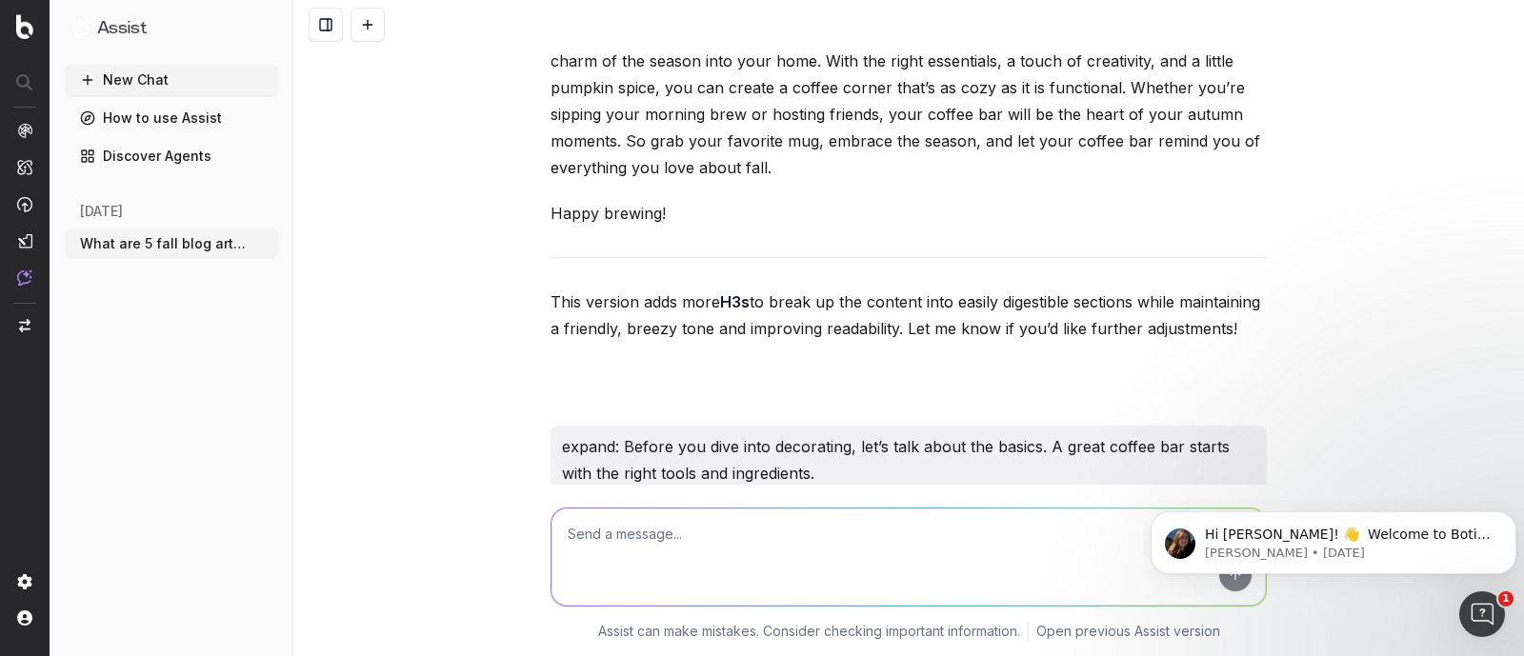
scroll to position [52809, 0]
drag, startPoint x: 1131, startPoint y: 258, endPoint x: 1042, endPoint y: 183, distance: 116.9
click at [1042, 523] on p "Before you dive into decorating, let’s talk about the basics—because every grea…" at bounding box center [908, 576] width 716 height 107
click at [700, 530] on textarea at bounding box center [908, 557] width 714 height 97
paste textarea "Before you dive into decorating, every great coffee bar starts with the right t…"
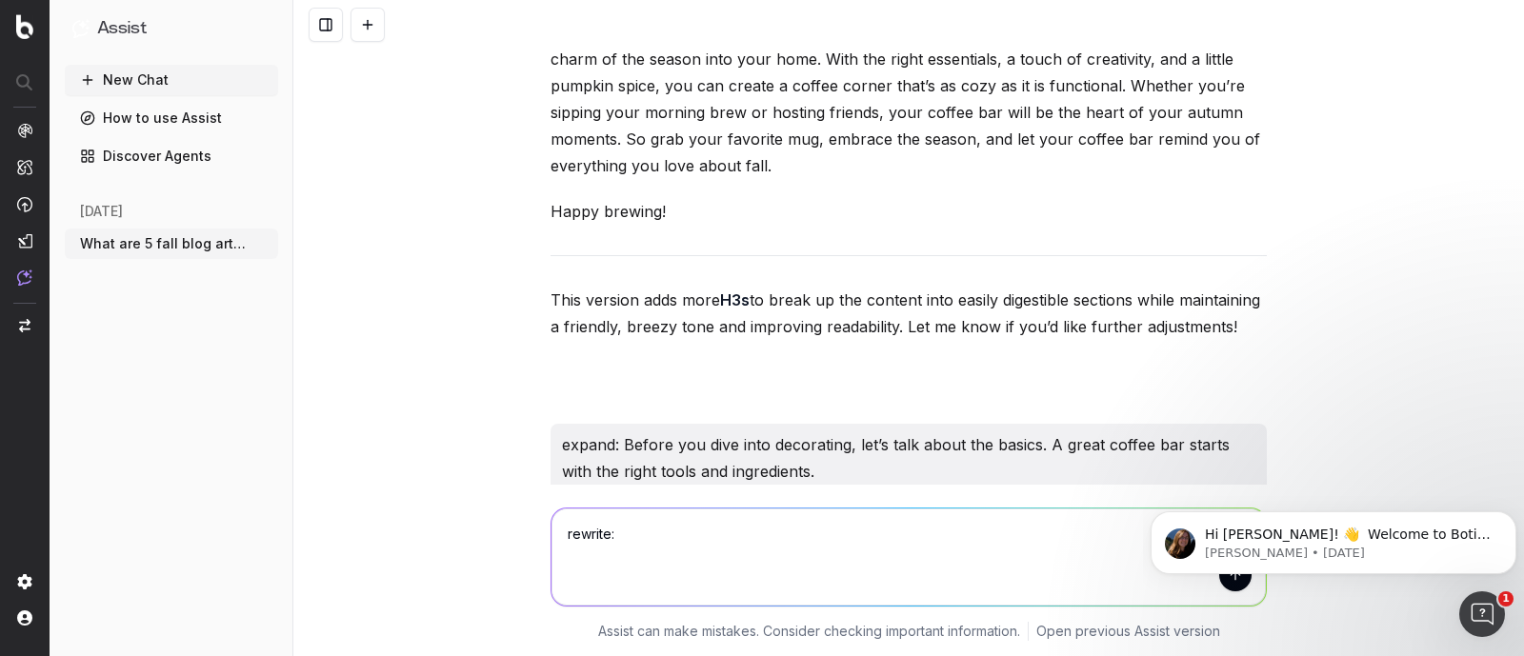
type textarea "rewrite: Before you dive into decorating, every great coffee bar starts with th…"
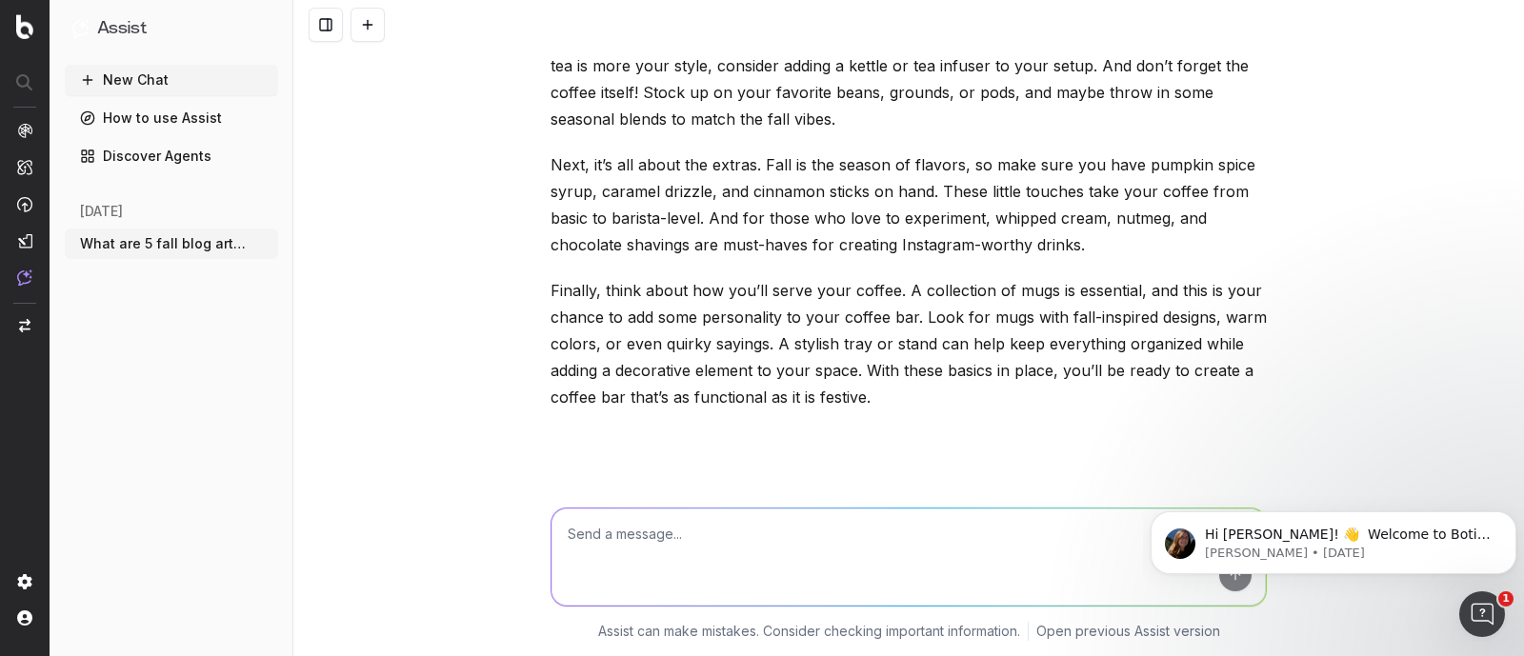
click at [752, 545] on textarea at bounding box center [908, 557] width 714 height 97
paste textarea "It’s important to remember that every great coffee bar begins with the right to…"
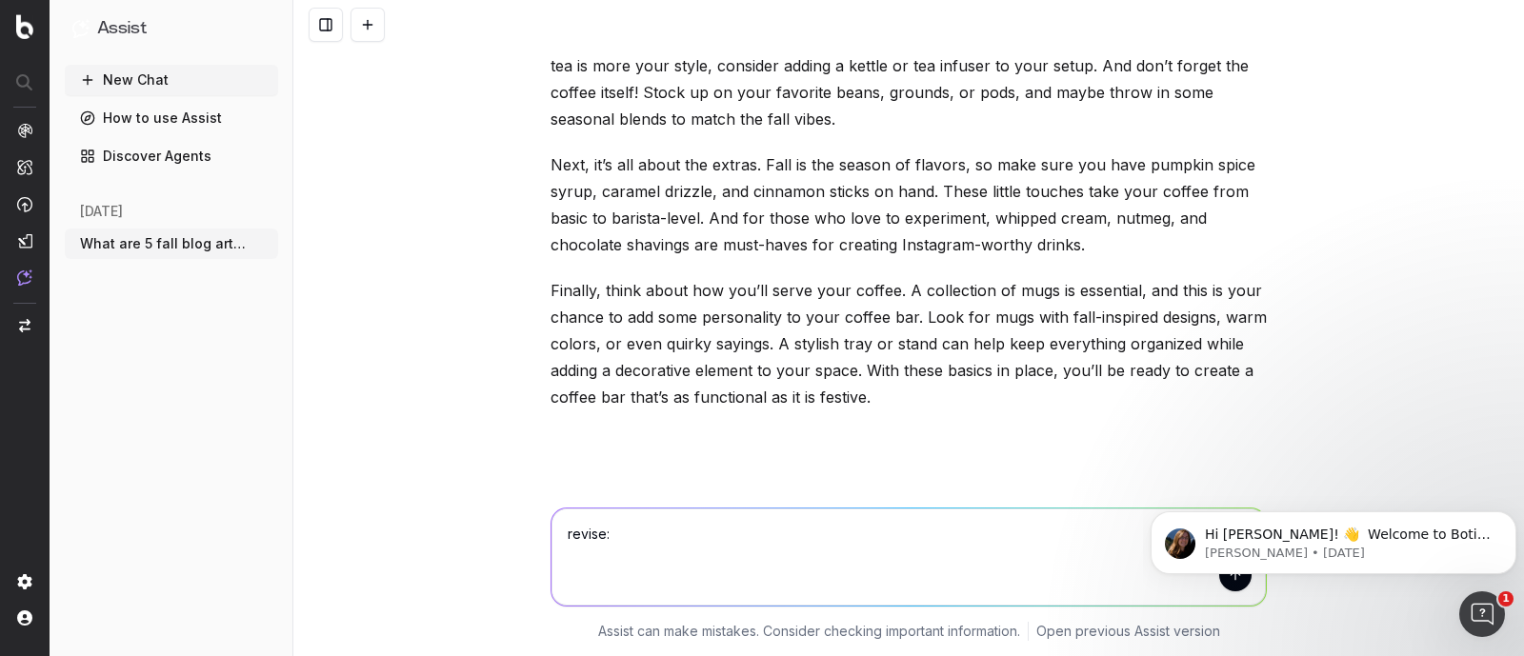
type textarea "revise: It’s important to remember that every great coffee bar begins with the …"
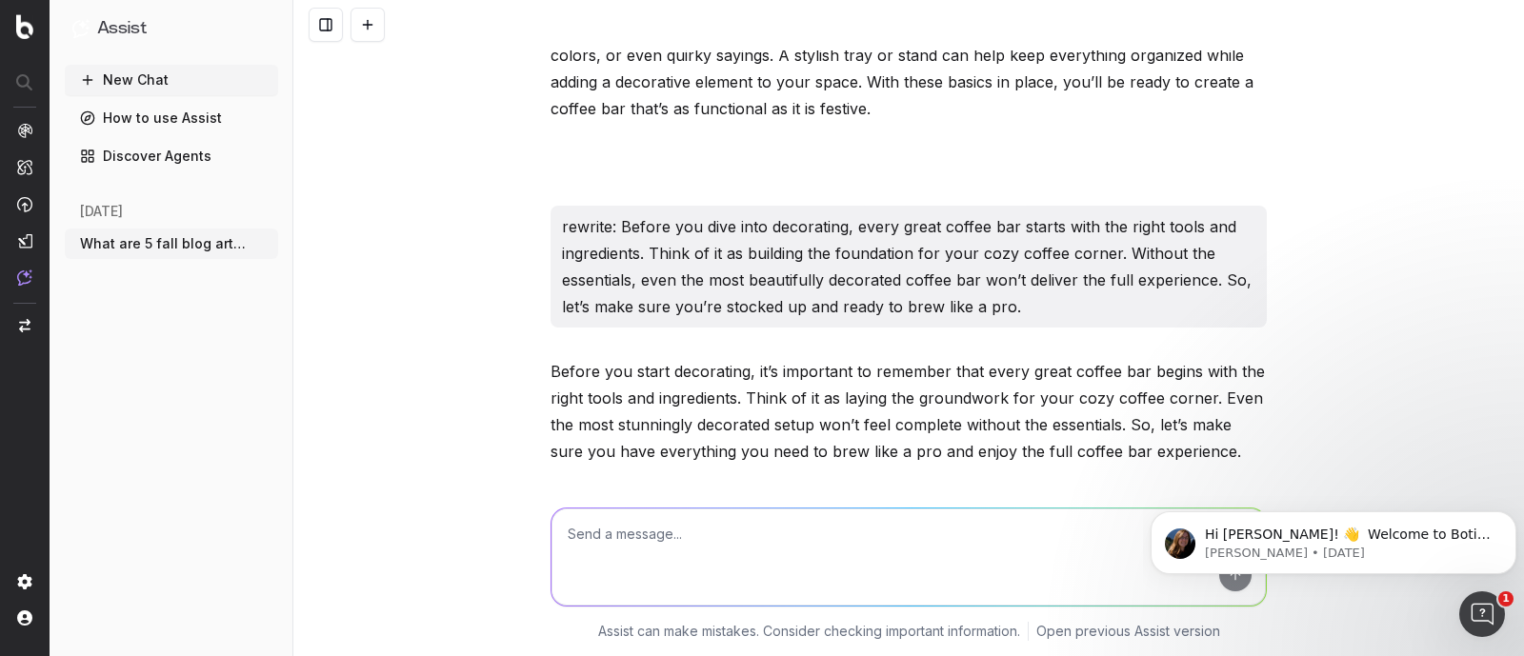
click at [681, 541] on textarea at bounding box center [908, 557] width 714 height 97
paste textarea "Once you’ve got the essentials, it’s time to make your coffee bar look as good …"
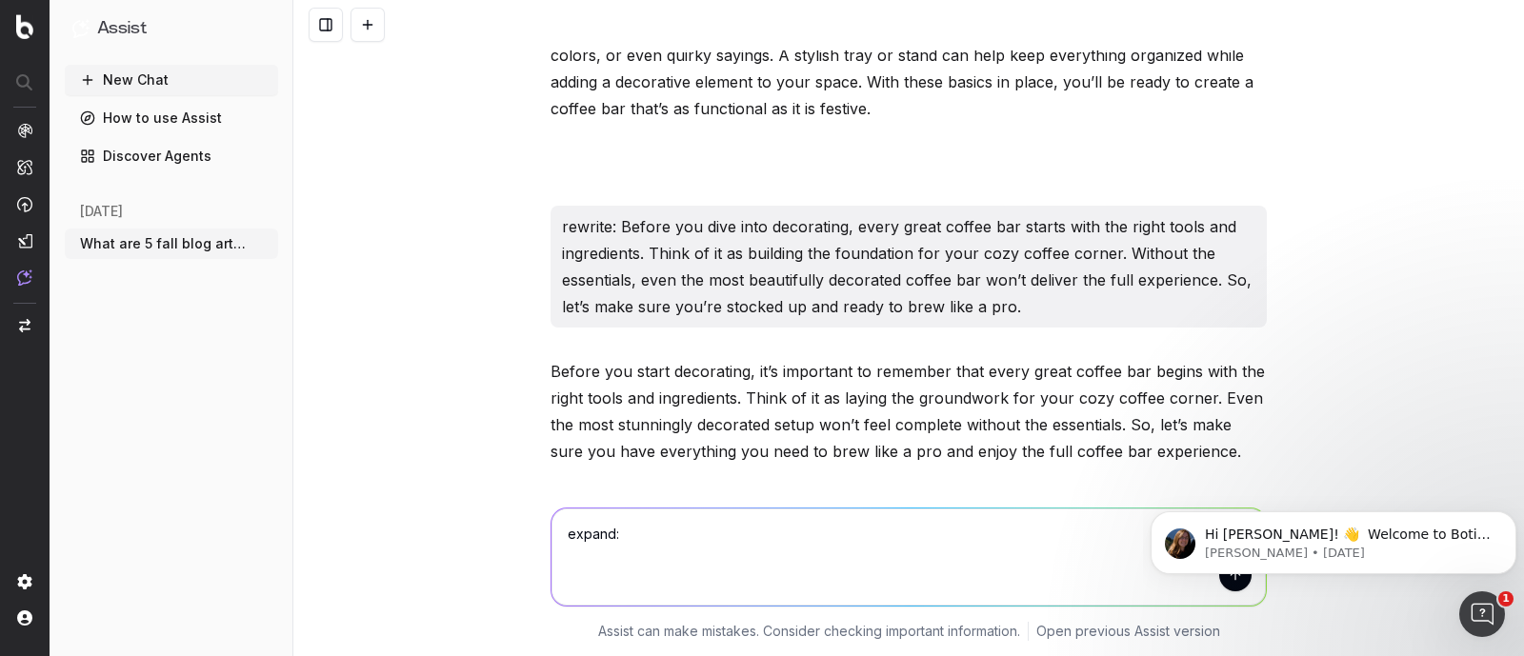
type textarea "expand: Once you’ve got the essentials, it’s time to make your coffee bar look …"
paste textarea "Decorating your fall coffee bar Once you’ve got the essentials, it’s time to ma…"
type textarea "expand: Decorating your fall coffee bar Once you’ve got the essentials, it’s ti…"
drag, startPoint x: 679, startPoint y: 386, endPoint x: 461, endPoint y: 326, distance: 226.2
drag, startPoint x: 461, startPoint y: 326, endPoint x: 875, endPoint y: 316, distance: 414.4
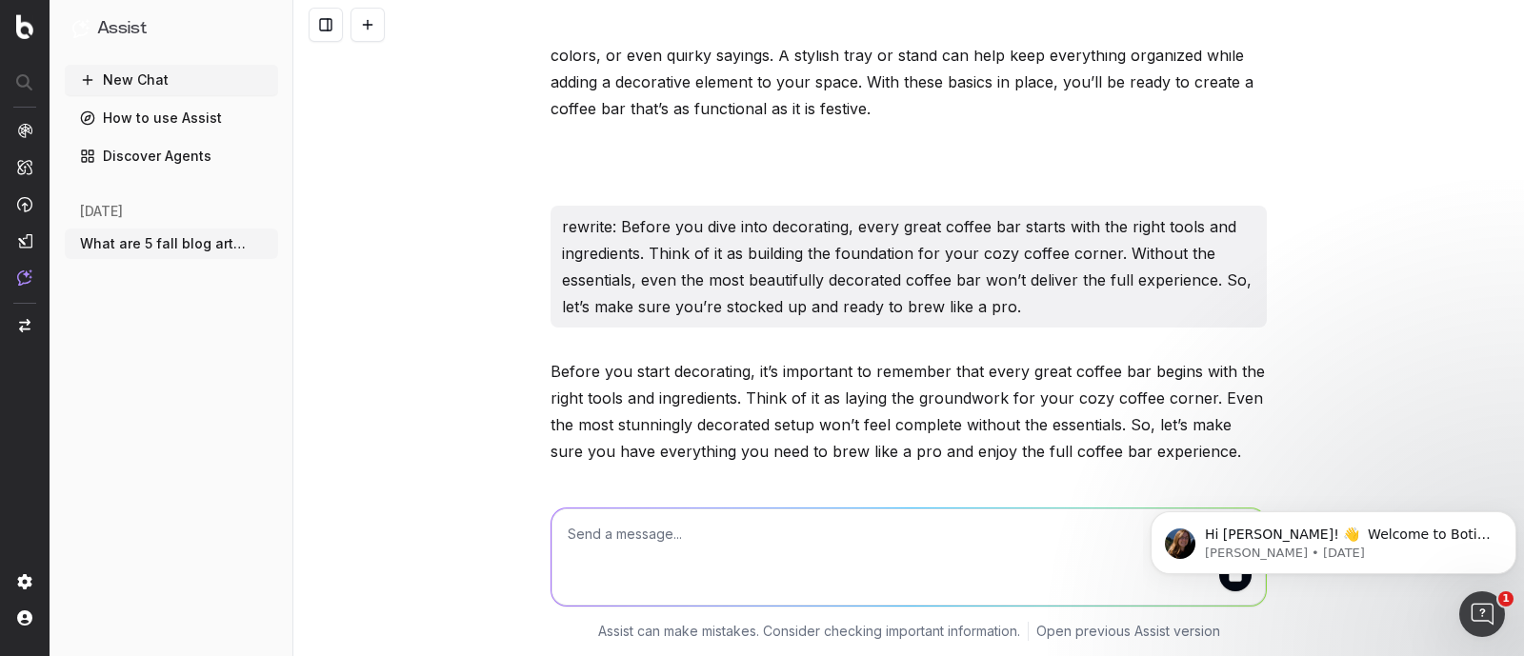
click at [851, 356] on div "What are 5 fall blog articles that cover fashion, beauty and home for Macy's St…" at bounding box center [908, 328] width 1230 height 656
click at [640, 535] on textarea at bounding box center [908, 557] width 714 height 97
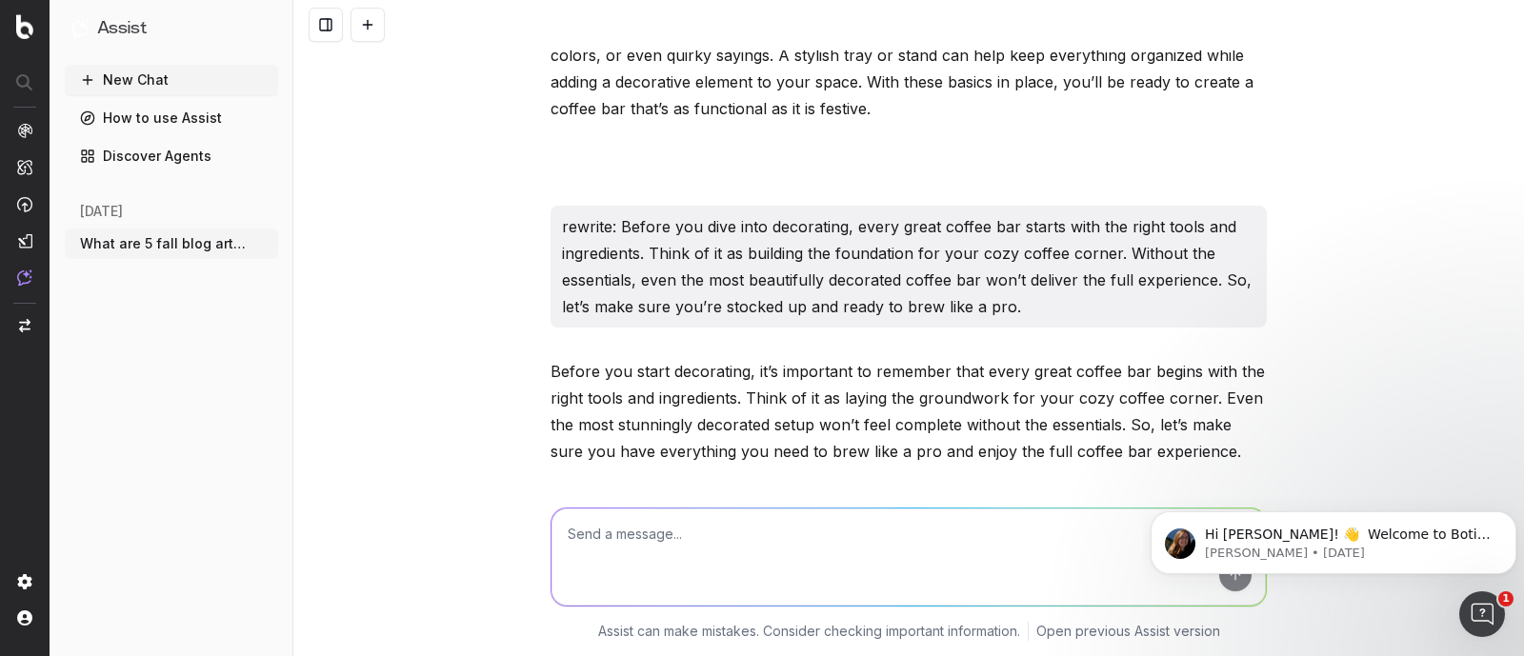
click at [643, 534] on textarea at bounding box center [908, 557] width 714 height 97
paste textarea "Loremipsum dolo sita consec adi Elit sed’do eiu tem incididunt, ut’l etdo ma al…"
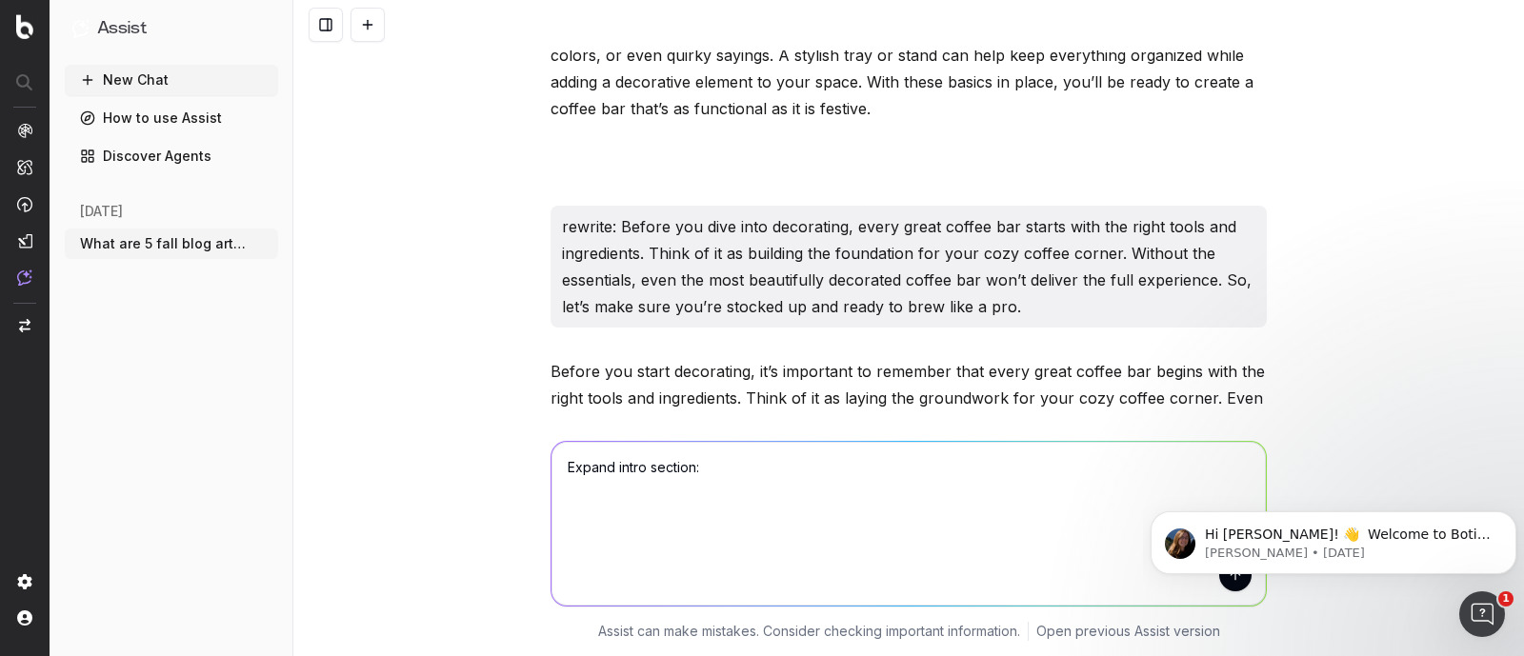
type textarea "Loremi dolor sitamet: Consectetu adip elit seddoe tem Inci utl’et dol mag aliqu…"
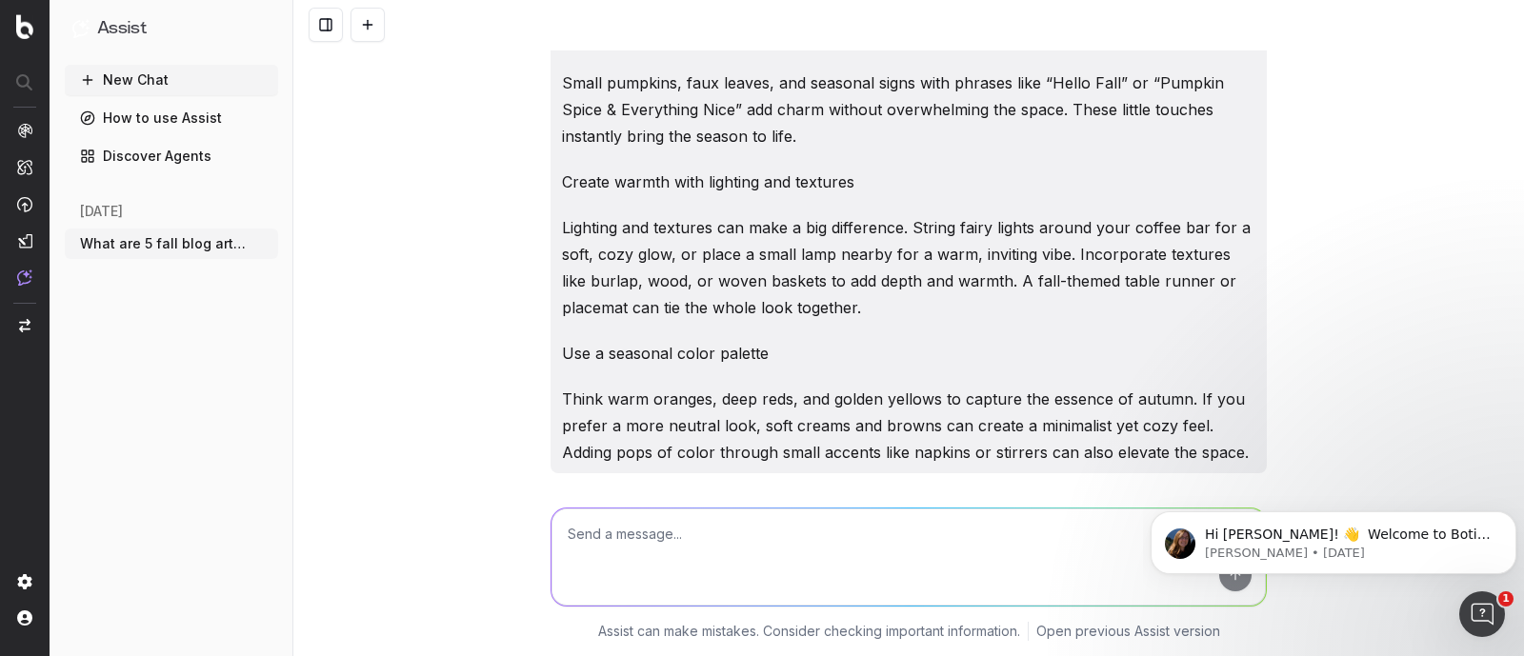
scroll to position [56395, 0]
drag, startPoint x: 539, startPoint y: 170, endPoint x: 708, endPoint y: 220, distance: 175.7
click at [696, 543] on textarea at bounding box center [908, 557] width 714 height 97
paste textarea "Small pumpkins, faux leaves, and seasonal signs with phrases like “Hello Fall” …"
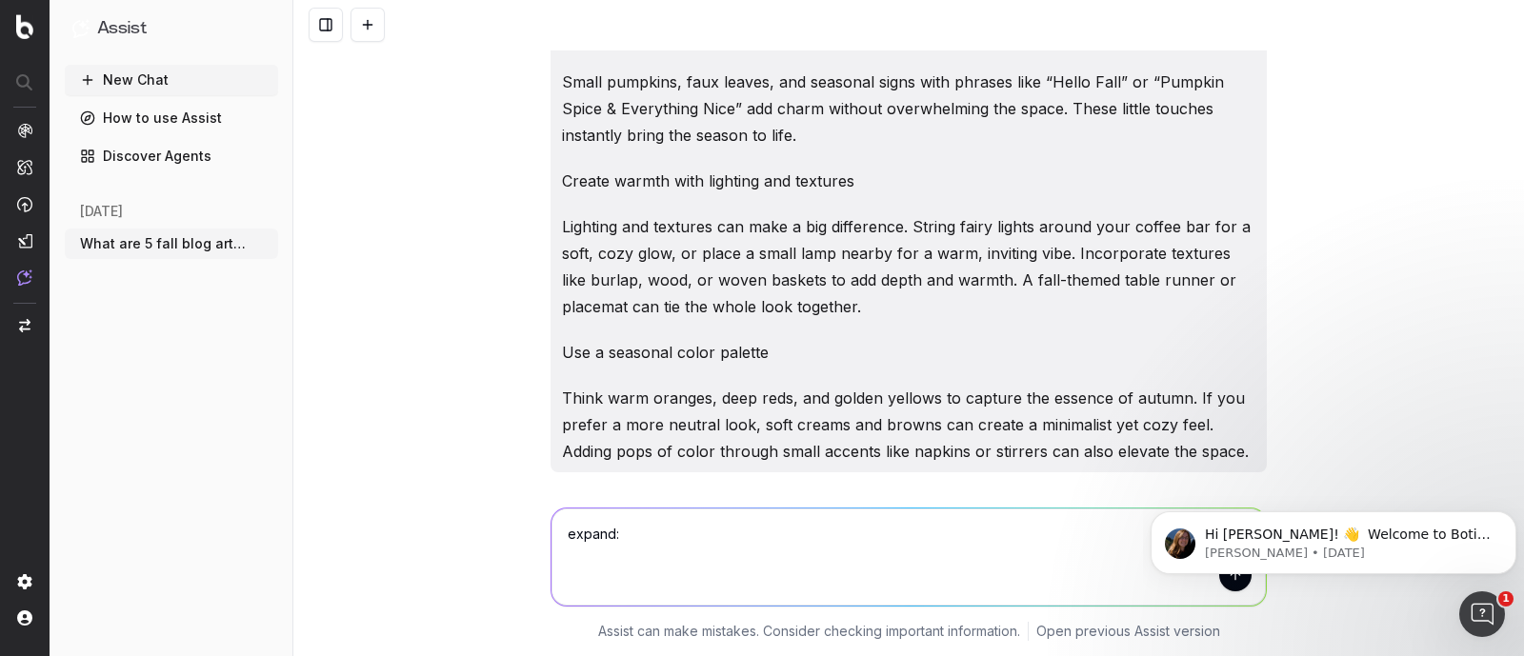
type textarea "expand: Small pumpkins, faux leaves, and seasonal signs with phrases like “Hell…"
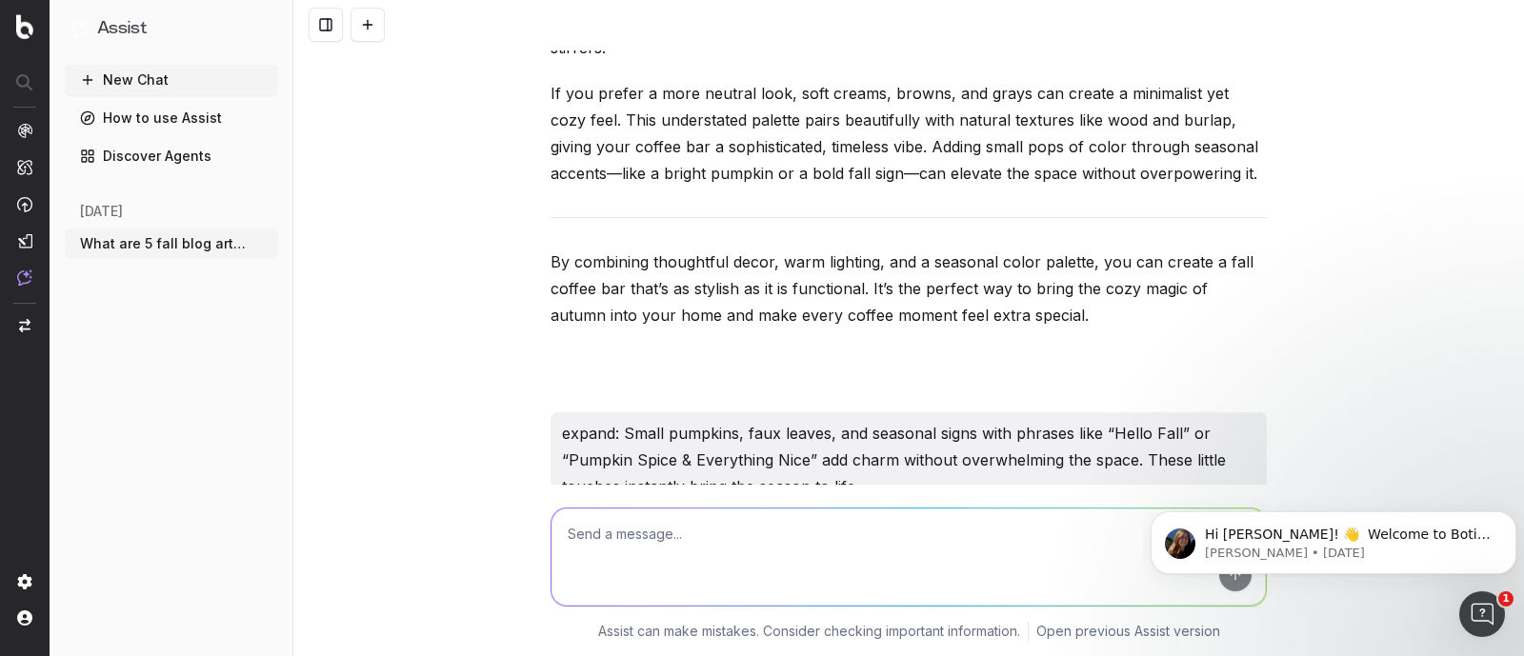
scroll to position [58071, 0]
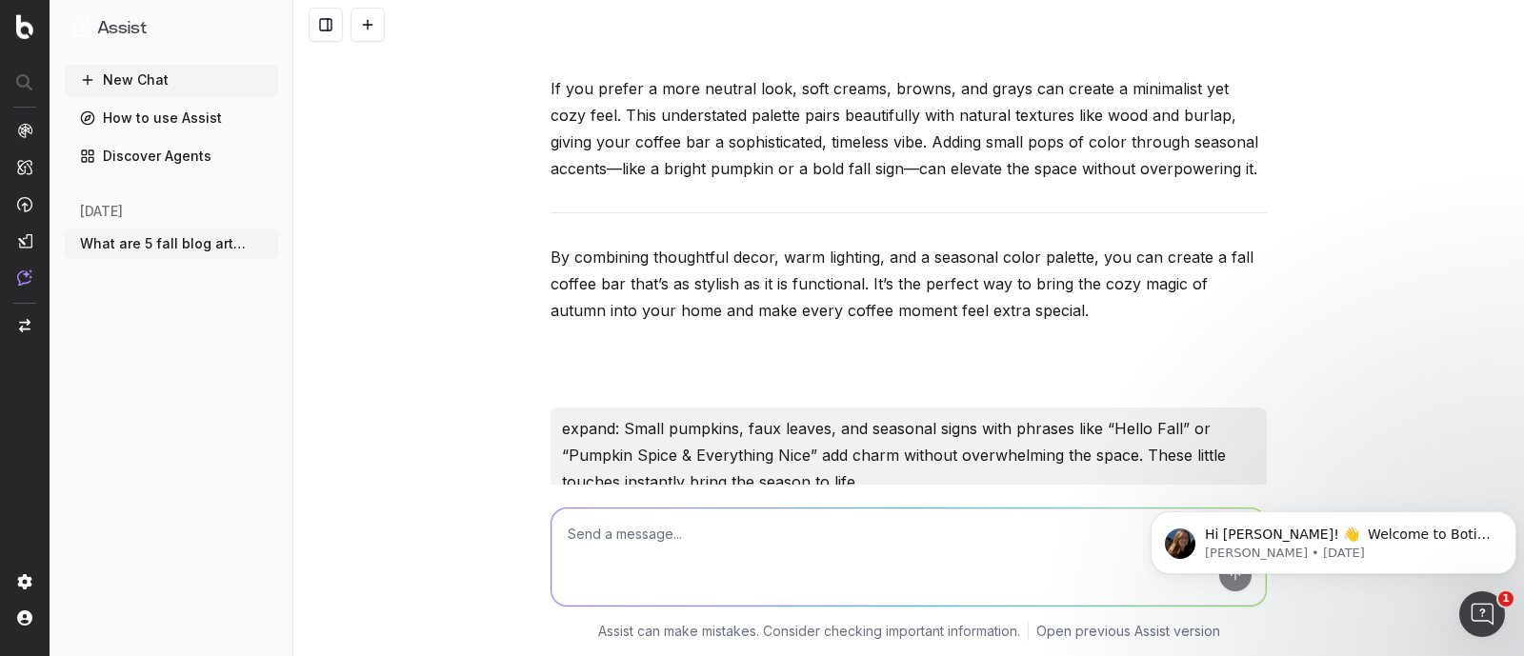
click at [620, 555] on textarea at bounding box center [908, 557] width 714 height 97
paste textarea "Small pumpkins, faux leaves, and seasonal signs with phrases like “Hello Fall” …"
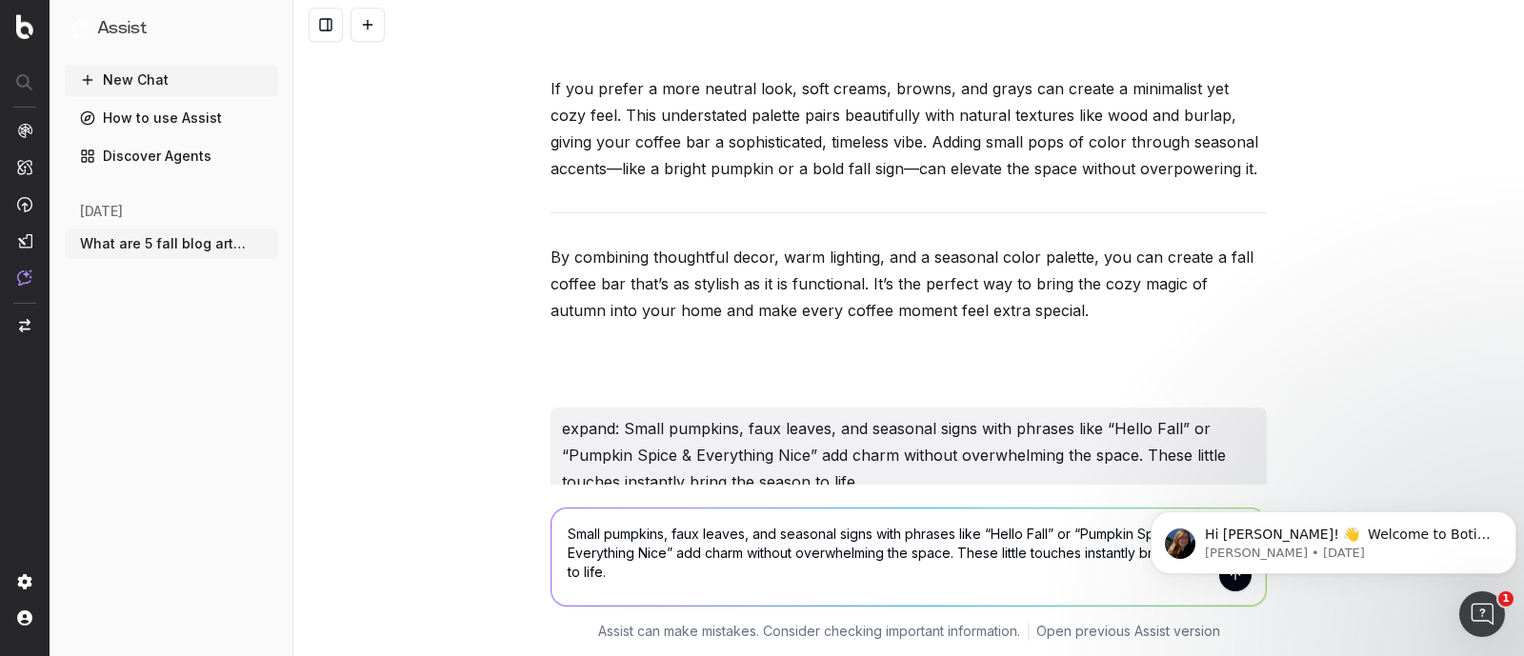
click at [558, 536] on textarea "Small pumpkins, faux leaves, and seasonal signs with phrases like “Hello Fall” …" at bounding box center [908, 557] width 714 height 97
type textarea "Expand with a few bullets: Small pumpkins, faux leaves, and seasonal signs with…"
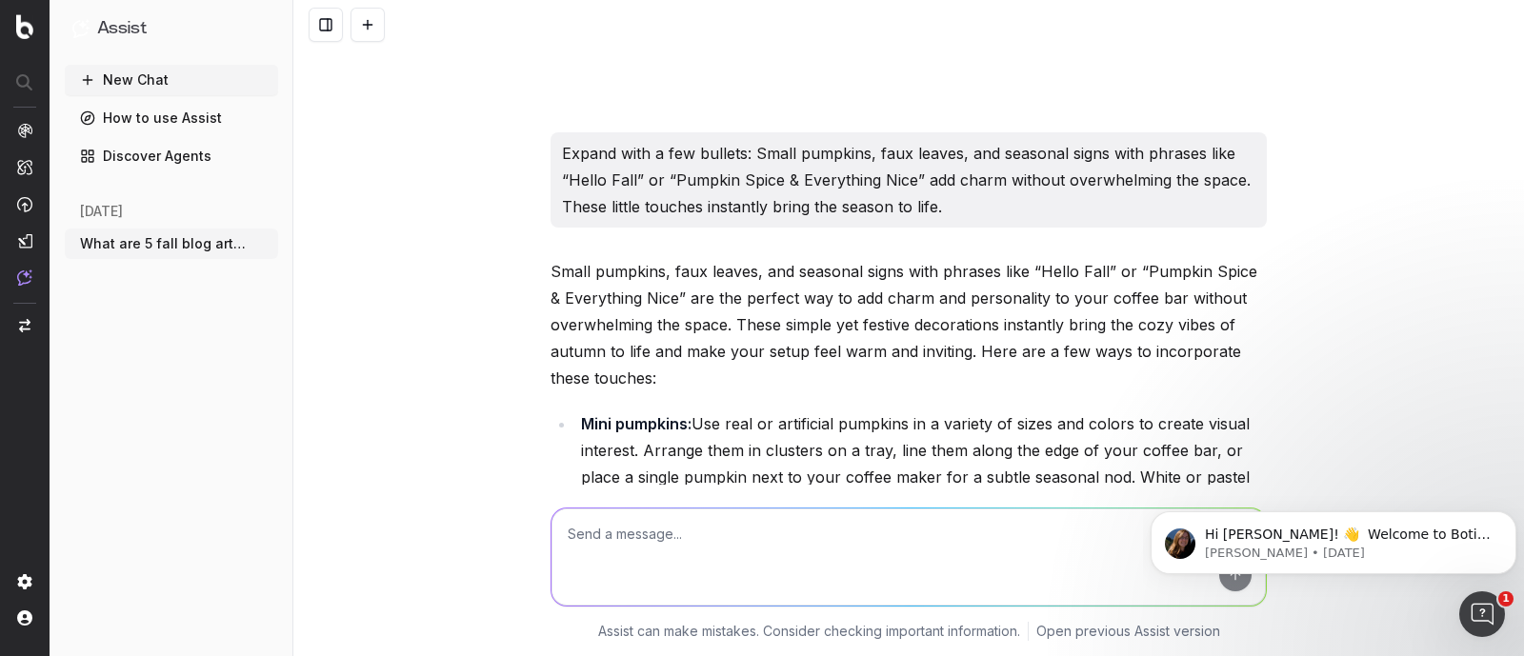
scroll to position [59056, 0]
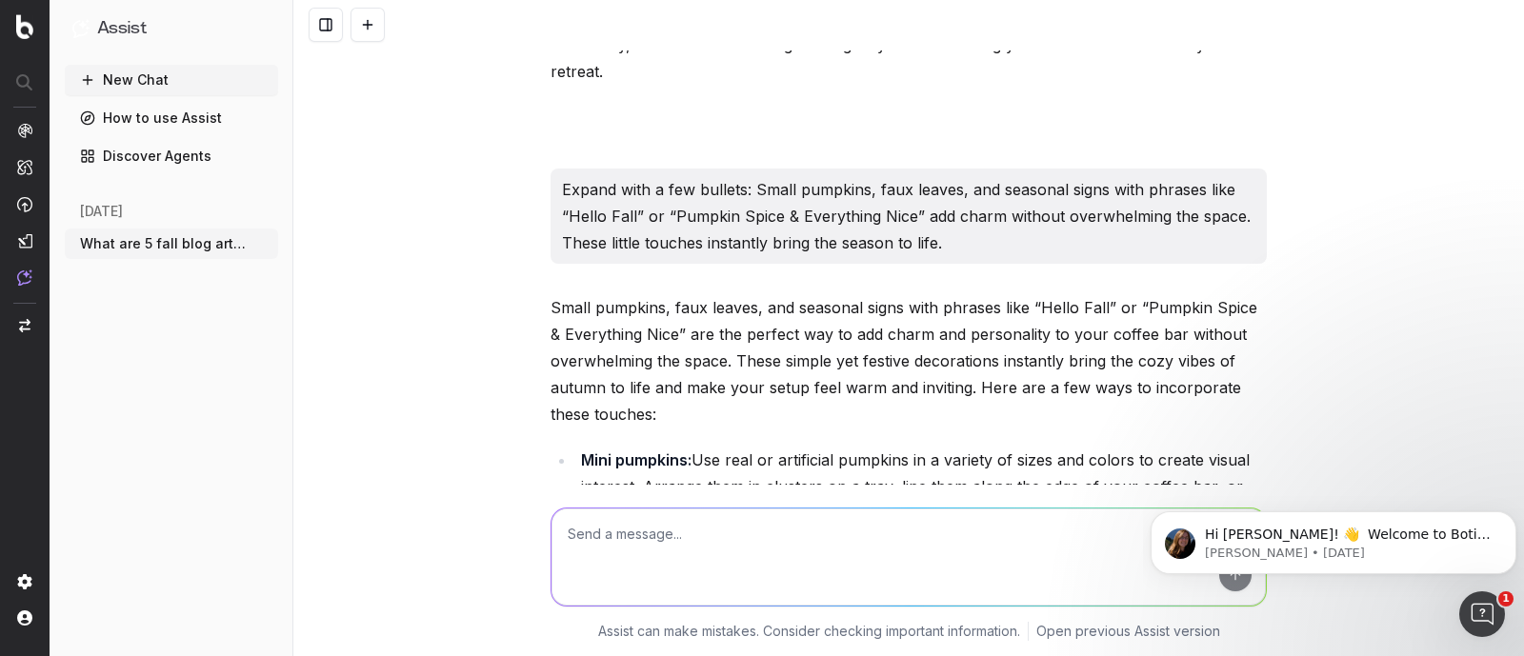
drag, startPoint x: 871, startPoint y: 337, endPoint x: 555, endPoint y: 55, distance: 423.6
click at [587, 542] on textarea at bounding box center [908, 557] width 714 height 97
paste textarea "Creative coffee bar themes for fall If you want to take your coffee bar to the …"
type textarea "add additional sentence: Creative coffee bar themes for fall If you want to tak…"
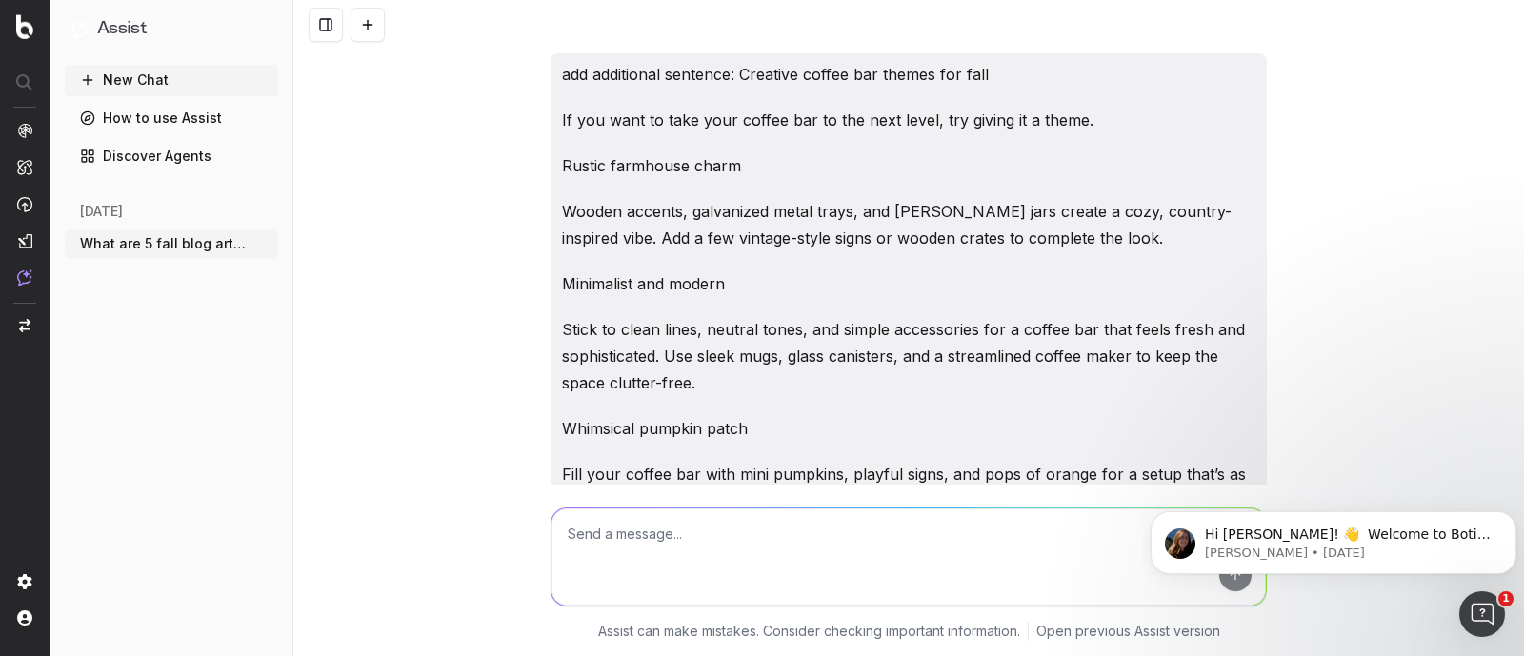
scroll to position [60062, 0]
click at [675, 595] on p "If you want to take your coffee bar to the next level, try giving it a theme. A…" at bounding box center [908, 635] width 716 height 80
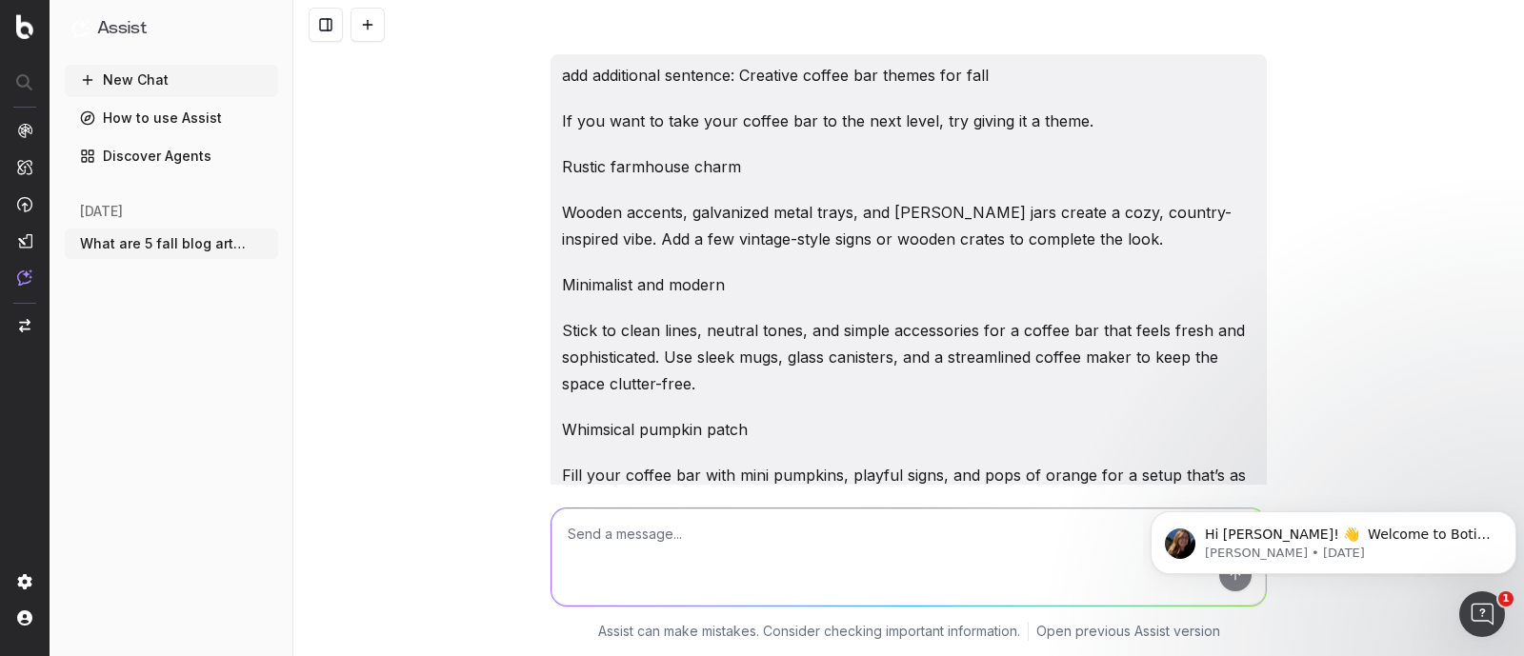
drag, startPoint x: 543, startPoint y: 300, endPoint x: 1005, endPoint y: 525, distance: 513.7
click at [1005, 525] on div "What are 5 fall blog articles that cover fashion, beauty and home for Macy's St…" at bounding box center [908, 328] width 1230 height 656
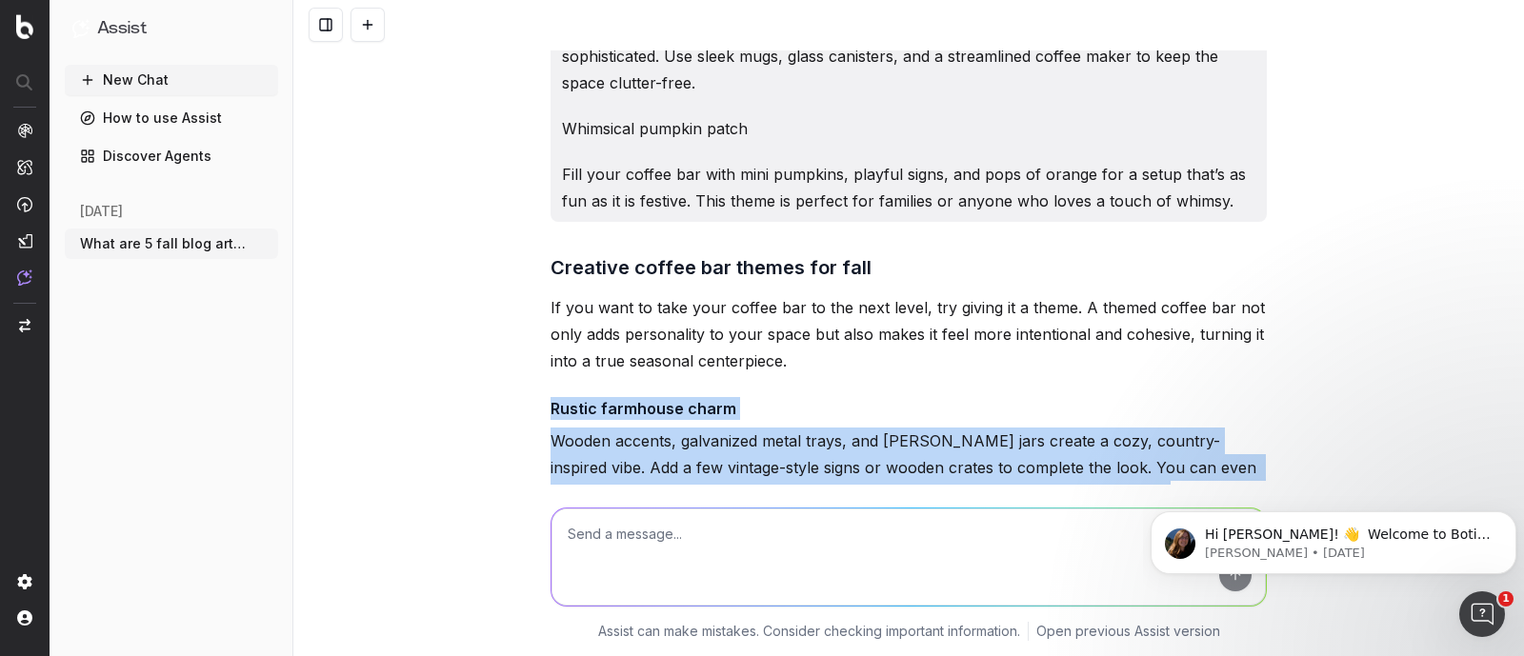
scroll to position [60365, 0]
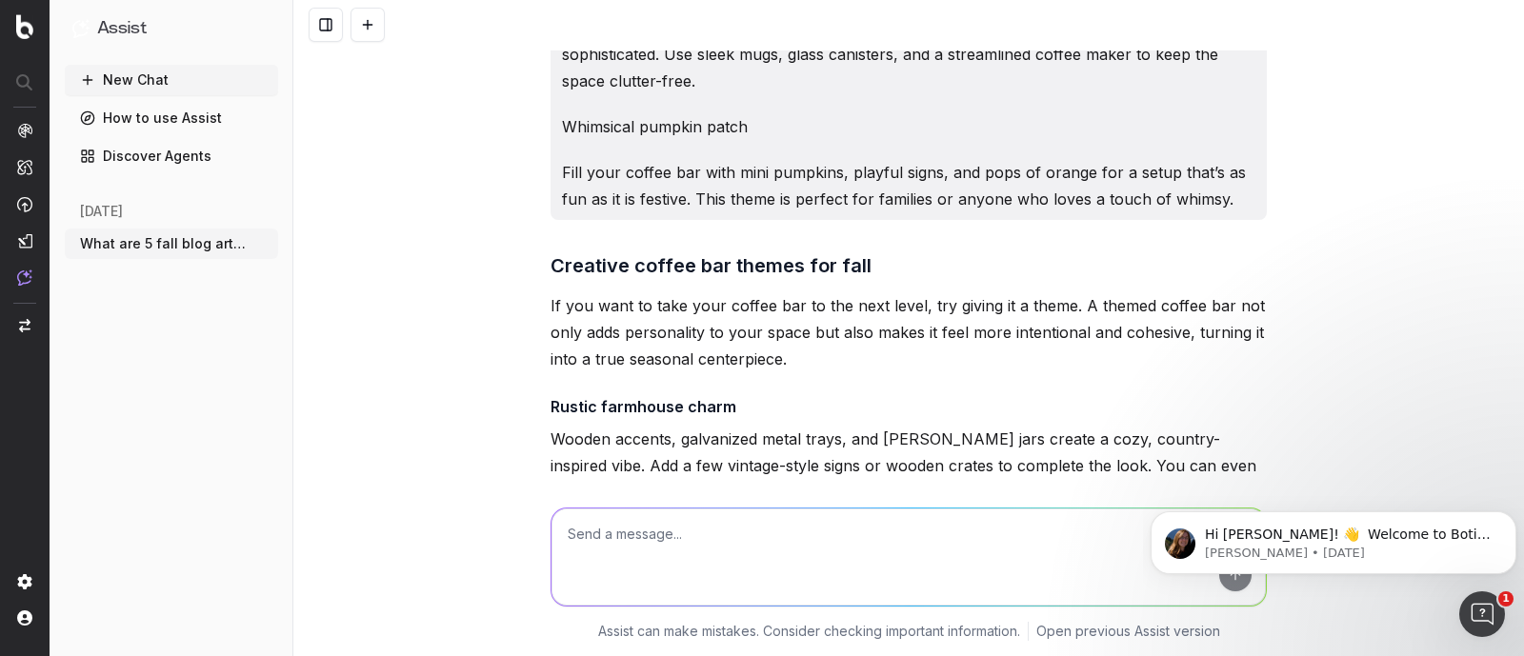
click at [659, 550] on textarea at bounding box center [908, 557] width 714 height 97
paste textarea "A coffee bar isn’t just for you—it’s also a great way to impress your guests."
type textarea "add additional sentence: A coffee bar isn’t just for you—it’s also a great way …"
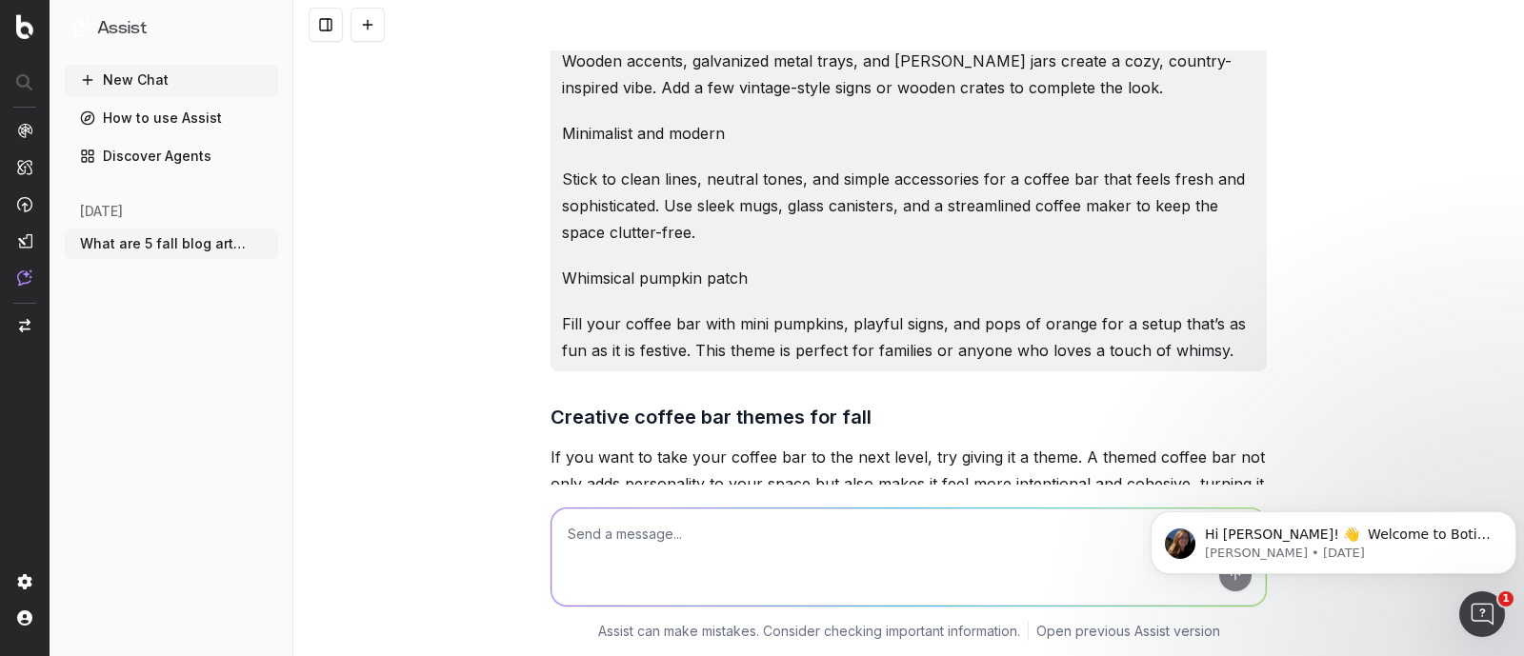
scroll to position [60092, 0]
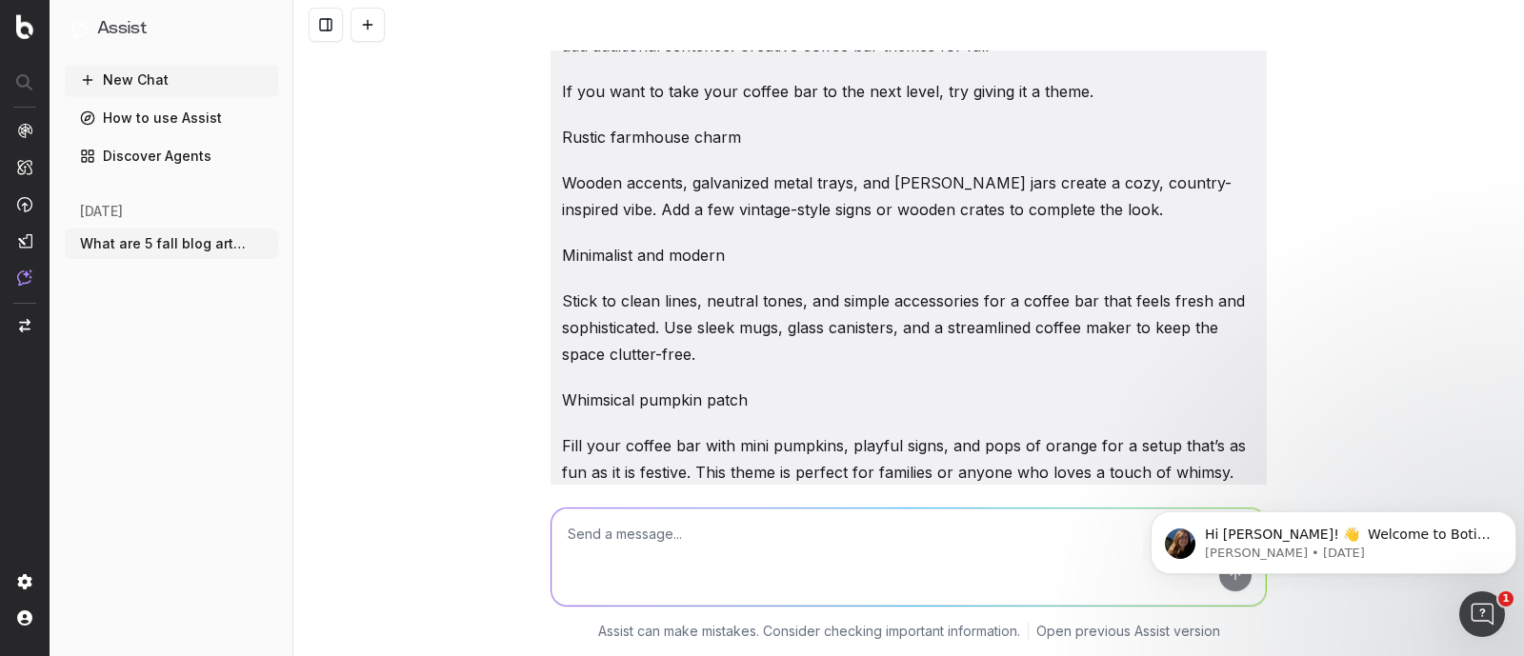
drag, startPoint x: 788, startPoint y: 223, endPoint x: 488, endPoint y: 159, distance: 306.7
click at [488, 159] on div "What are 5 fall blog articles that cover fashion, beauty and home for Macy's St…" at bounding box center [908, 328] width 1230 height 656
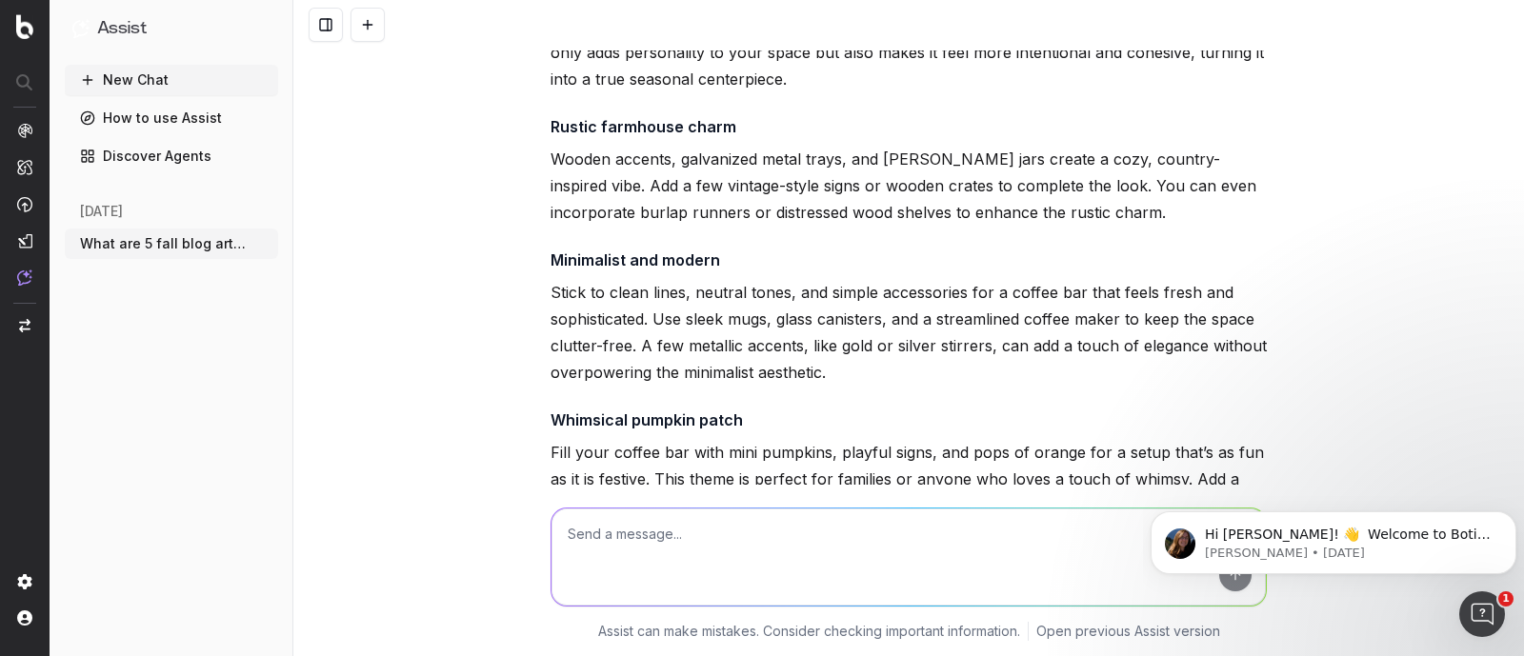
click at [605, 526] on textarea at bounding box center [908, 557] width 714 height 97
paste textarea "Wrapping it up A fall coffee bar is more than just a place to make coffee—it’s …"
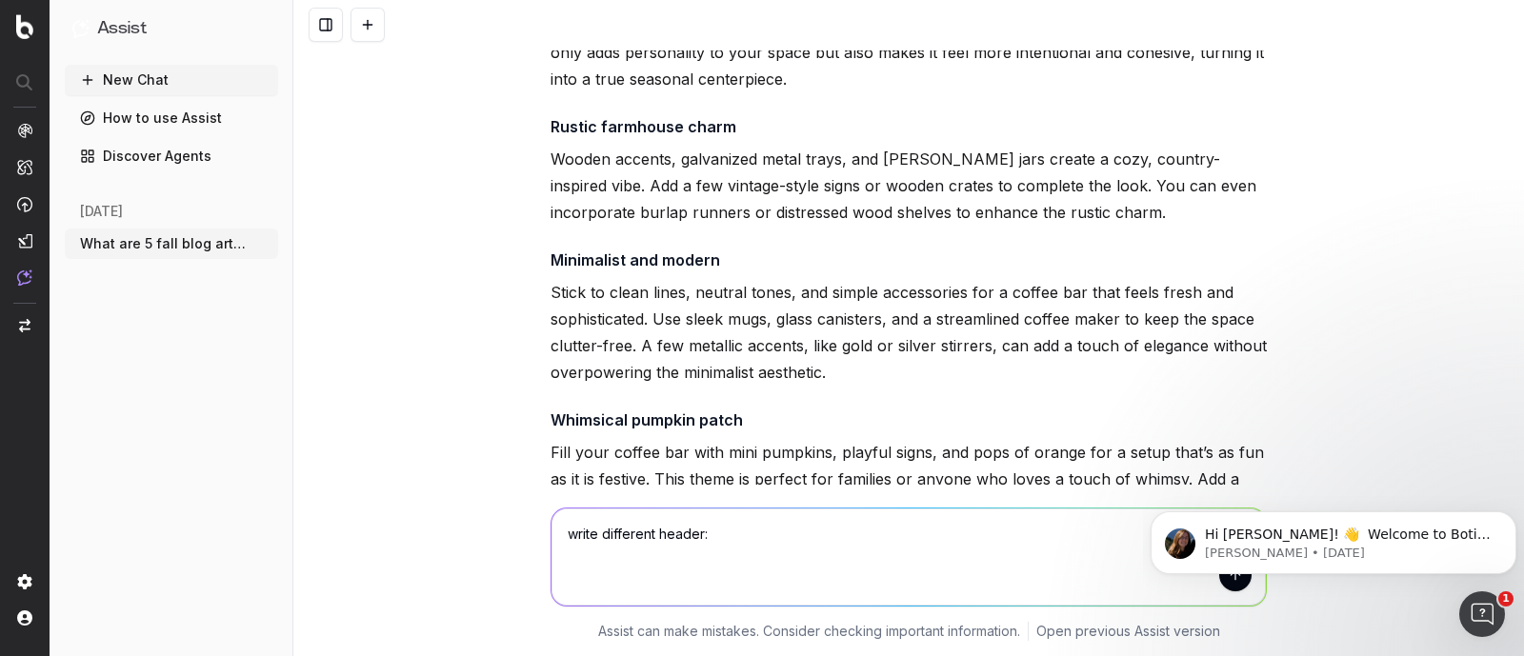
type textarea "write different header: Wrapping it up A fall coffee bar is more than just a pl…"
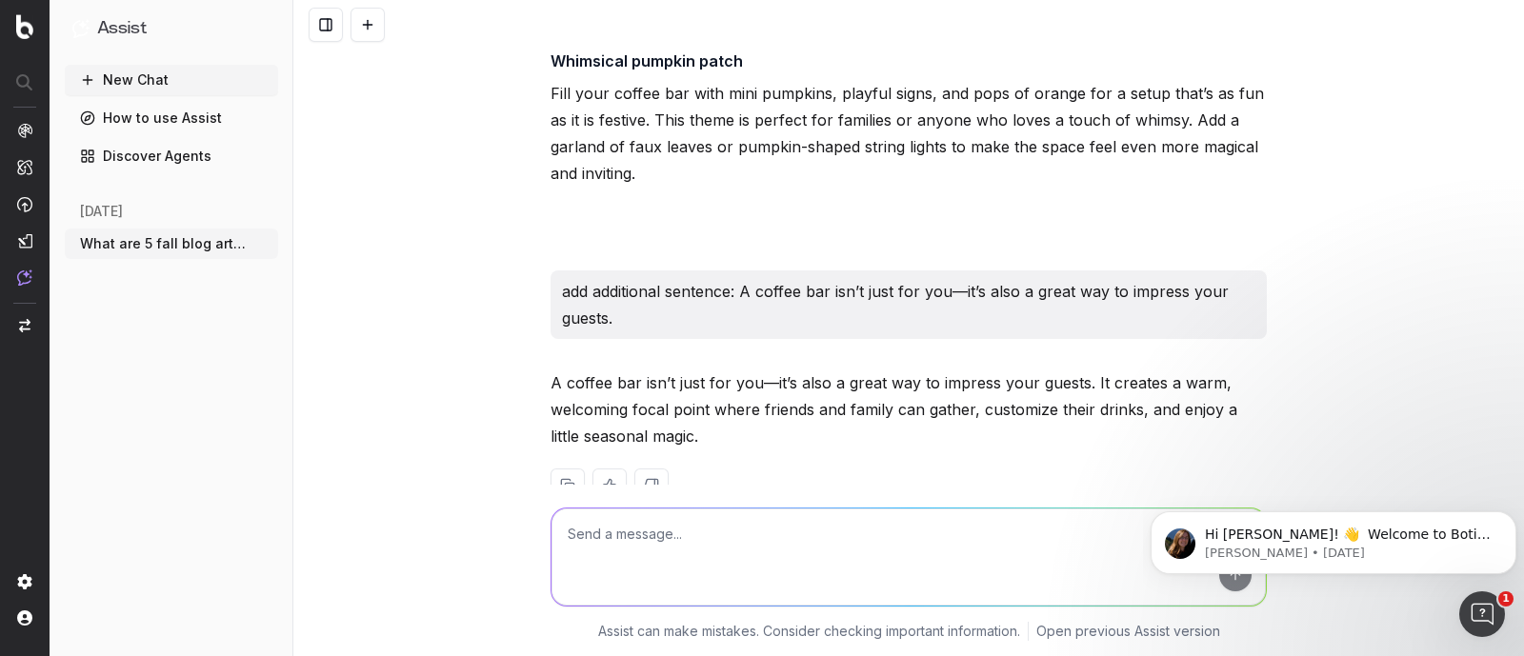
scroll to position [61182, 0]
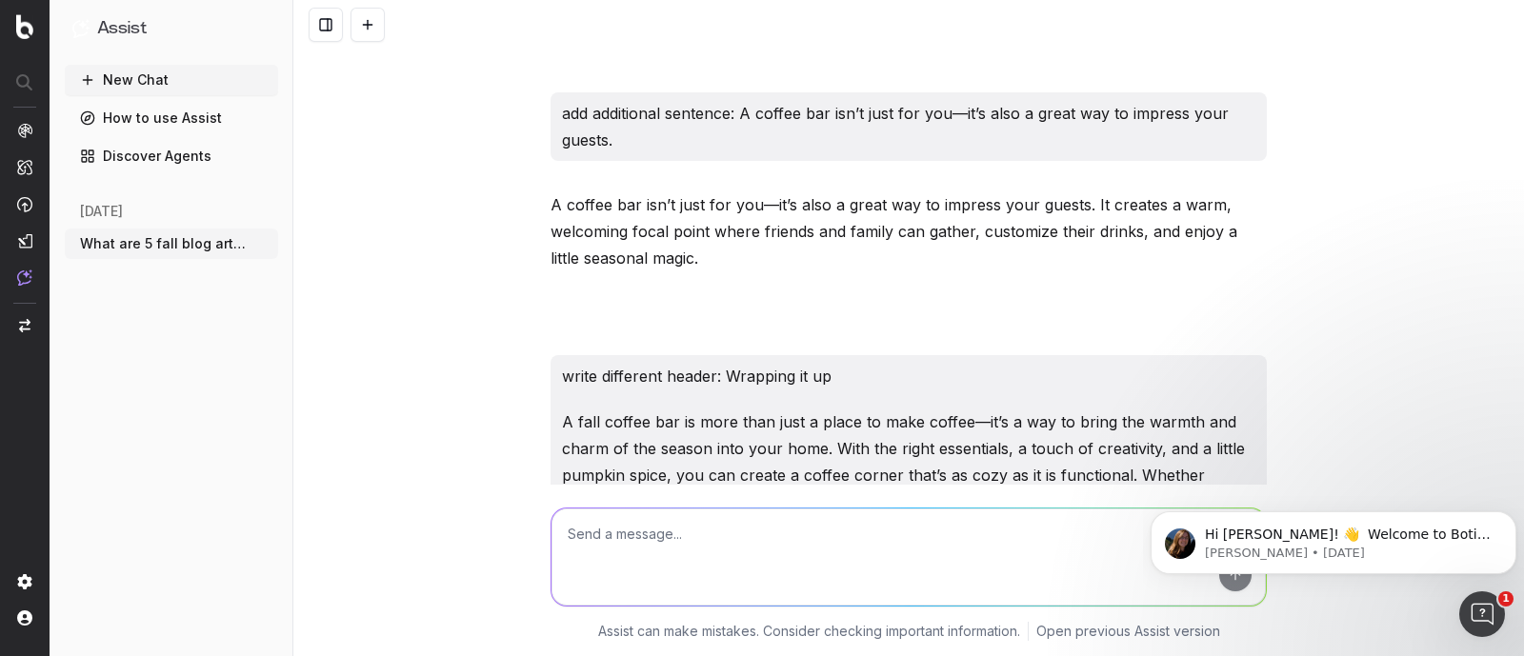
click at [678, 522] on textarea at bounding box center [908, 557] width 714 height 97
type textarea "more options"
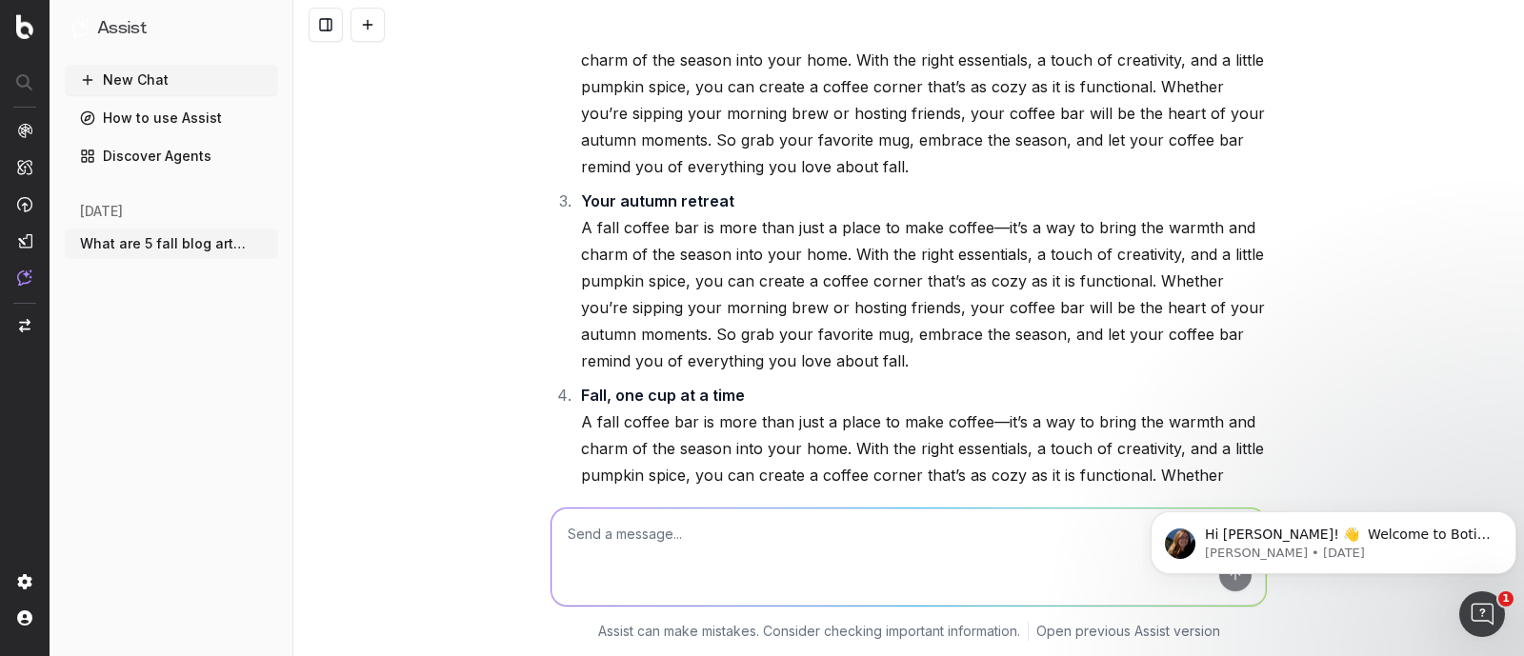
scroll to position [62294, 0]
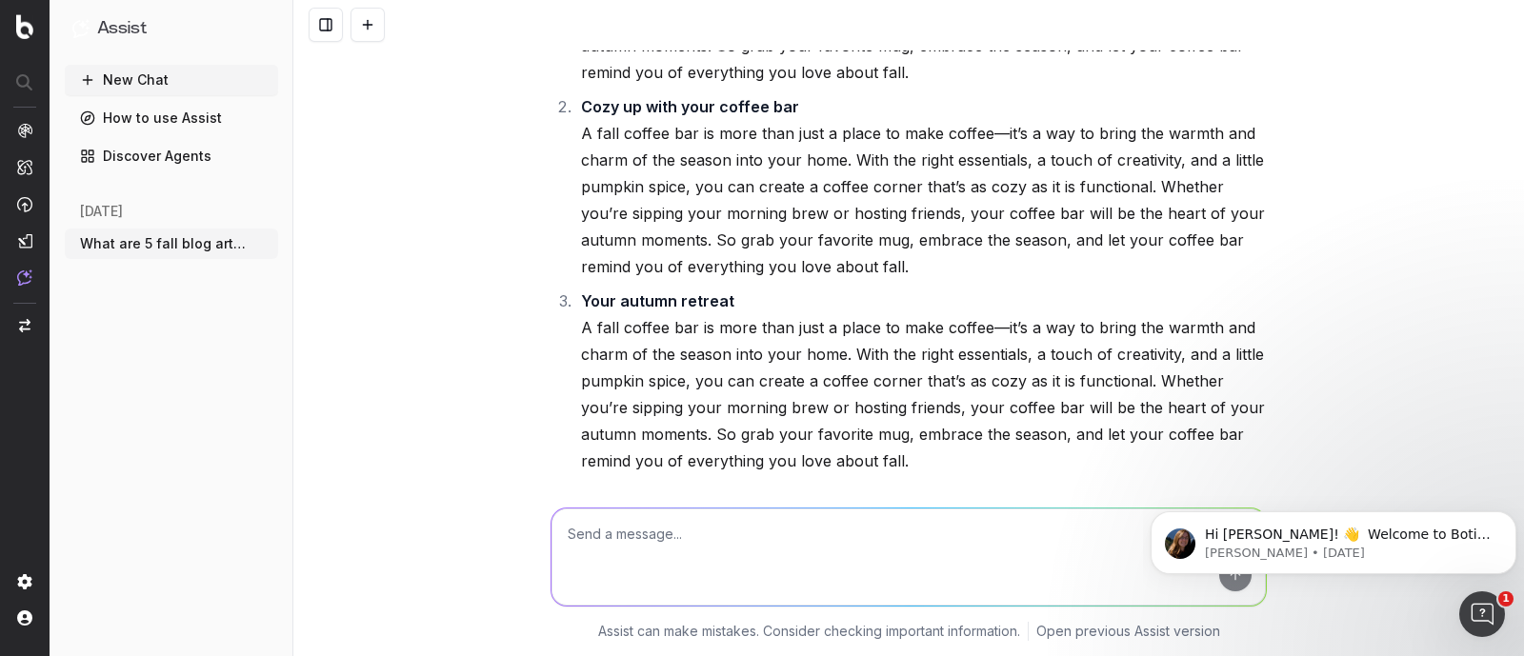
drag, startPoint x: 713, startPoint y: 272, endPoint x: 572, endPoint y: 288, distance: 141.8
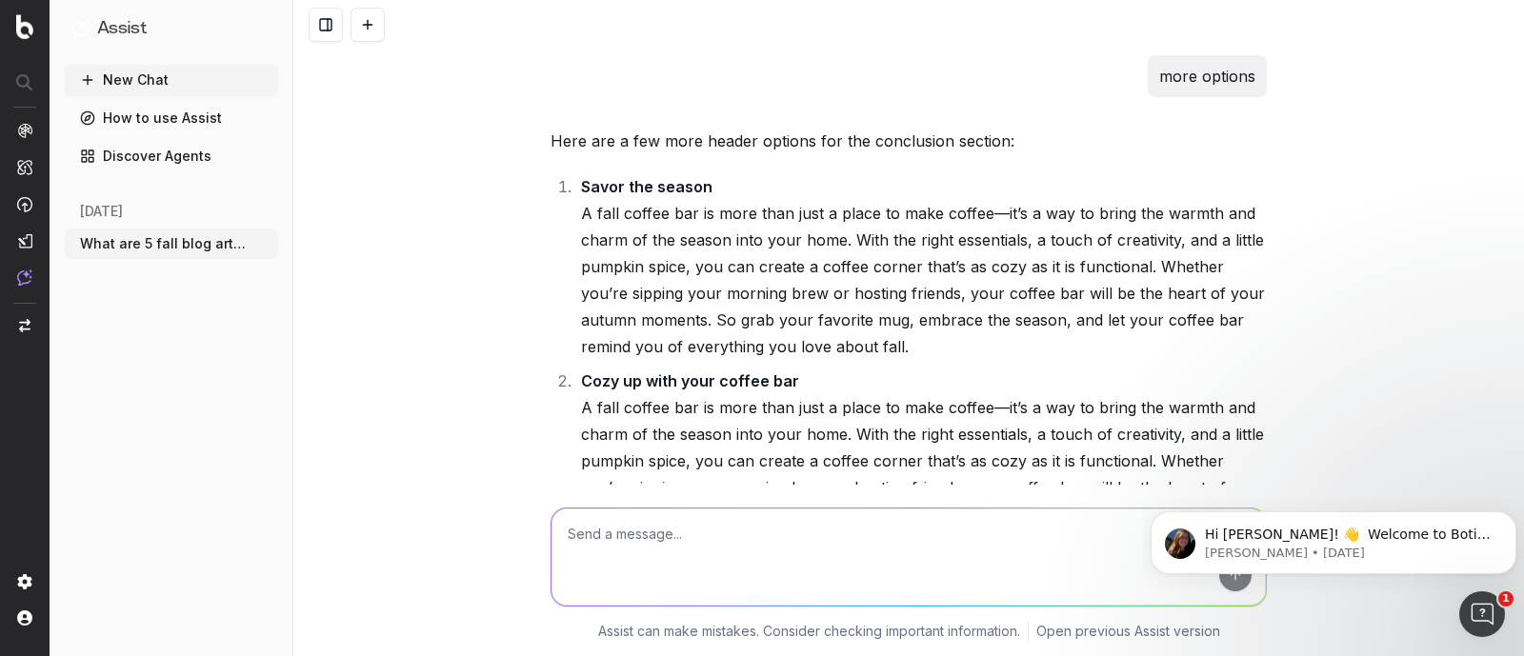
scroll to position [62028, 0]
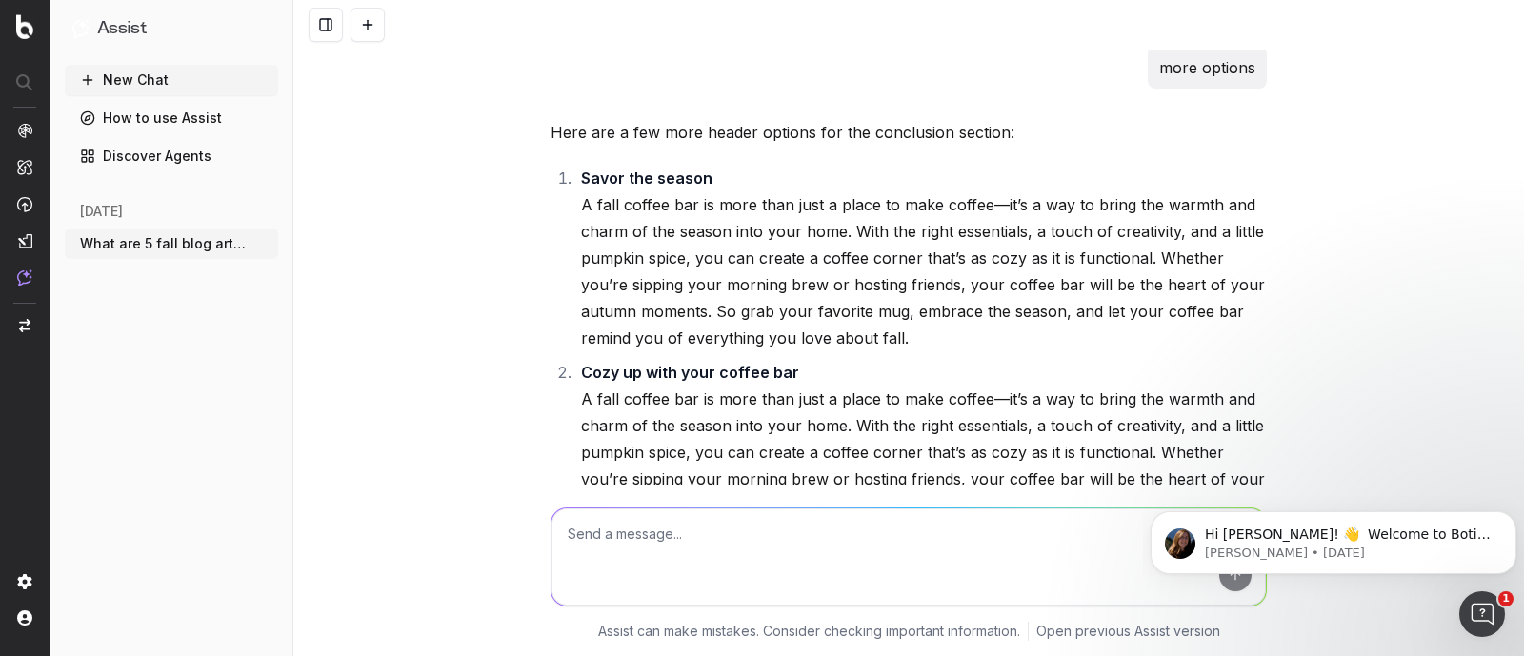
click at [618, 529] on textarea at bounding box center [908, 557] width 714 height 97
type textarea "more options"
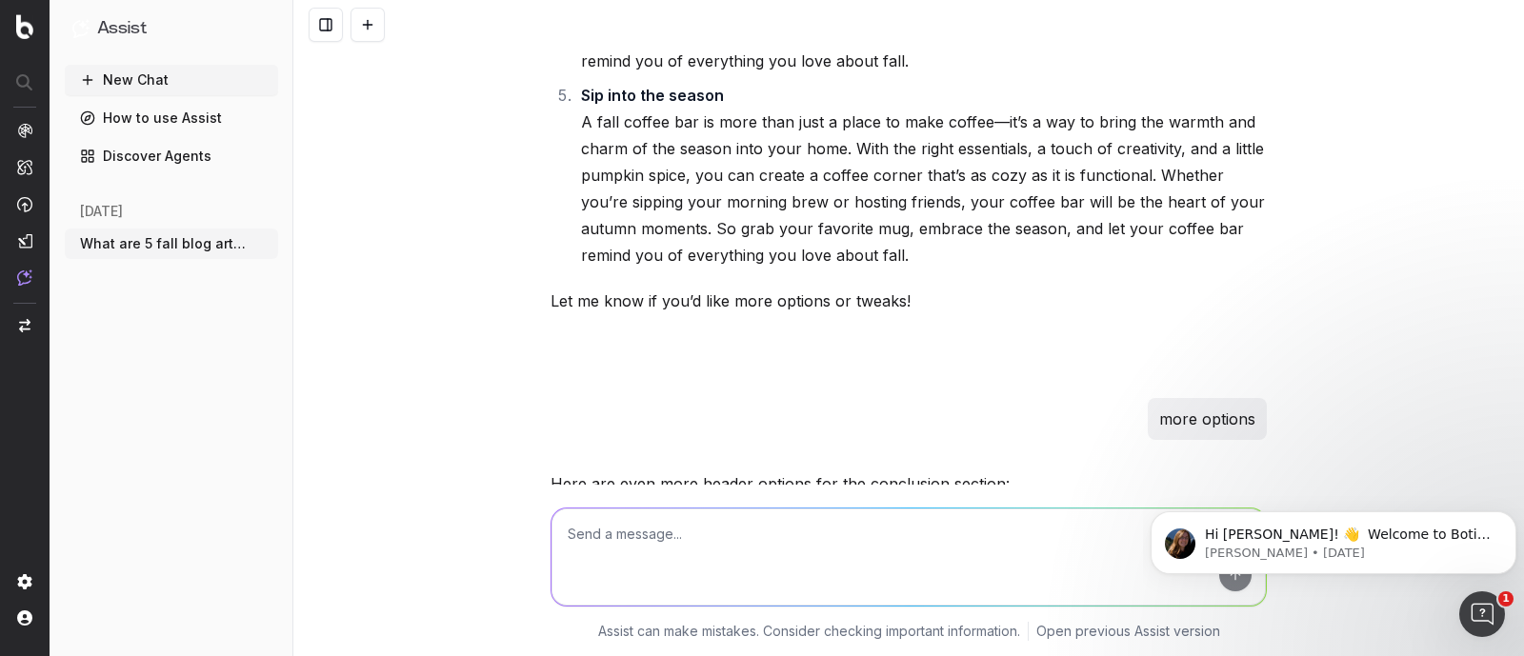
scroll to position [62887, 0]
drag, startPoint x: 868, startPoint y: 110, endPoint x: 568, endPoint y: 115, distance: 300.0
click at [575, 517] on li "The perfect blend of fall and flavor A fall coffee bar is more than just a plac…" at bounding box center [920, 610] width 691 height 187
click at [618, 544] on textarea at bounding box center [908, 557] width 714 height 97
paste textarea "Loremip dolor sit ametconsec adip: elit seddoe tem incid Utla et dolo, mag al’e…"
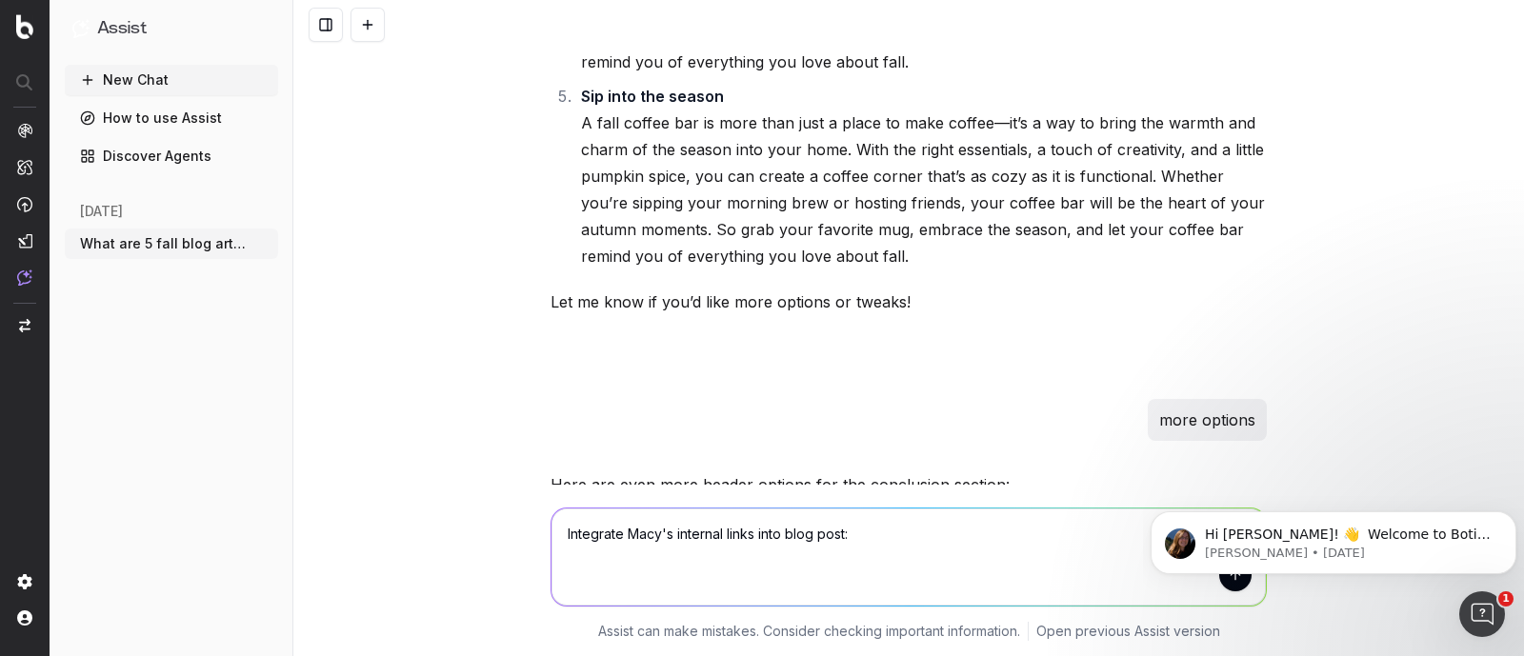
type textarea "Loremipsu Dolo's ametcons adipi elit sedd eius: Tempori utlab etd magnaaliqu en…"
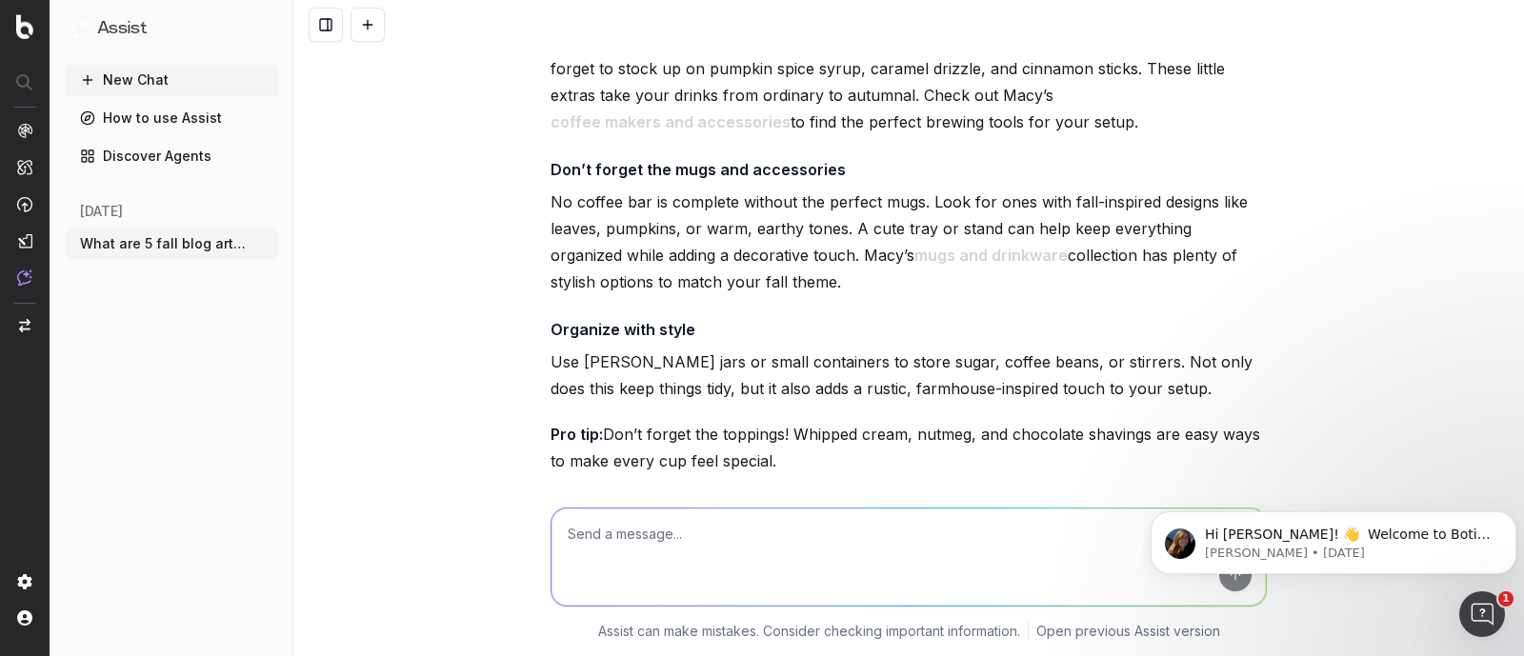
scroll to position [69694, 0]
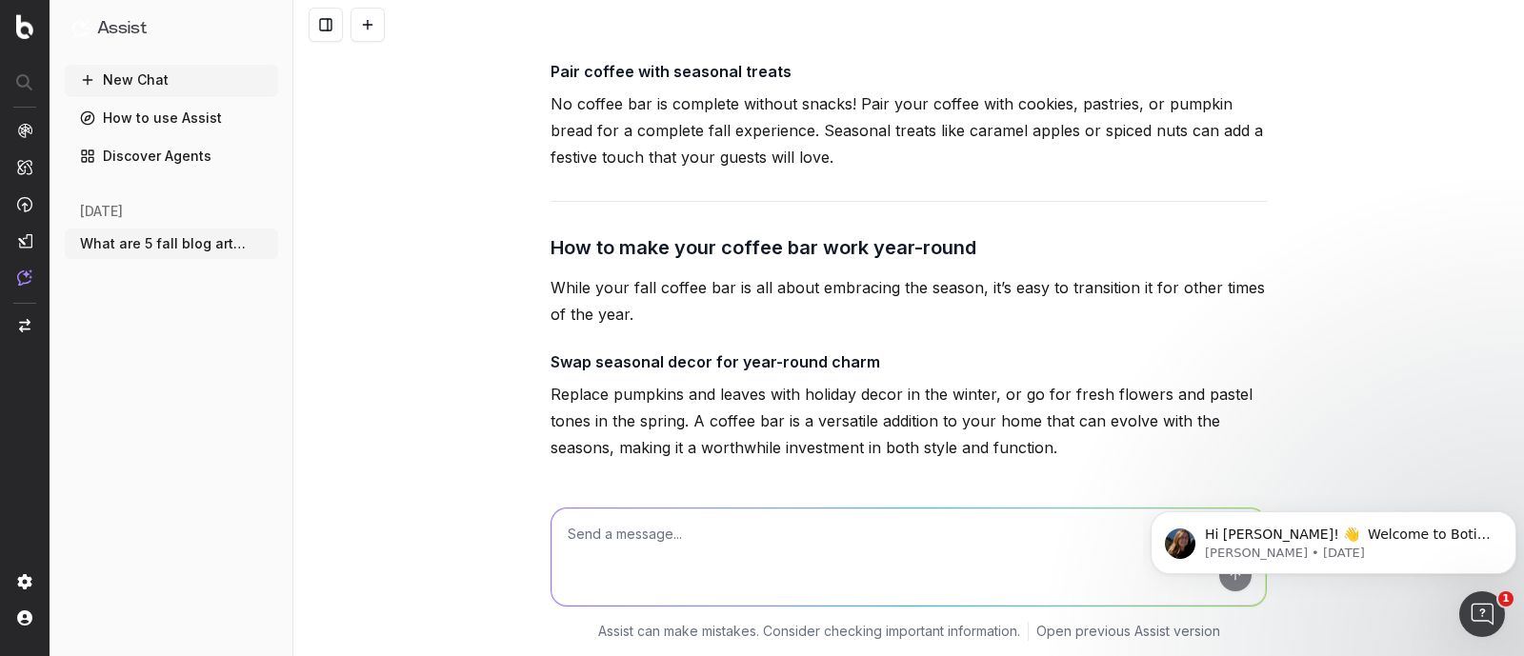
scroll to position [71696, 0]
